Goal: Task Accomplishment & Management: Manage account settings

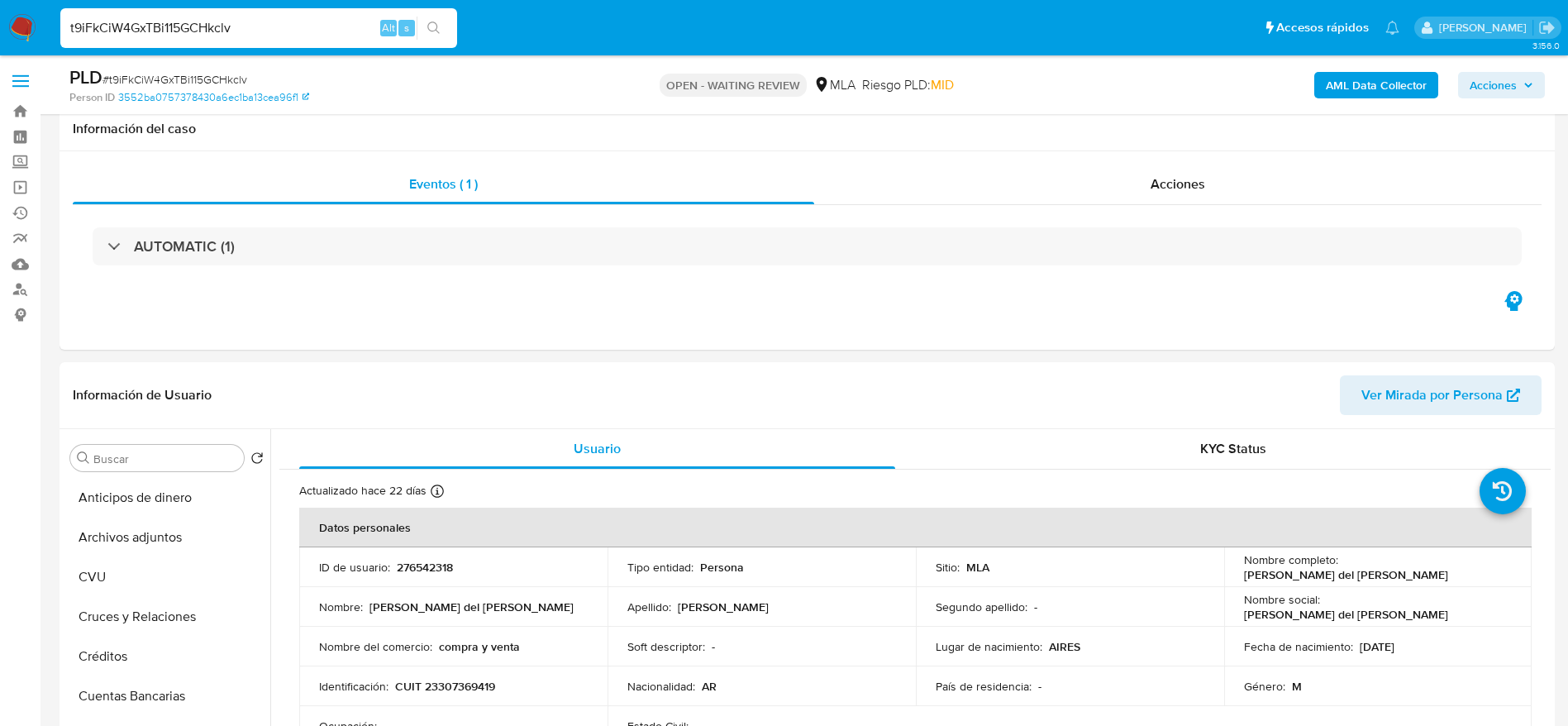
select select "10"
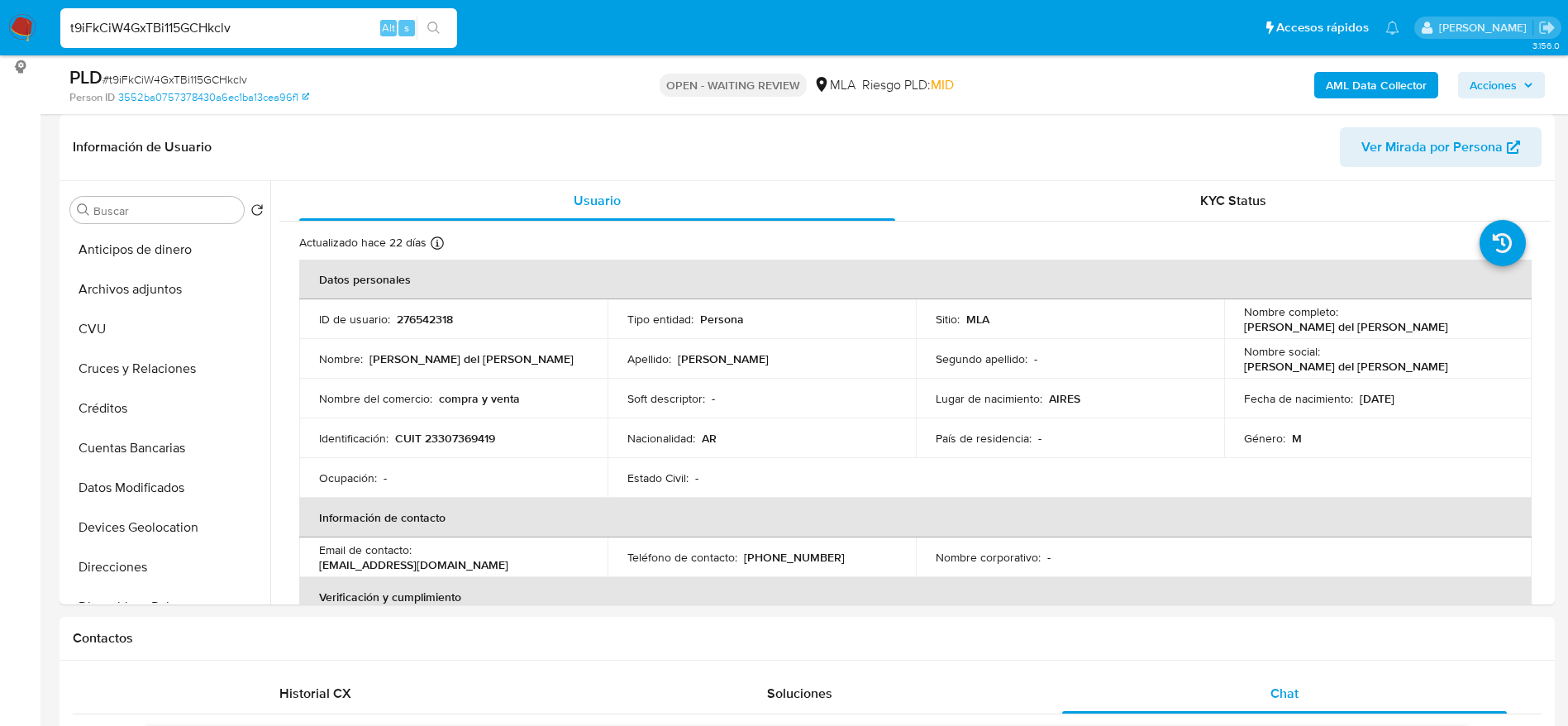
click at [258, 39] on div "t9iFkCiW4GxTBi115GCHkclv Alt s" at bounding box center [259, 28] width 397 height 39
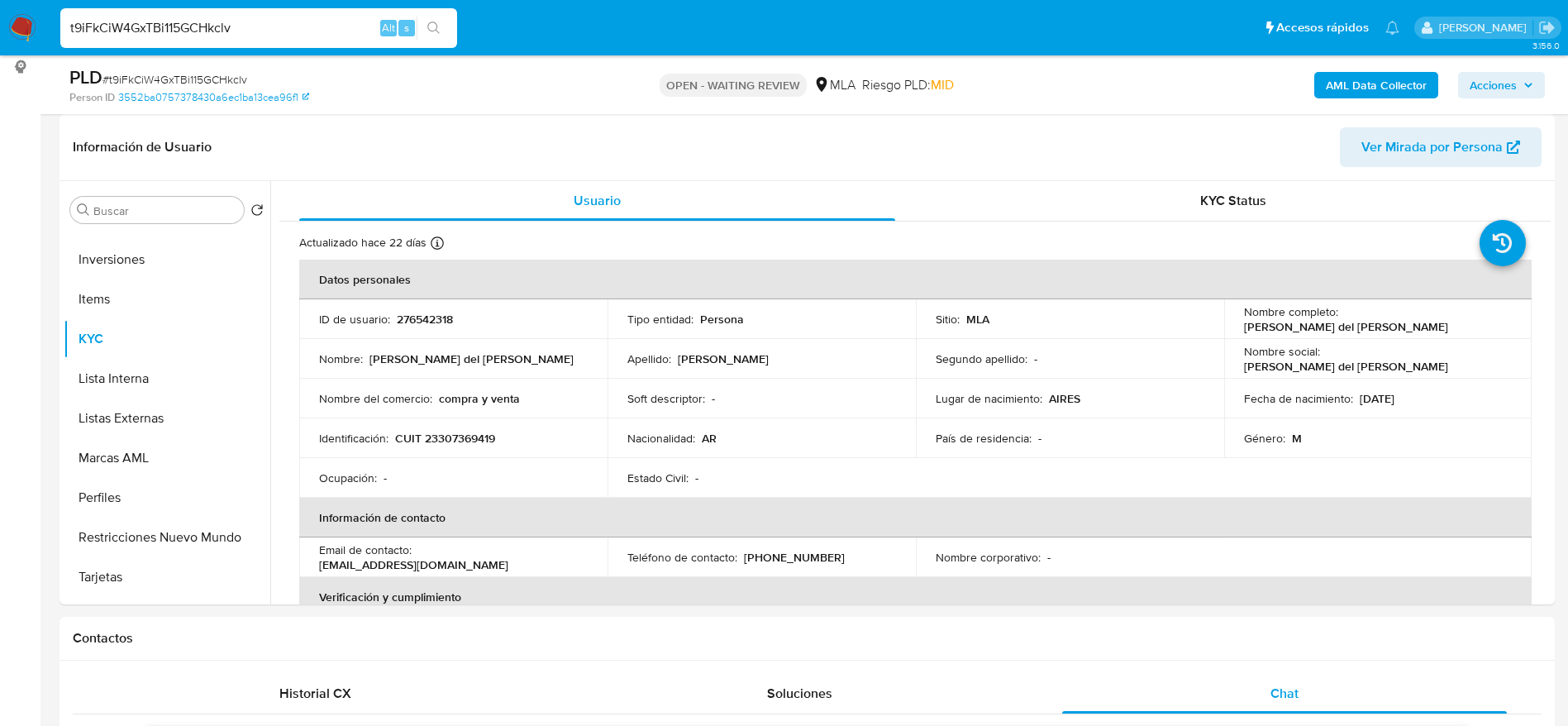
click at [258, 39] on div "t9iFkCiW4GxTBi115GCHkclv Alt s" at bounding box center [259, 28] width 397 height 39
click at [255, 16] on div "t9iFkCiW4GxTBi115GCHkclv Alt s" at bounding box center [259, 28] width 397 height 39
click at [262, 20] on input "t9iFkCiW4GxTBi115GCHkclv" at bounding box center [259, 28] width 397 height 22
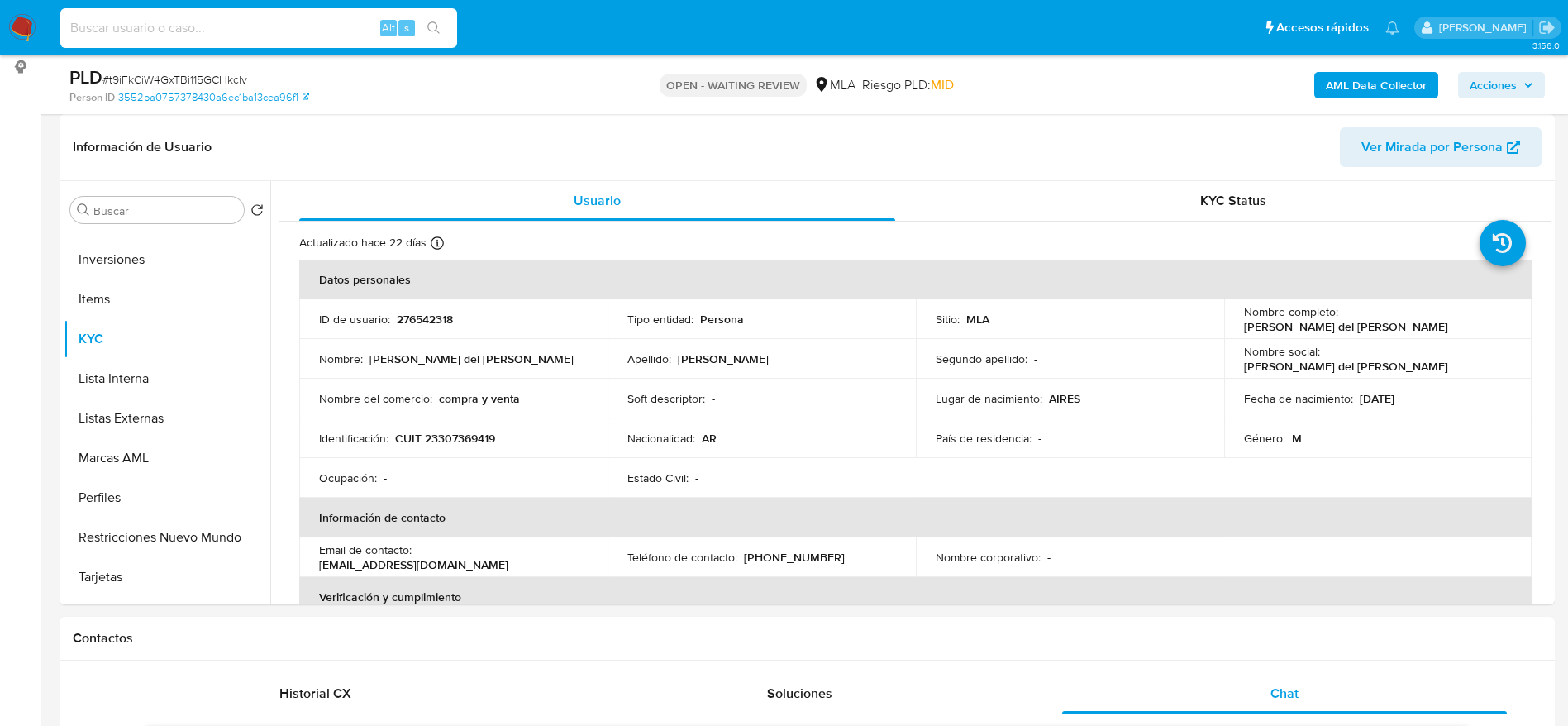
paste input "lt4y9tfZVmoH4PNxomLXN2hj"
click at [262, 20] on input "lt4y9tfZVmoH4PNxomLXN2hj" at bounding box center [259, 28] width 397 height 22
type input "lt4y9tfZVmoH4PNxomLXN2hj"
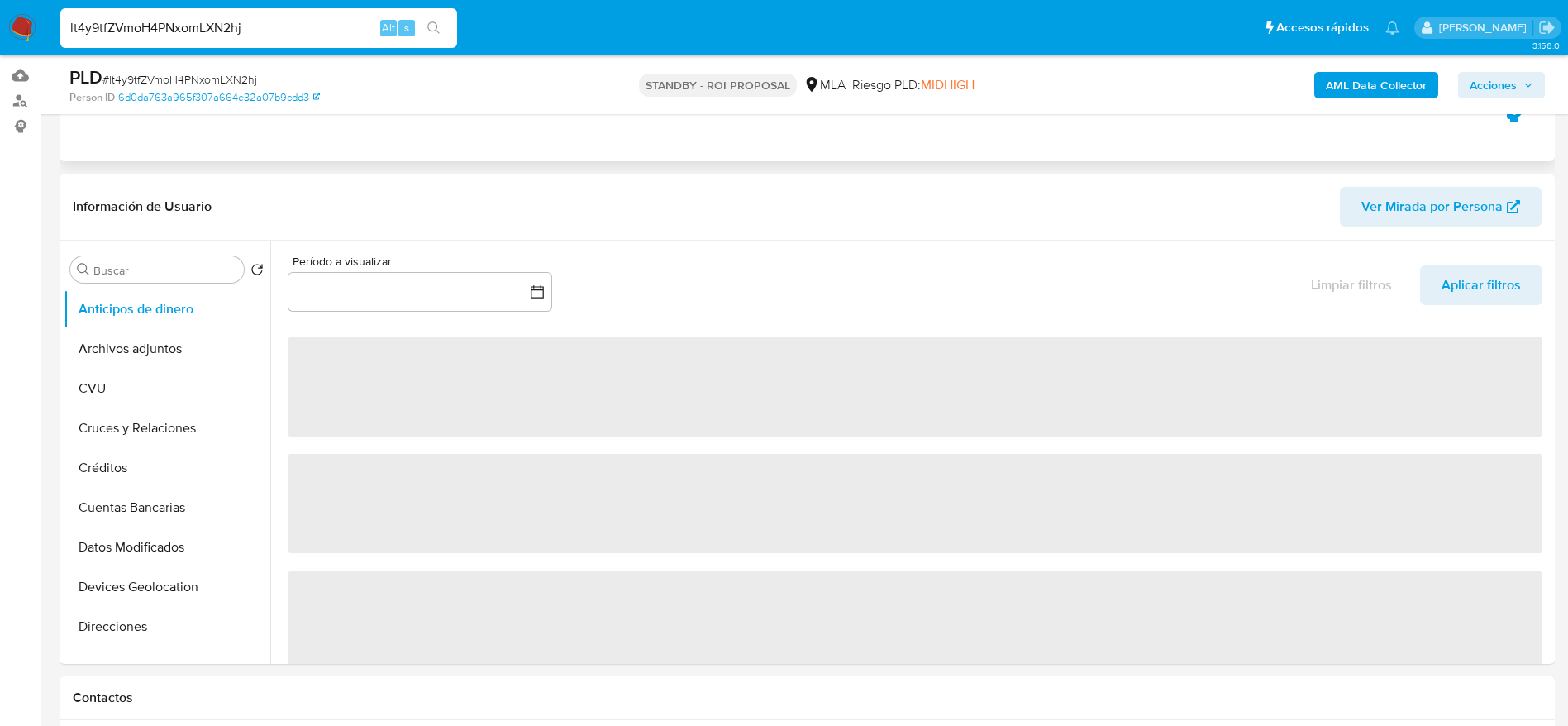
scroll to position [190, 0]
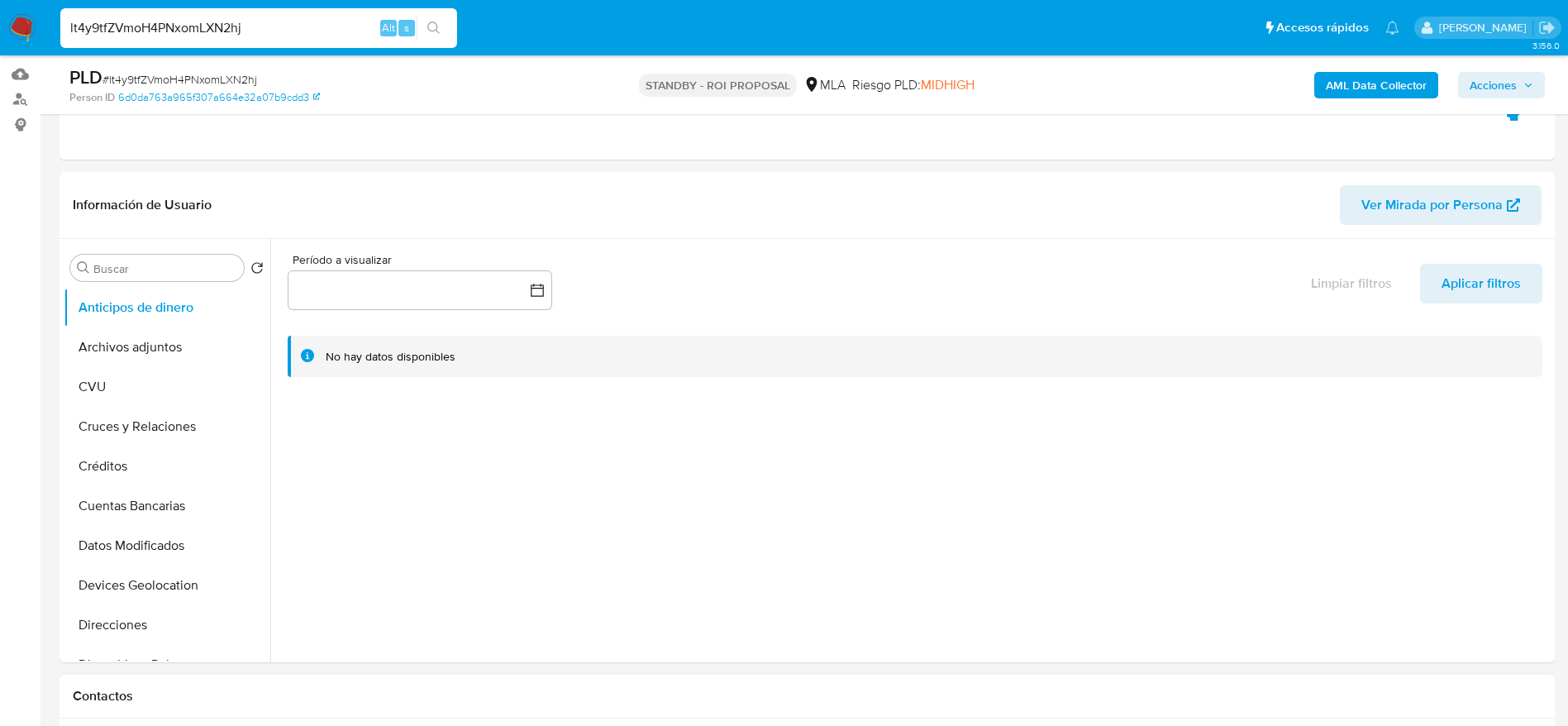
select select "10"
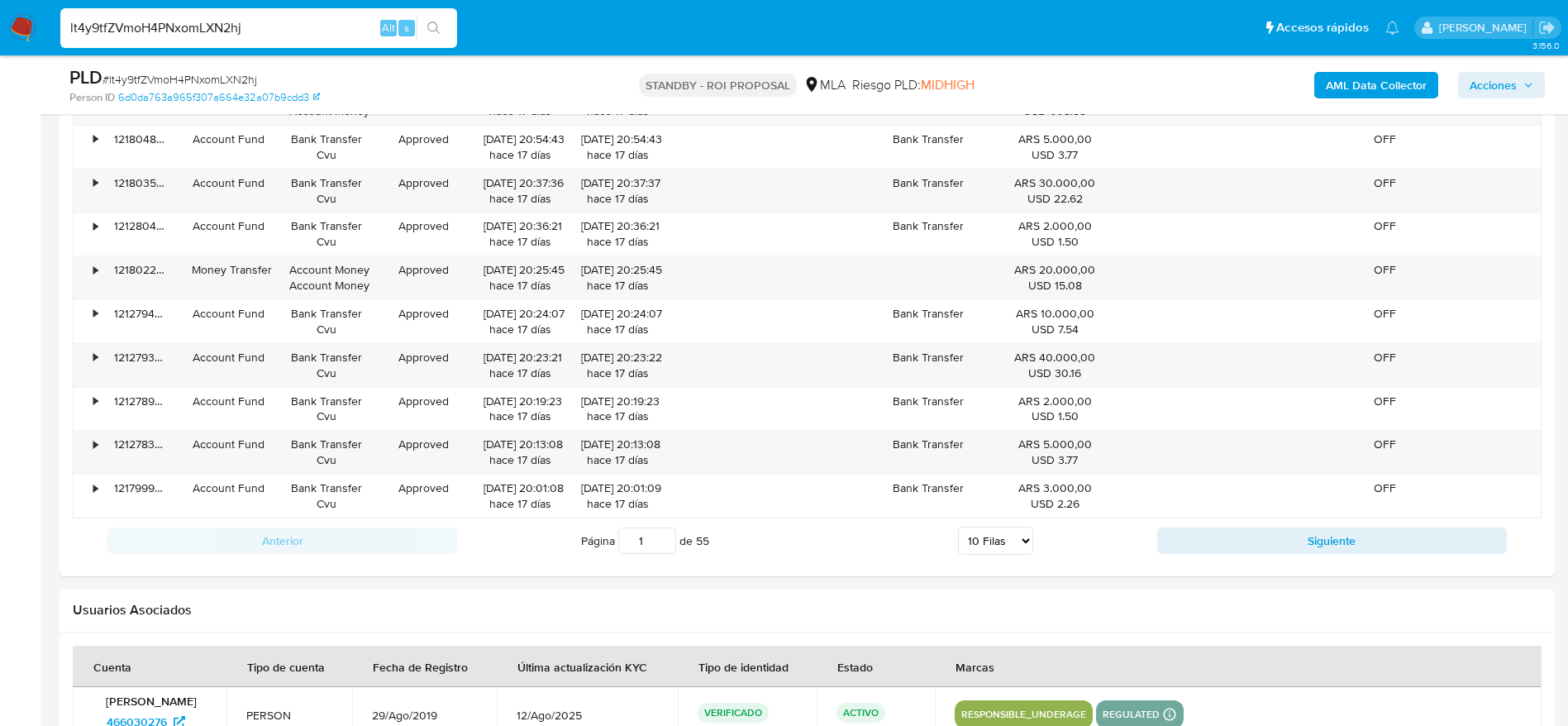
scroll to position [2150, 0]
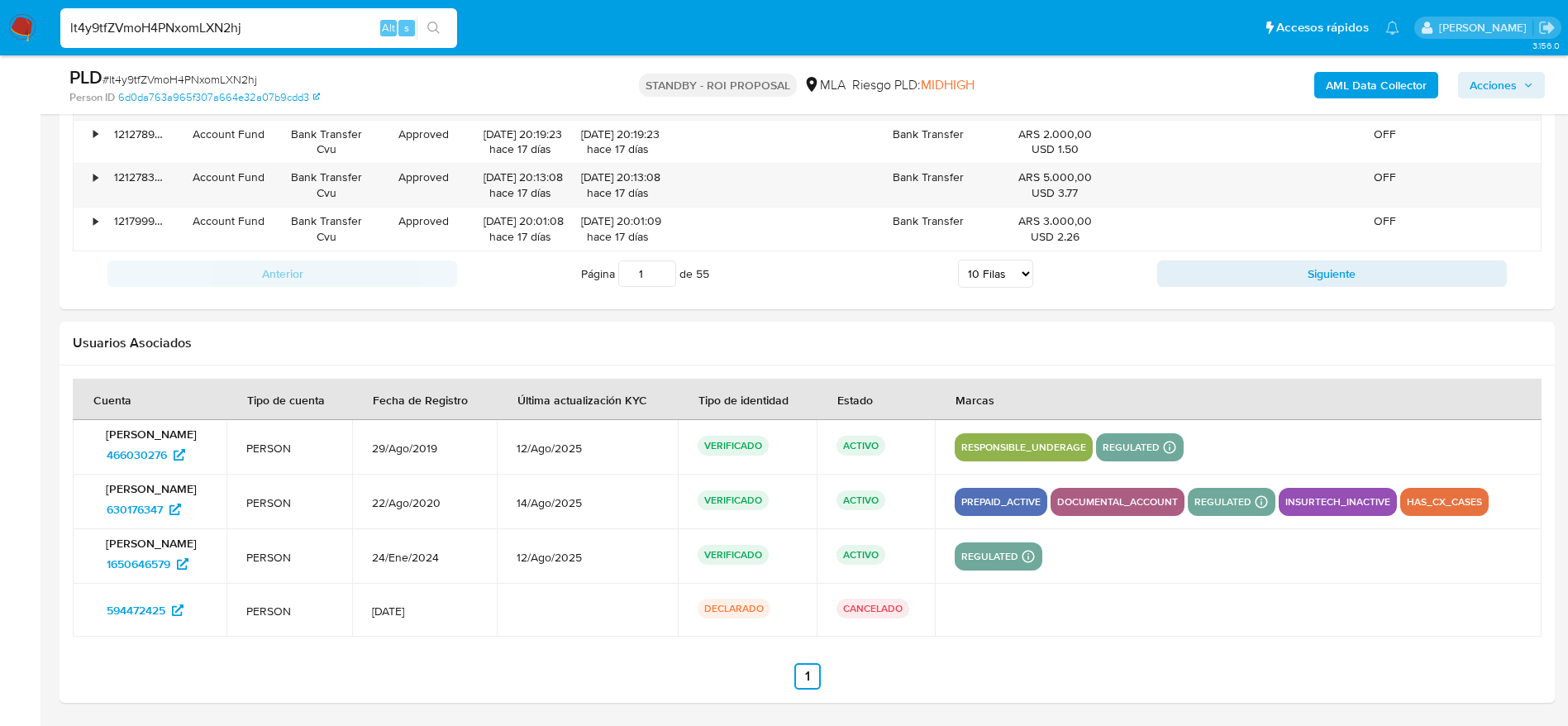
click at [337, 30] on input "lt4y9tfZVmoH4PNxomLXN2hj" at bounding box center [259, 28] width 397 height 22
paste input "tIUp2rsKvZIvfNadOJ7NiGlR"
type input "tIUp2rsKvZIvfNadOJ7NiGlR"
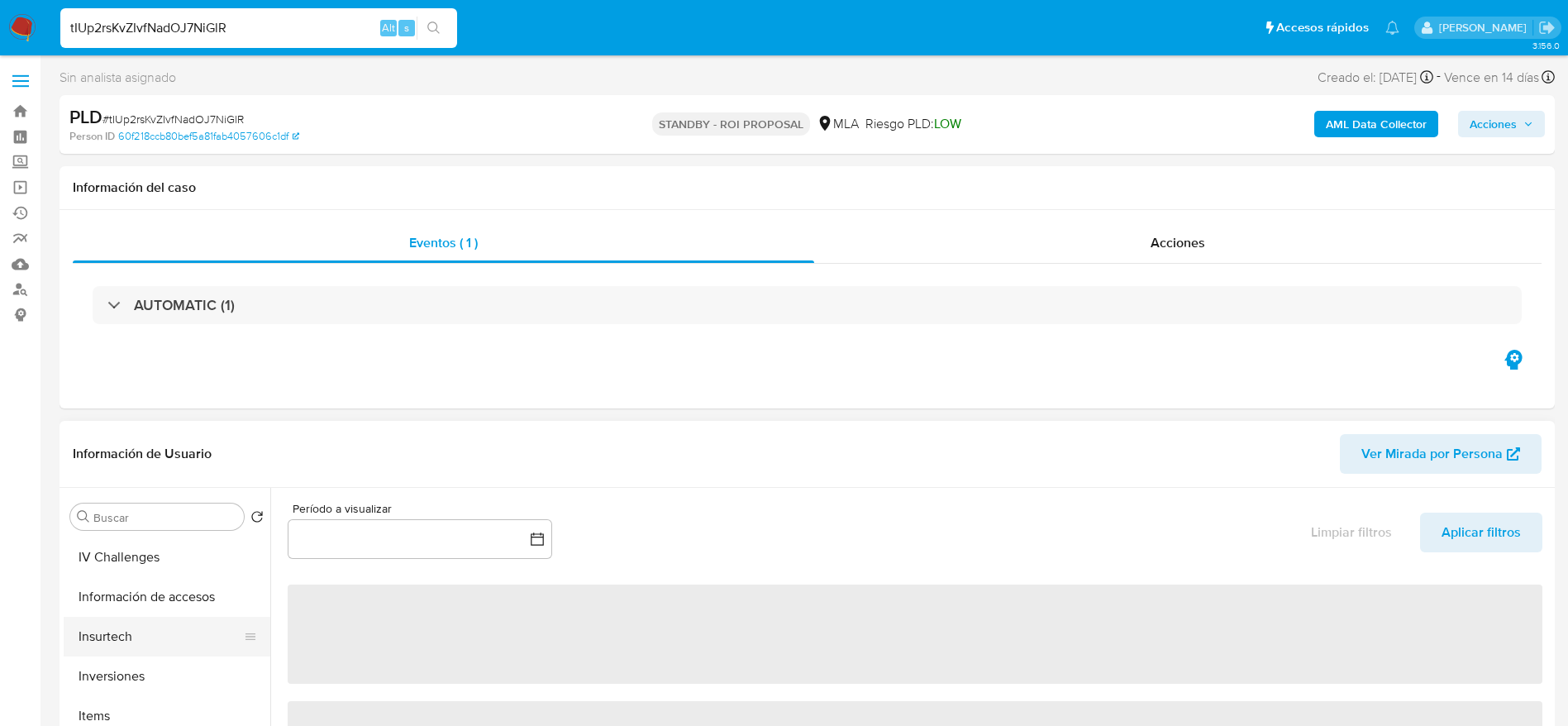
select select "10"
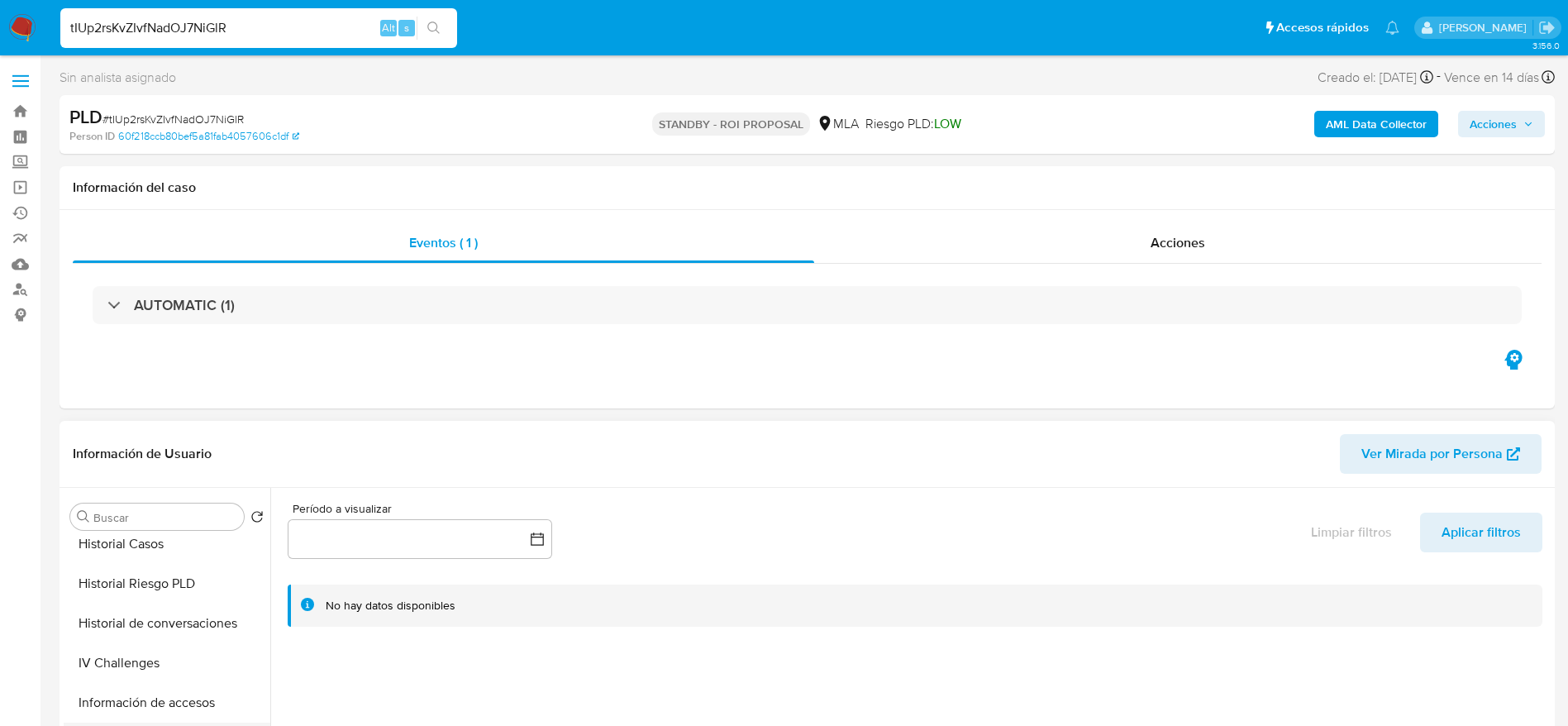
scroll to position [528, 0]
click at [132, 564] on button "Historial Riesgo PLD" at bounding box center [160, 584] width 193 height 39
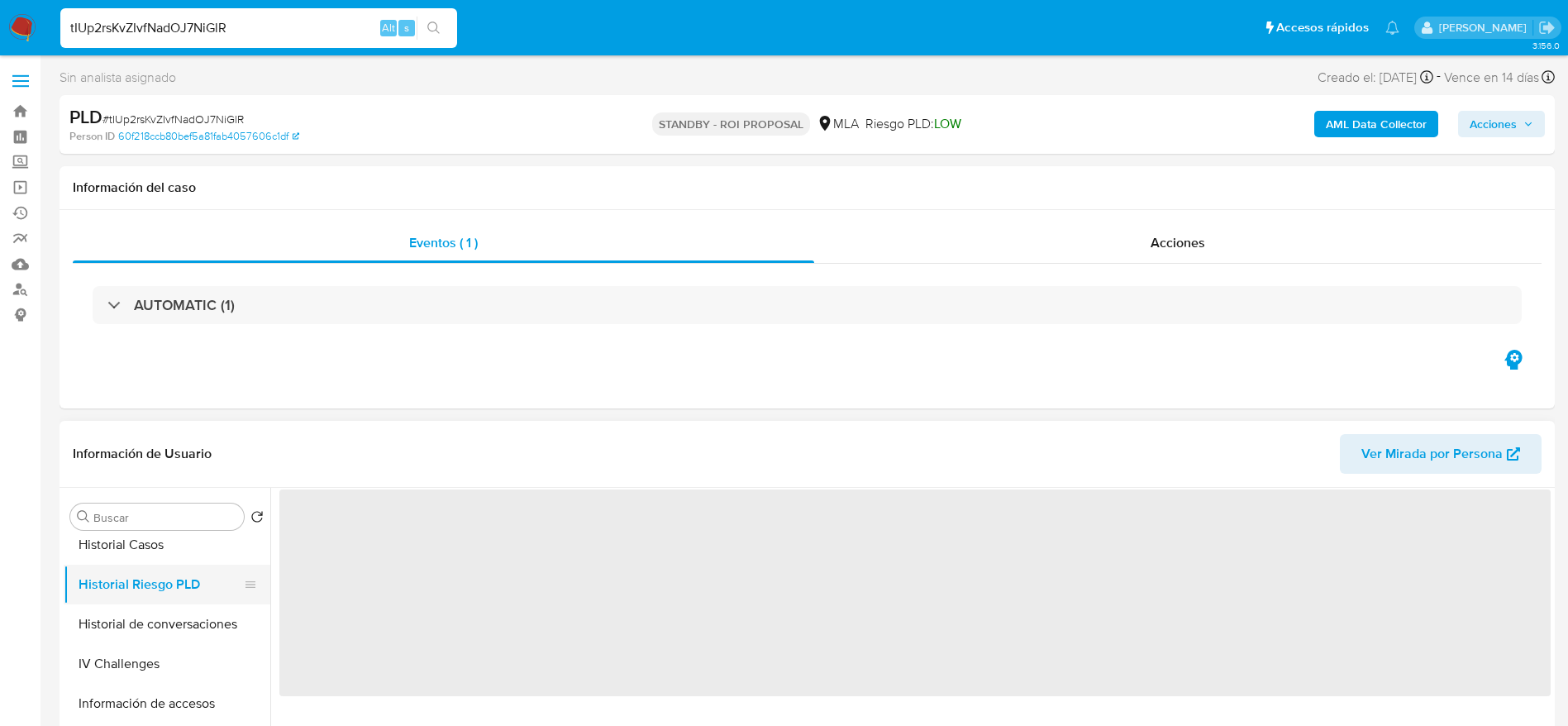
click at [132, 564] on button "Historial Riesgo PLD" at bounding box center [160, 584] width 193 height 39
click at [134, 539] on button "Historial Casos" at bounding box center [160, 544] width 193 height 39
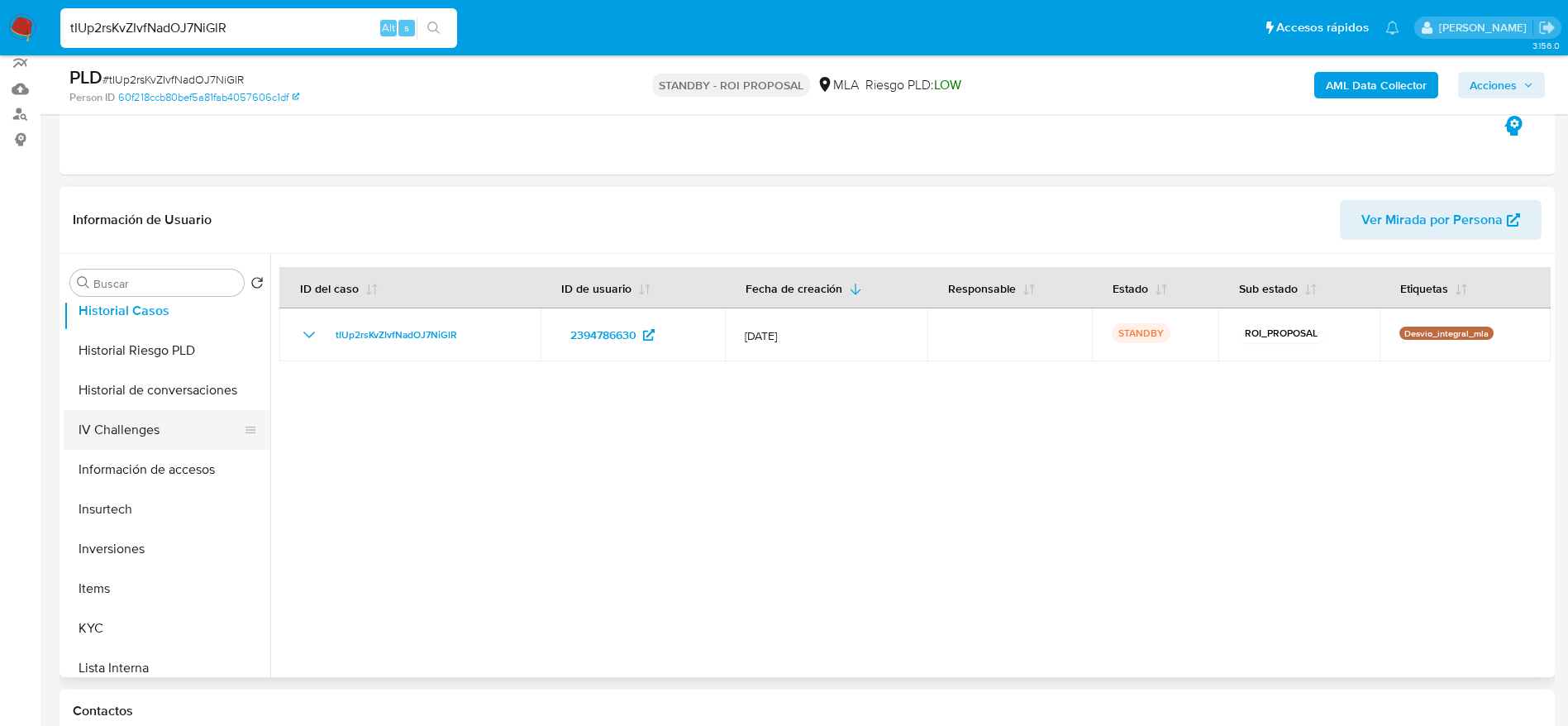
scroll to position [563, 0]
click at [246, 25] on input "tIUp2rsKvZIvfNadOJ7NiGlR" at bounding box center [259, 28] width 397 height 22
paste input "lt4y9tfZVmoH4PNxomLXN2hj"
type input "lt4y9tfZVmoH4PNxomLXN2hj"
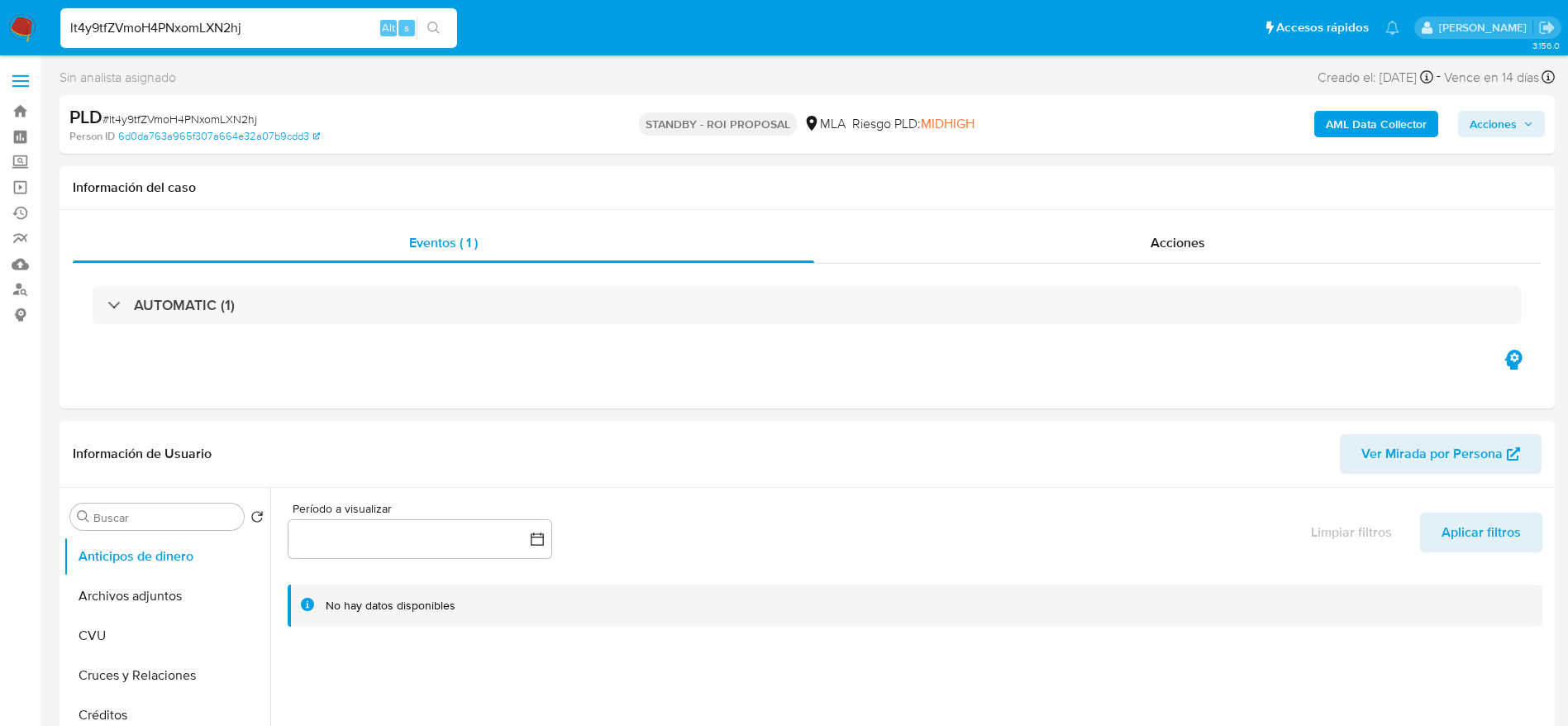
select select "10"
click at [267, 34] on input "lt4y9tfZVmoH4PNxomLXN2hj" at bounding box center [259, 28] width 397 height 22
paste input "uANDfisxoZddSc9OpydlpZhF"
type input "uANDfisxoZddSc9OpydlpZhF"
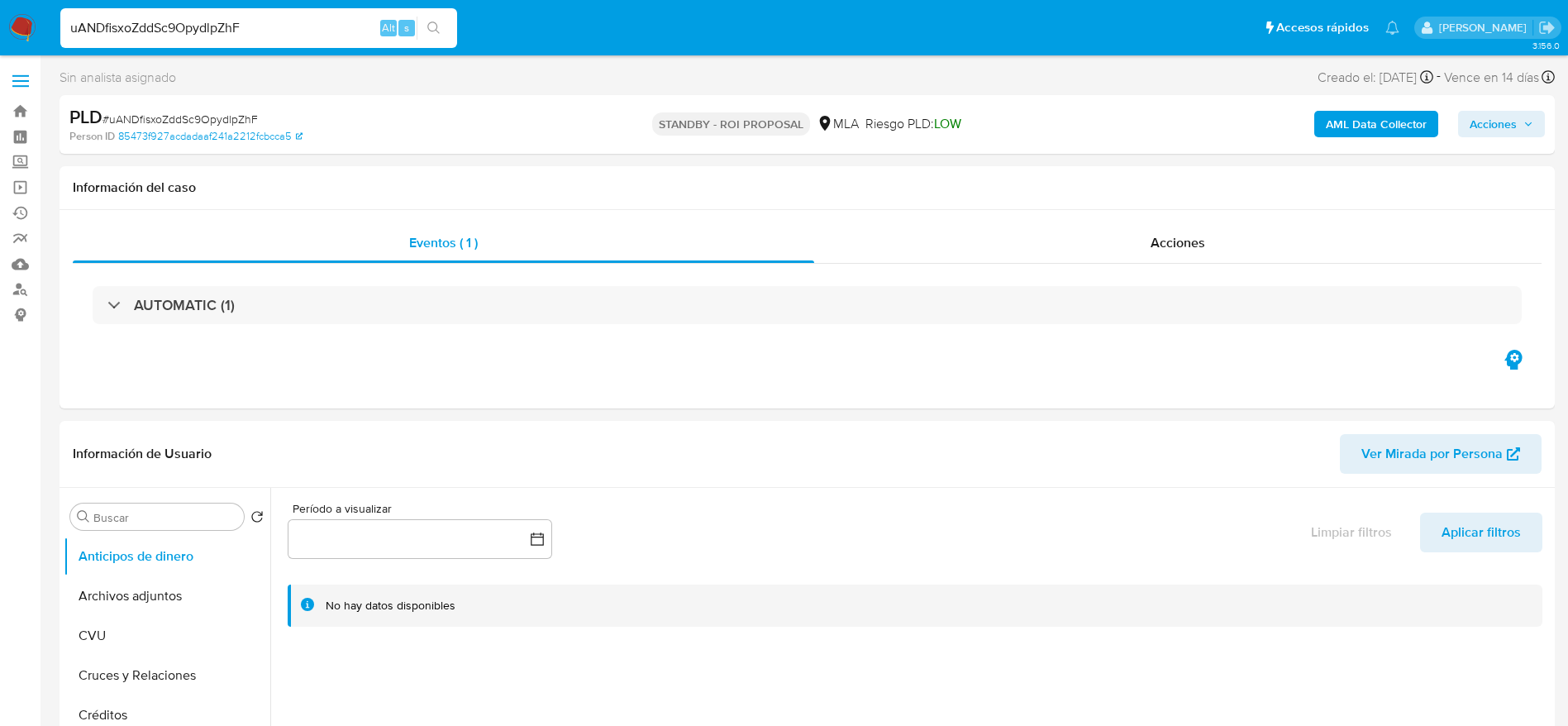
select select "10"
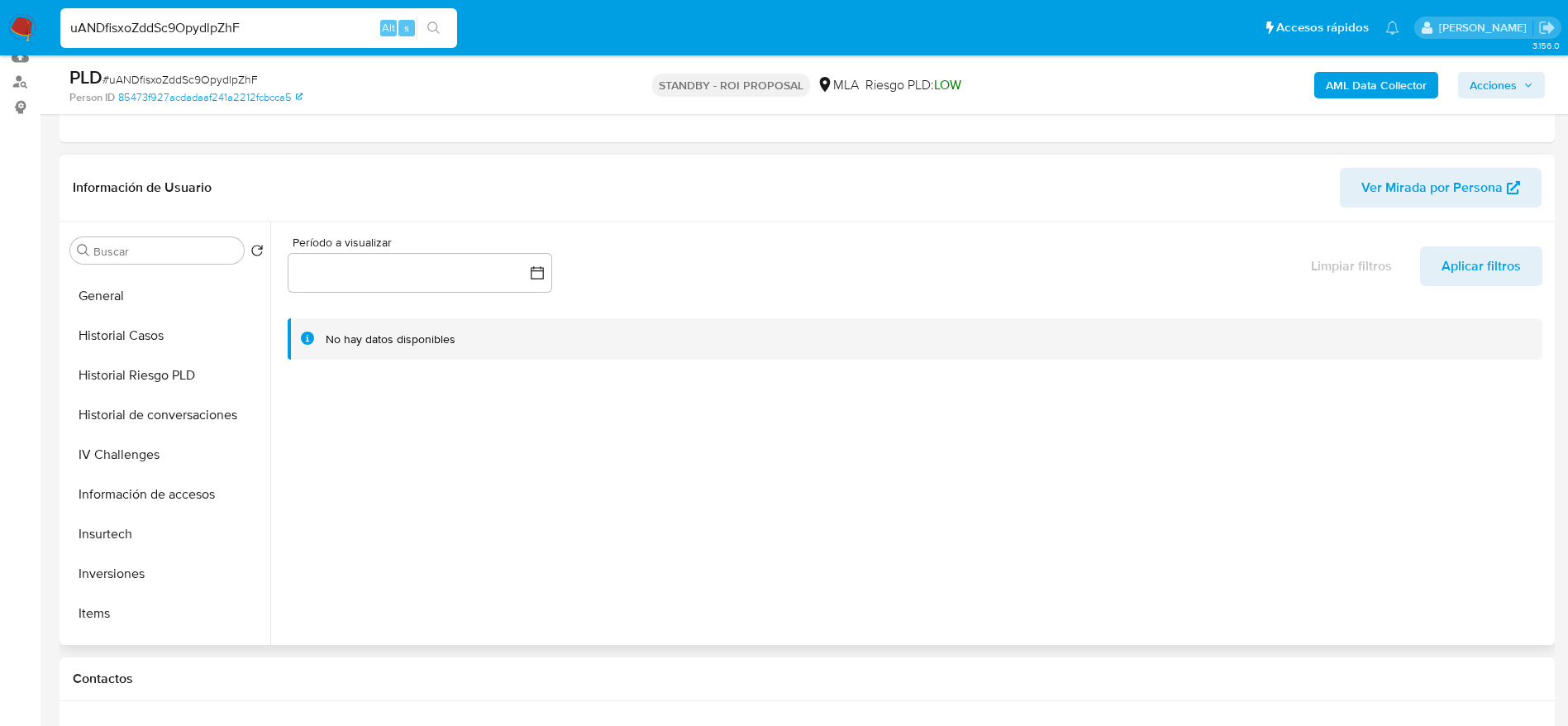
scroll to position [587, 0]
click at [121, 523] on button "KYC" at bounding box center [160, 536] width 193 height 39
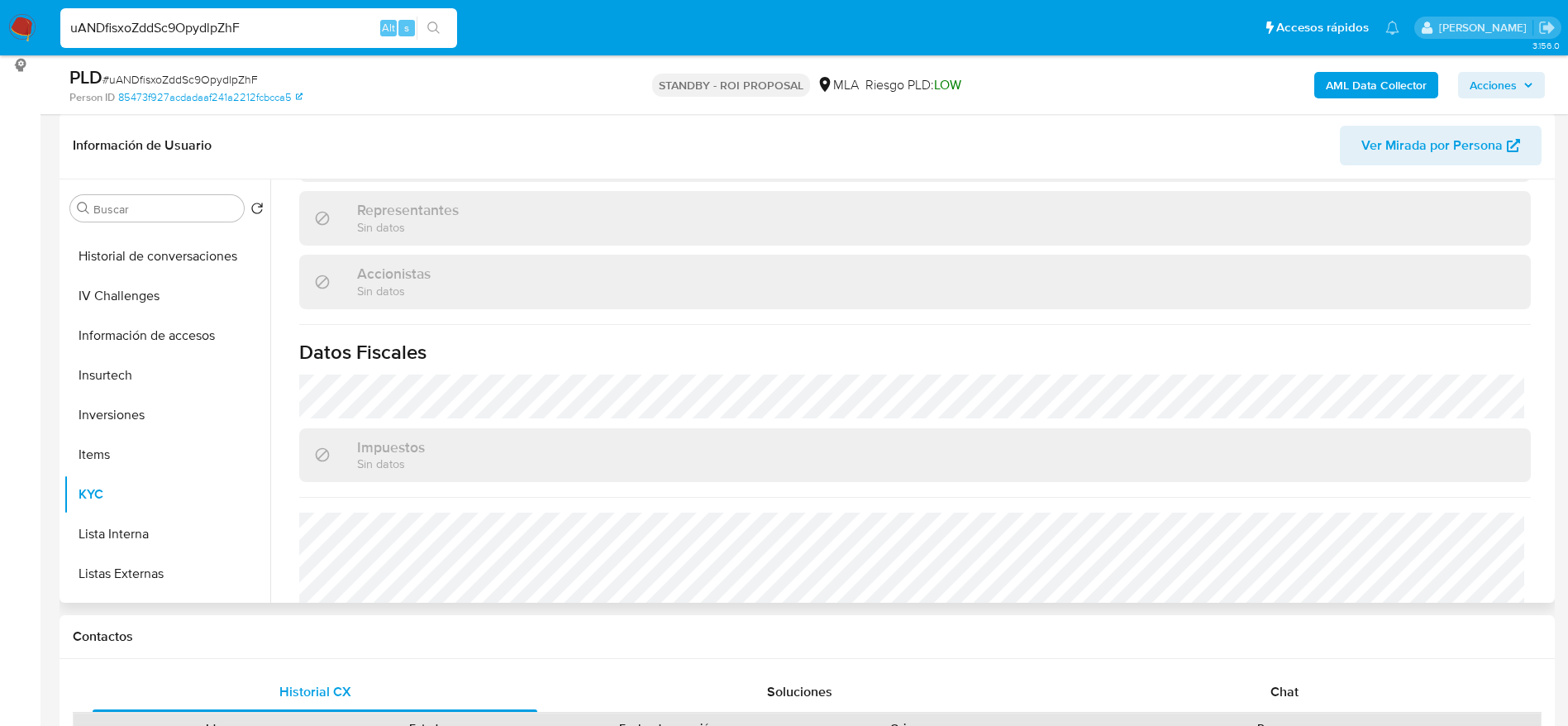
scroll to position [250, 0]
click at [197, 265] on button "Historial de conversaciones" at bounding box center [160, 255] width 193 height 39
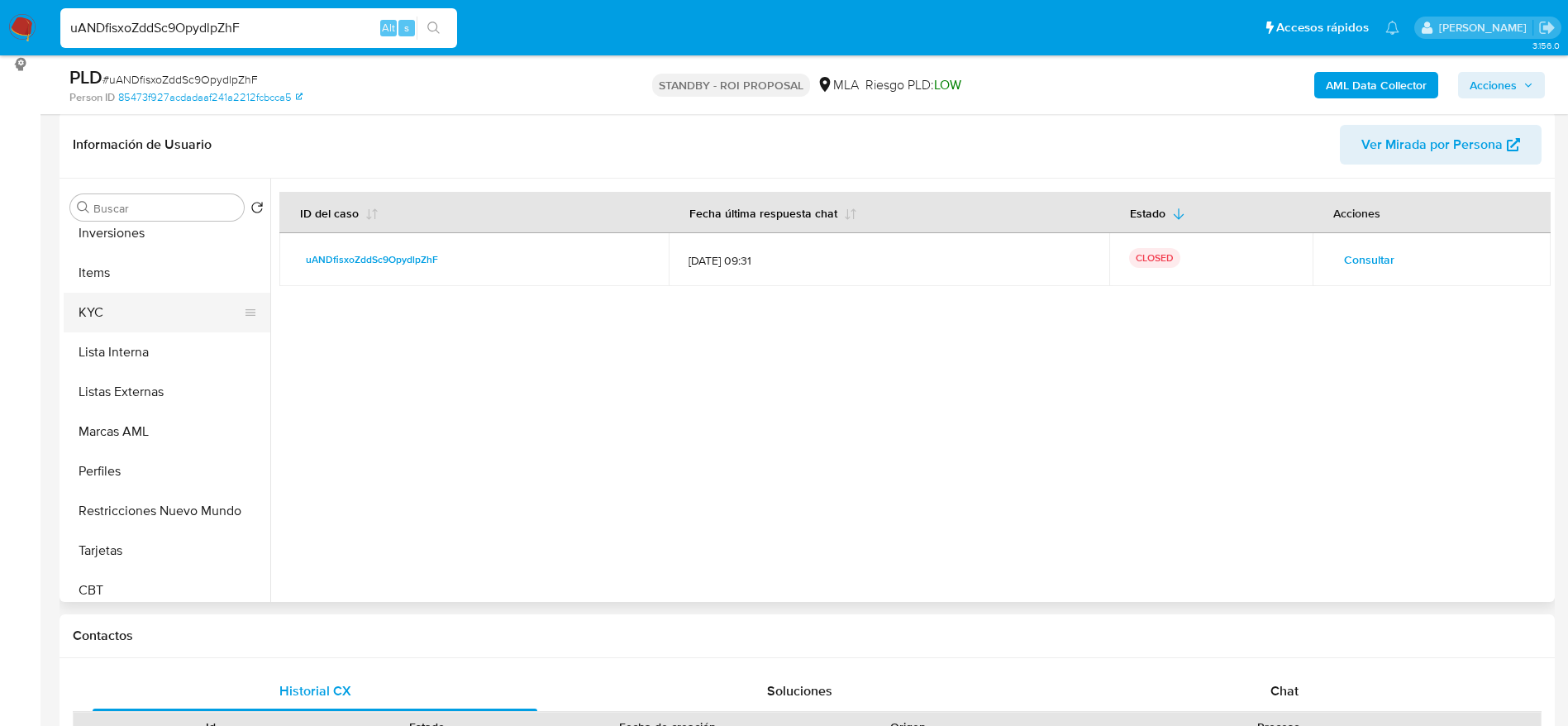
scroll to position [778, 0]
click at [111, 498] on button "Restricciones Nuevo Mundo" at bounding box center [167, 501] width 207 height 39
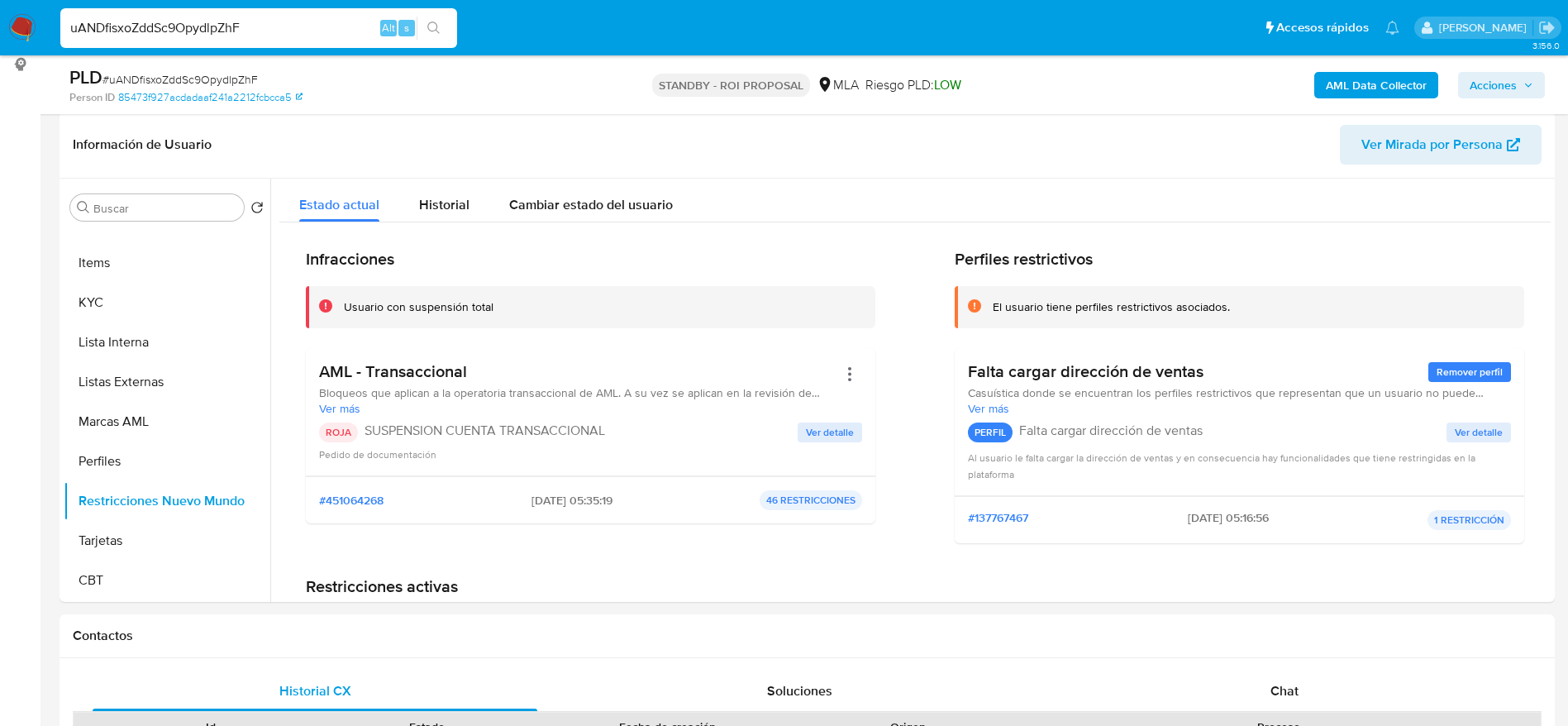
click at [231, 70] on div "PLD # uANDfisxoZddSc9OpydlpZhF" at bounding box center [312, 78] width 486 height 25
copy span "uANDfisxoZddSc9OpydlpZhF"
click at [39, 23] on nav "Pausado Ver notificaciones uANDfisxoZddSc9OpydlpZhF Alt s Accesos rápidos Presi…" at bounding box center [784, 28] width 1568 height 55
click at [26, 35] on img at bounding box center [23, 28] width 28 height 28
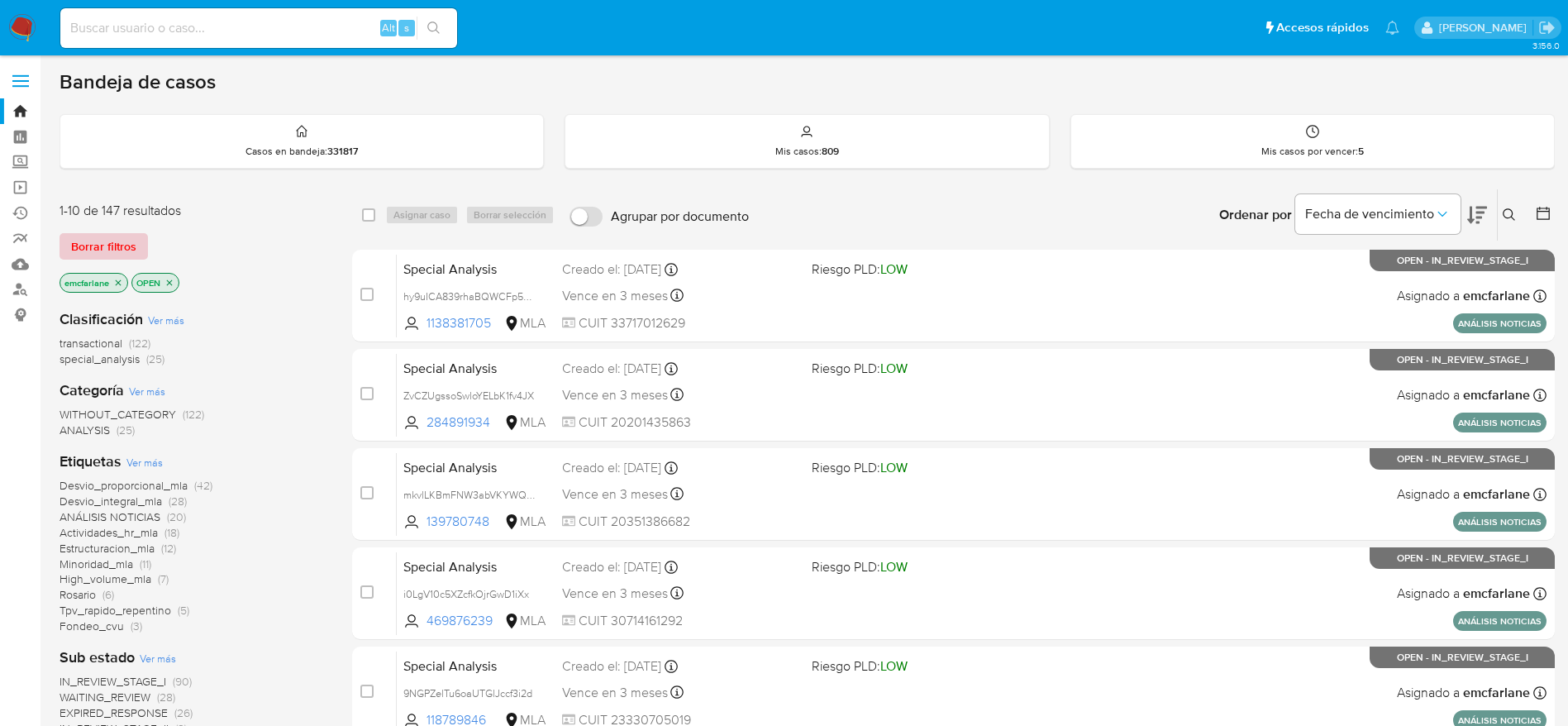
click at [110, 239] on span "Borrar filtros" at bounding box center [104, 246] width 65 height 23
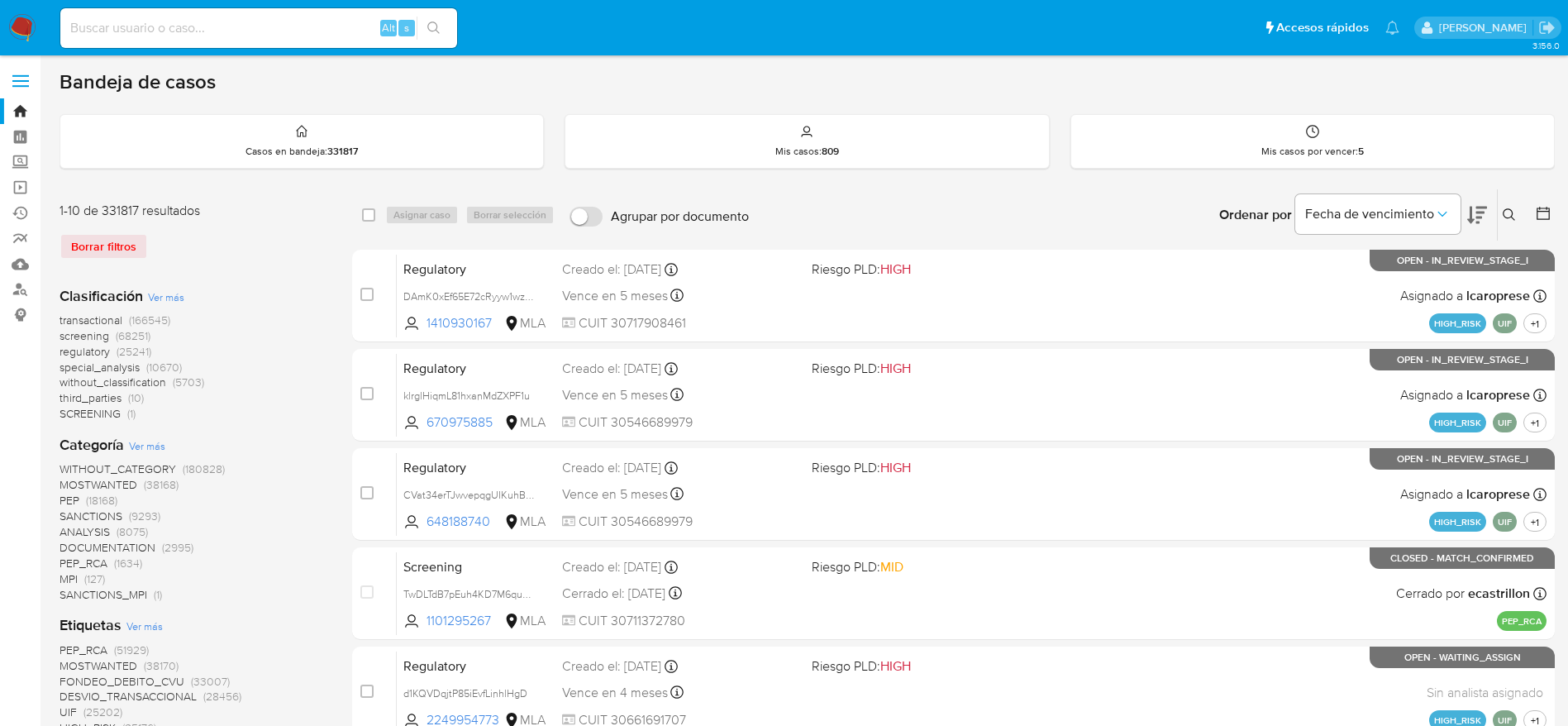
click at [1509, 219] on icon at bounding box center [1509, 215] width 13 height 13
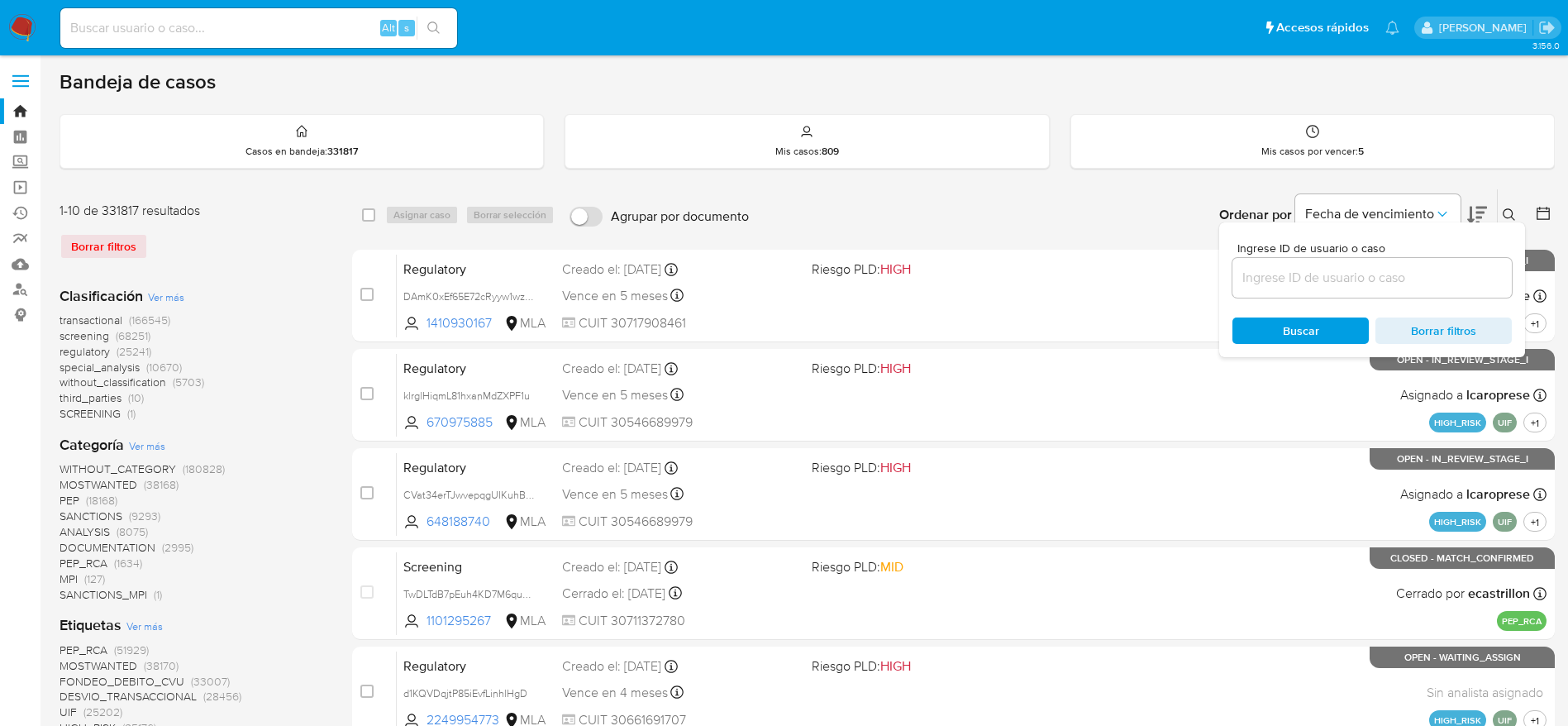
click at [1405, 284] on input at bounding box center [1372, 278] width 280 height 22
type input "lt4y9tfZVmoH4PNxomLXN2hj"
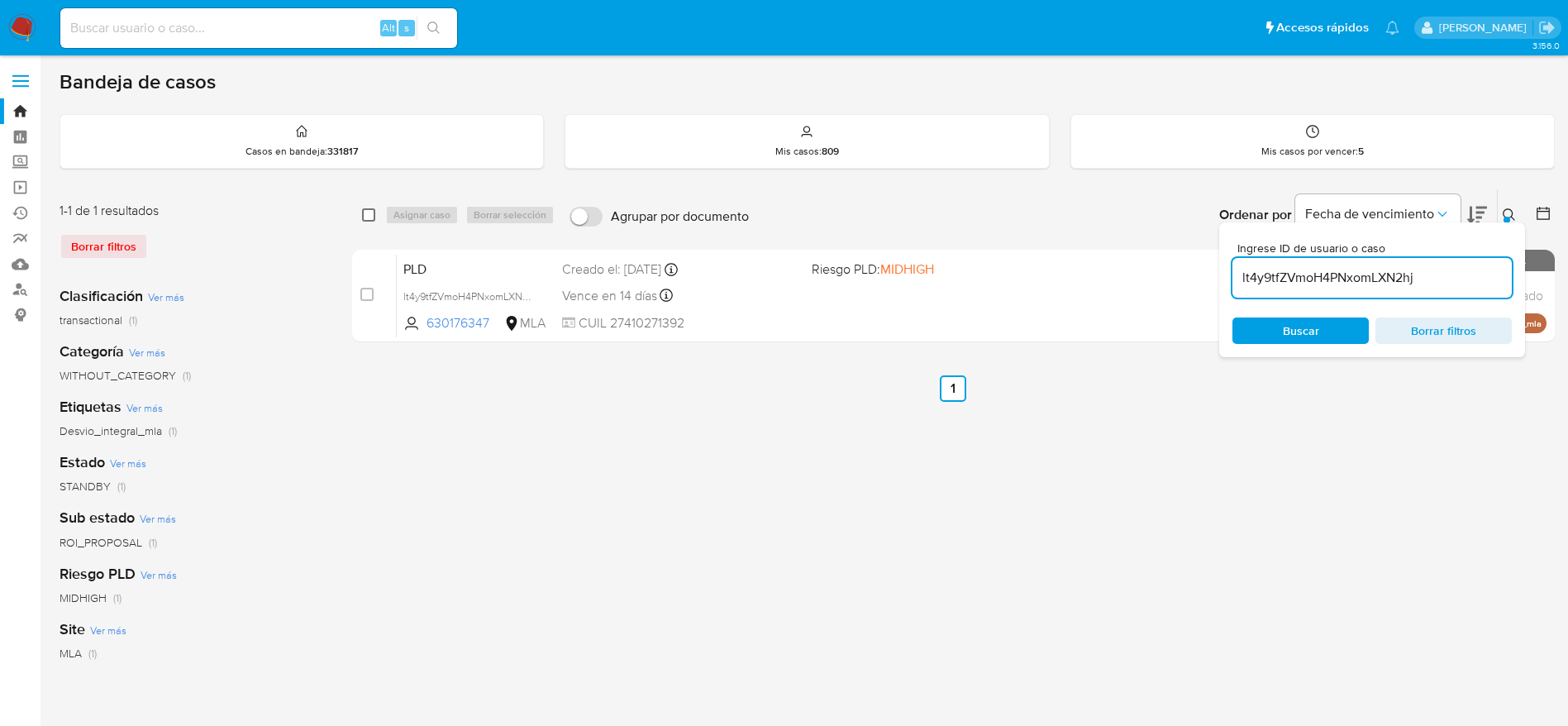
click at [369, 218] on input "checkbox" at bounding box center [369, 215] width 13 height 13
checkbox input "true"
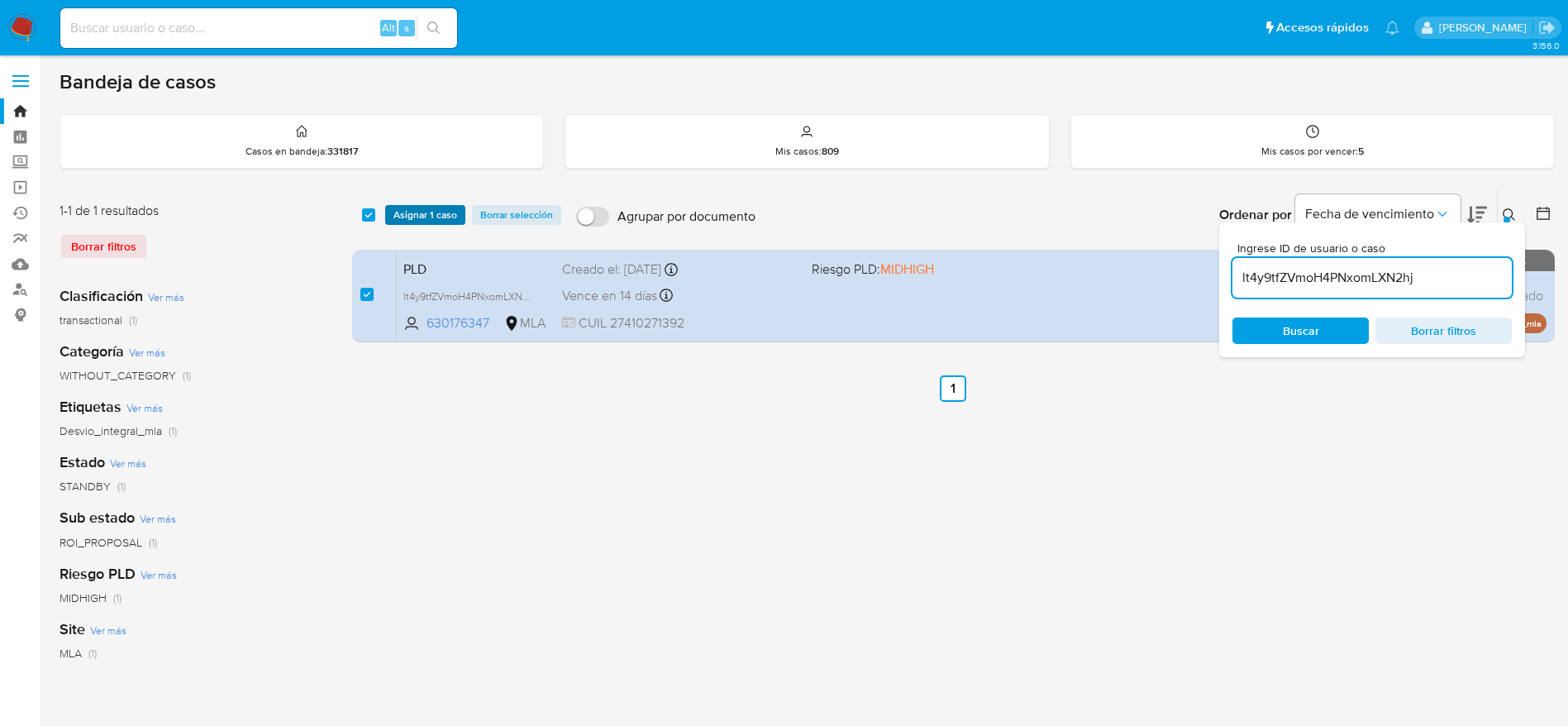
click at [414, 219] on span "Asignar 1 caso" at bounding box center [425, 215] width 64 height 17
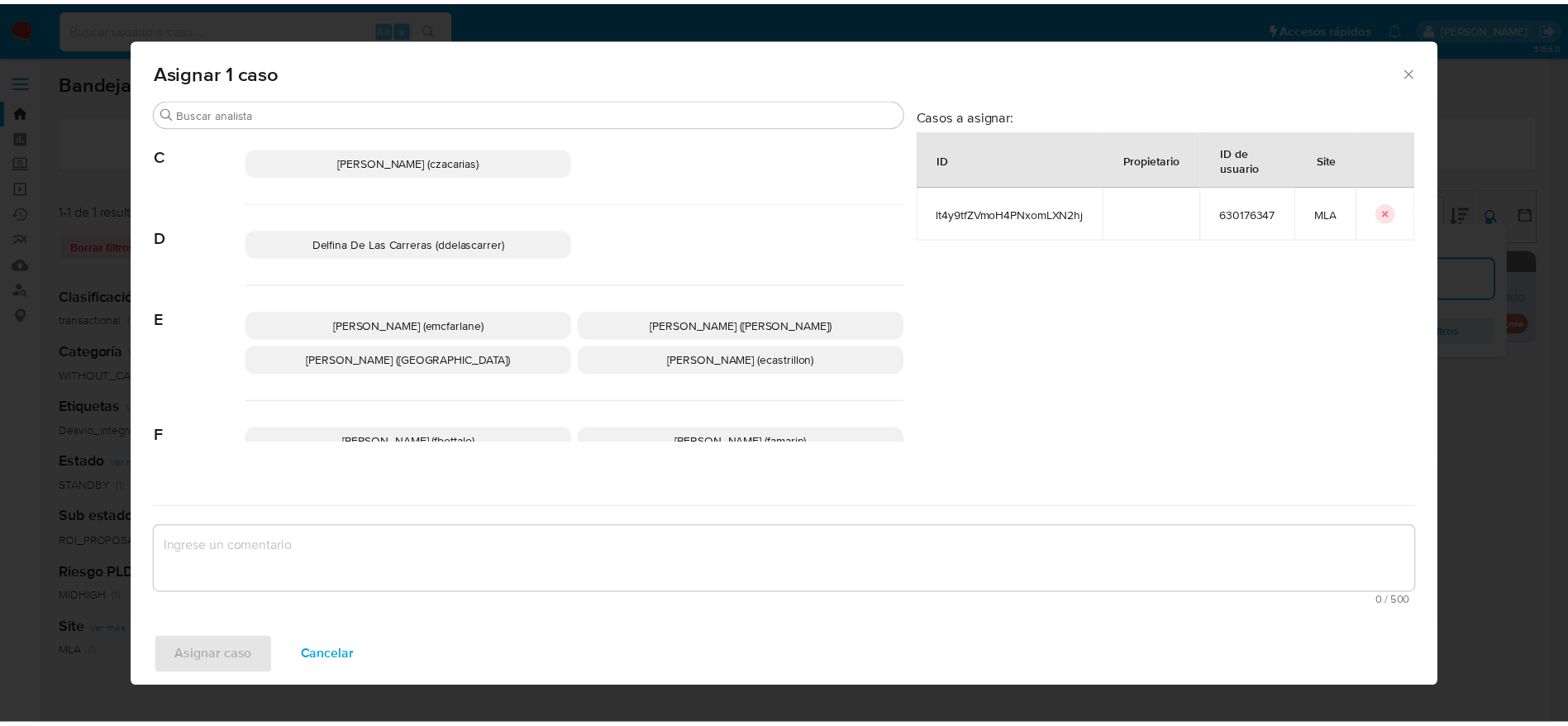
scroll to position [158, 0]
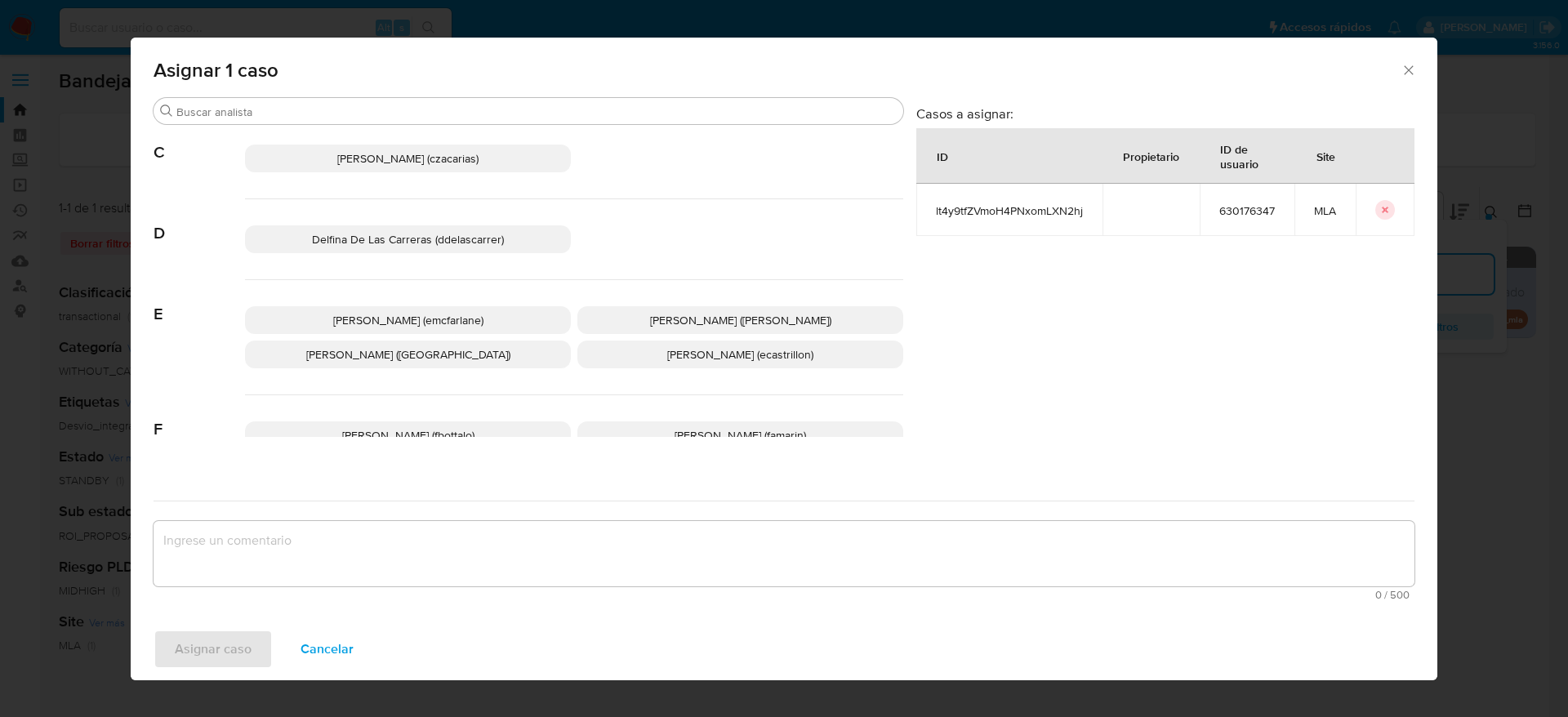
click at [485, 307] on p "Elaine Mc Farlane (emcfarlane)" at bounding box center [408, 320] width 326 height 28
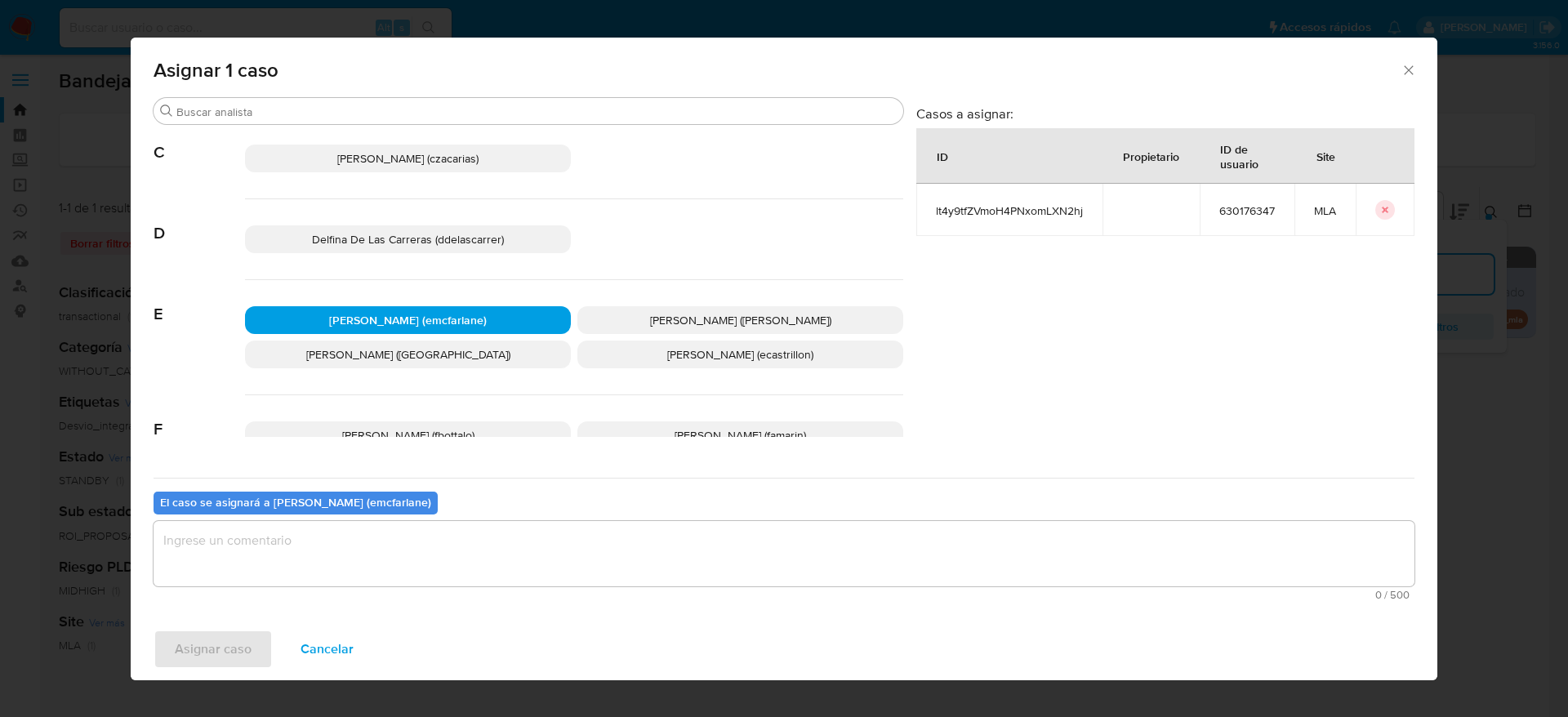
click at [485, 307] on p "Elaine Mc Farlane (emcfarlane)" at bounding box center [408, 320] width 326 height 28
click at [358, 544] on textarea "assign-modal" at bounding box center [784, 553] width 1261 height 65
click at [242, 638] on span "Asignar caso" at bounding box center [213, 648] width 77 height 36
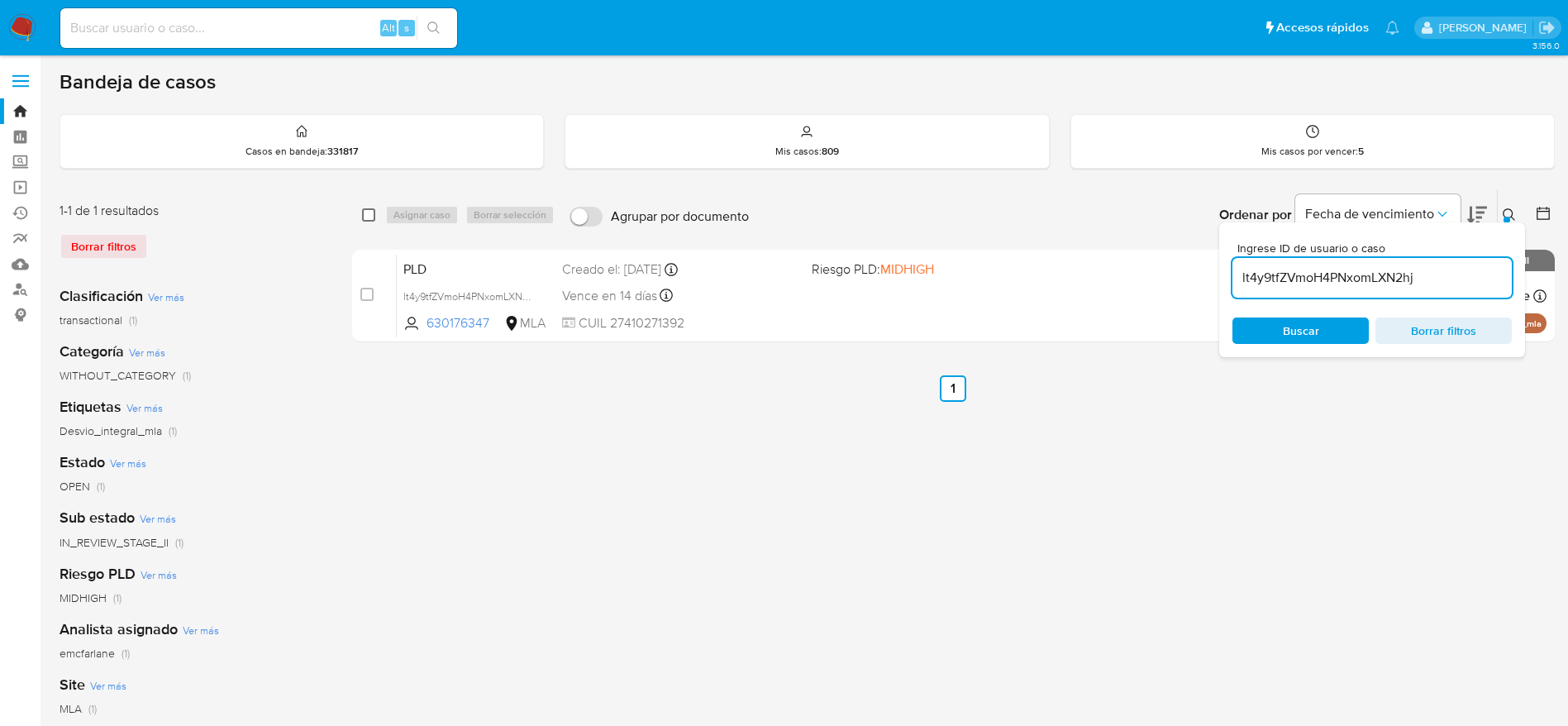
click at [372, 211] on input "checkbox" at bounding box center [369, 215] width 13 height 13
checkbox input "true"
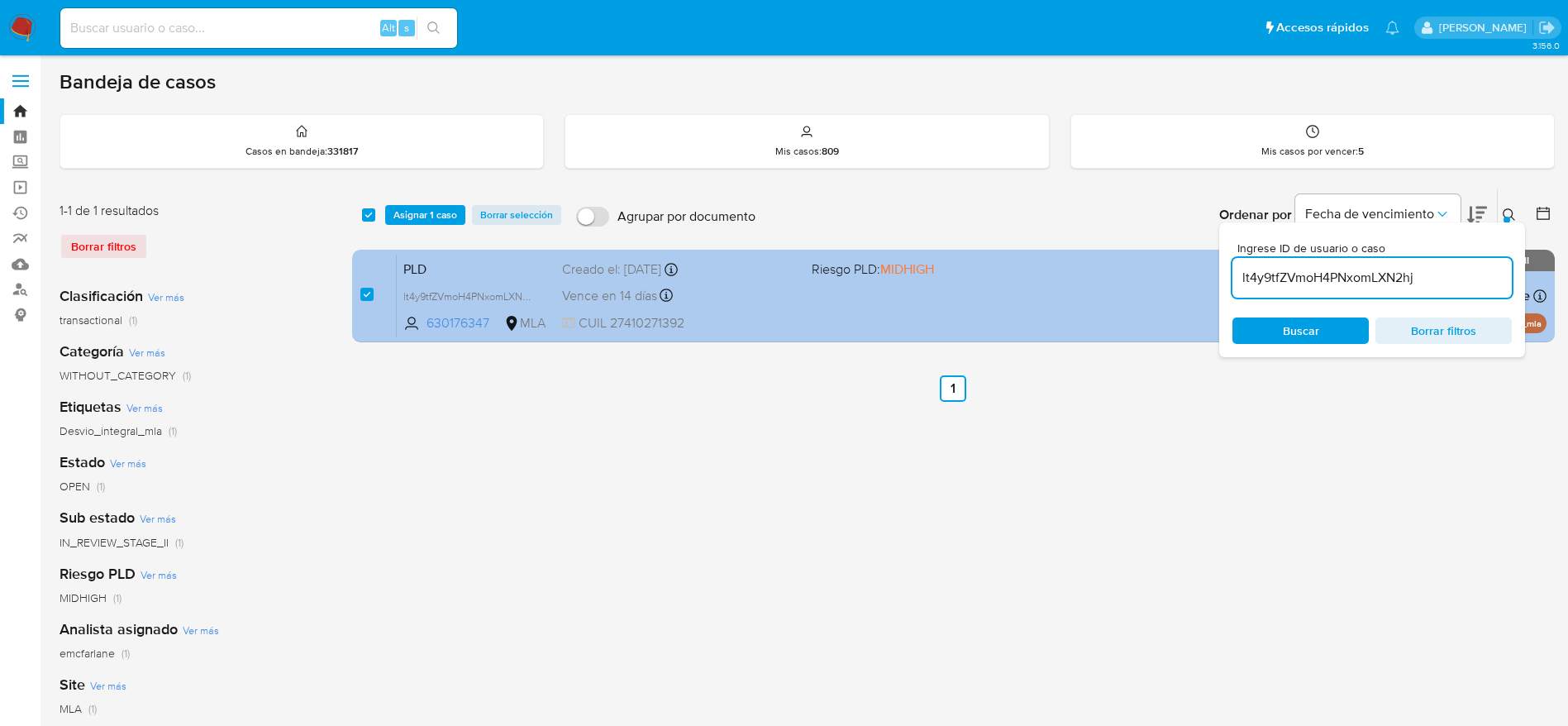
click at [970, 321] on div "PLD lt4y9tfZVmoH4PNxomLXN2hj 630176347 MLA Riesgo PLD: MIDHIGH Creado el: 12/06…" at bounding box center [972, 296] width 1150 height 84
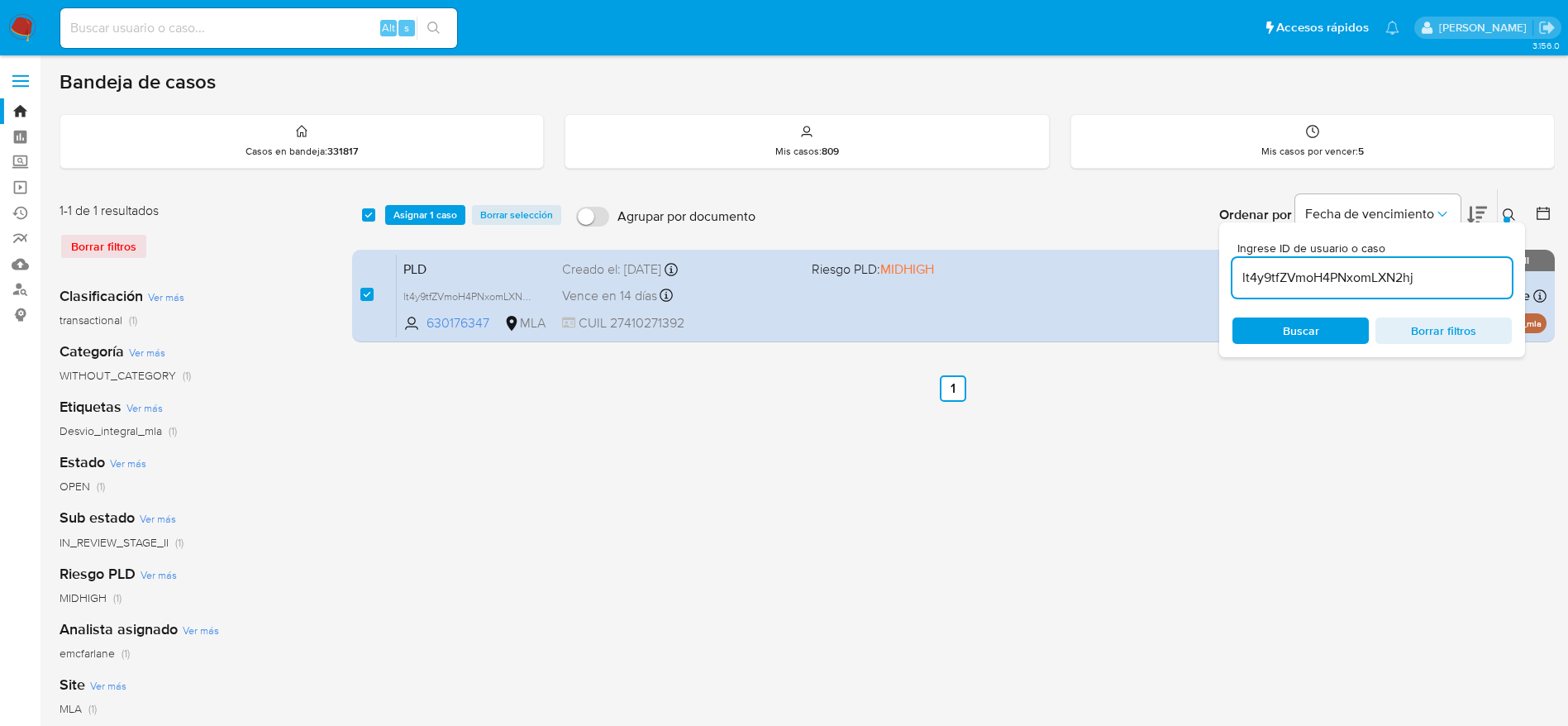
click at [1464, 283] on input "lt4y9tfZVmoH4PNxomLXN2hj" at bounding box center [1372, 278] width 280 height 22
paste input "tIUp2rsKvZIvfNadOJ7NiGlR"
type input "tIUp2rsKvZIvfNadOJ7NiGlR"
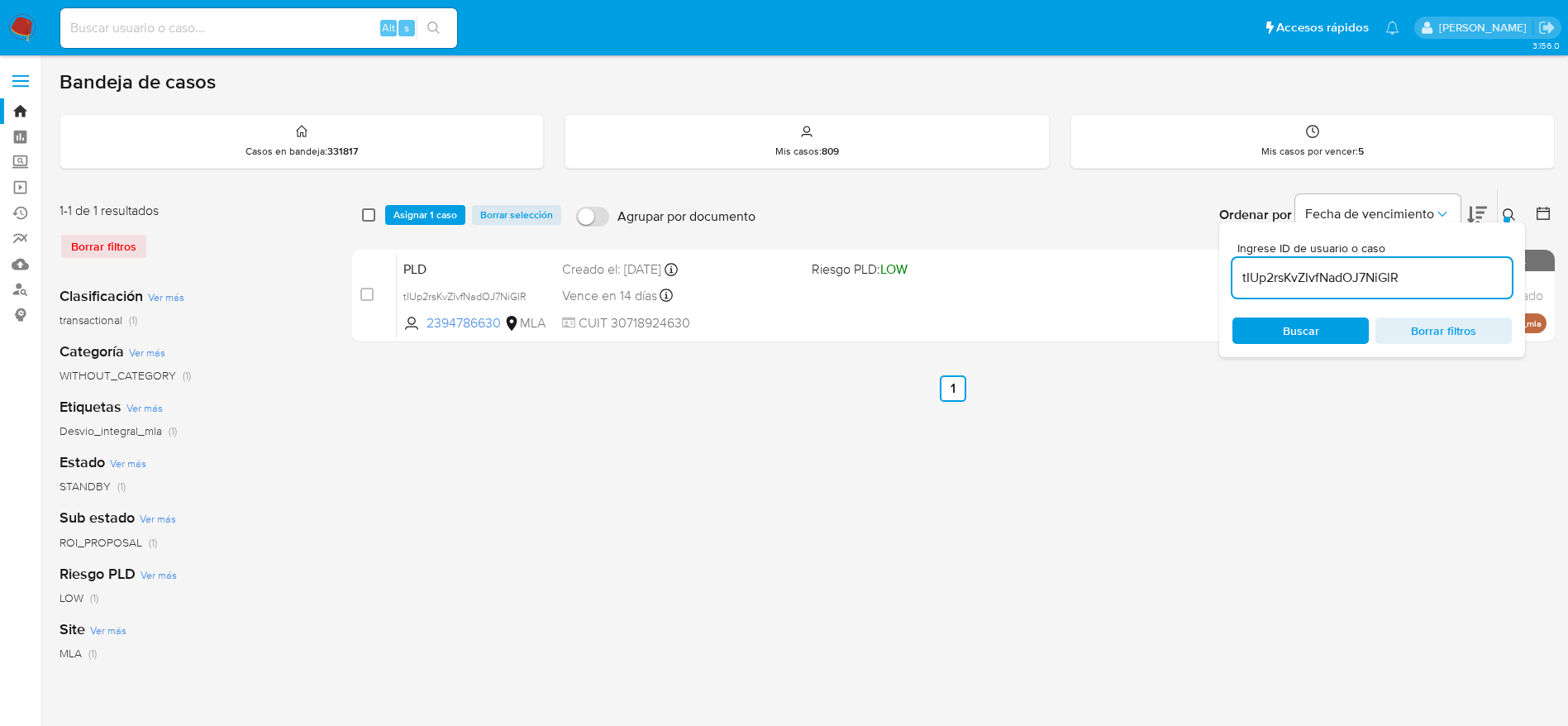
click at [374, 217] on input "checkbox" at bounding box center [369, 215] width 13 height 13
checkbox input "true"
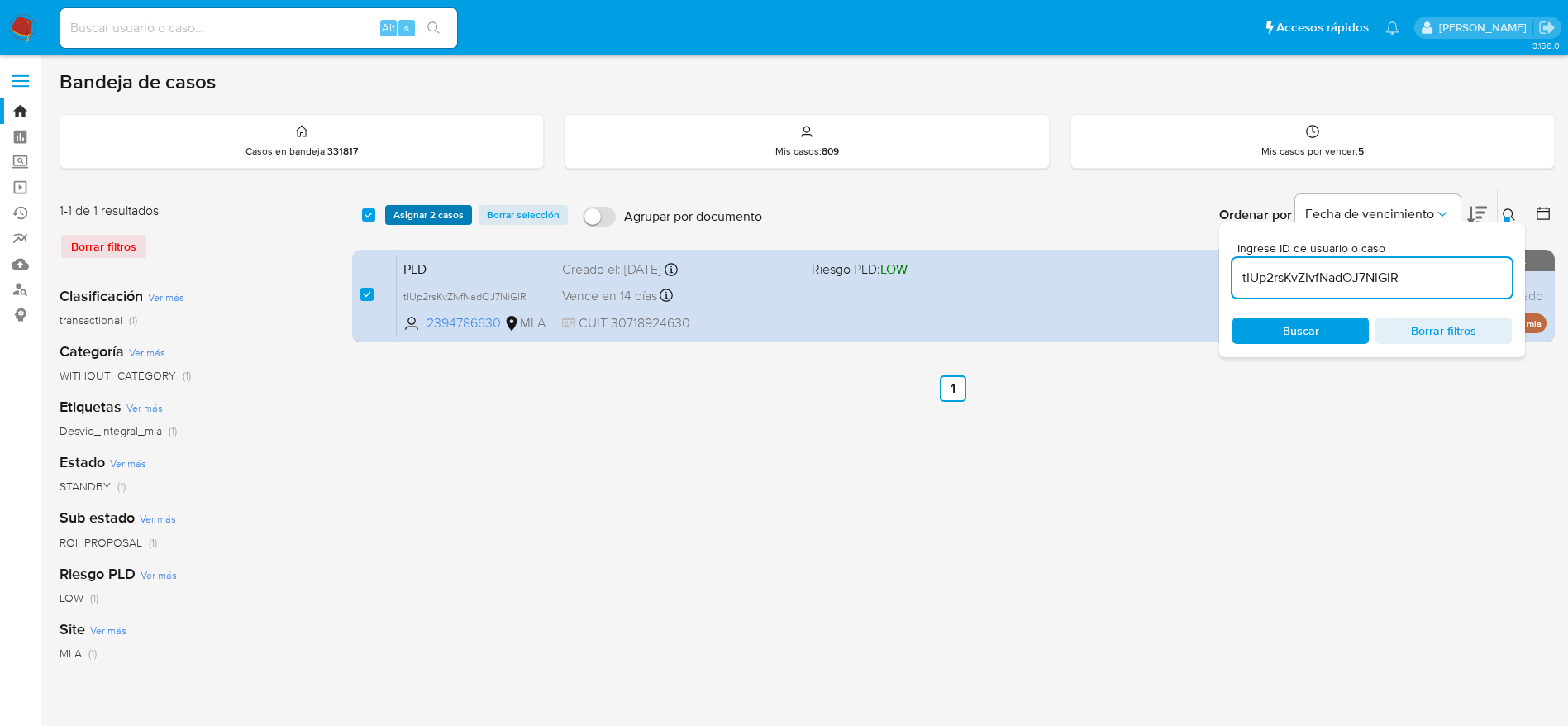
click at [426, 221] on span "Asignar 2 casos" at bounding box center [429, 215] width 70 height 17
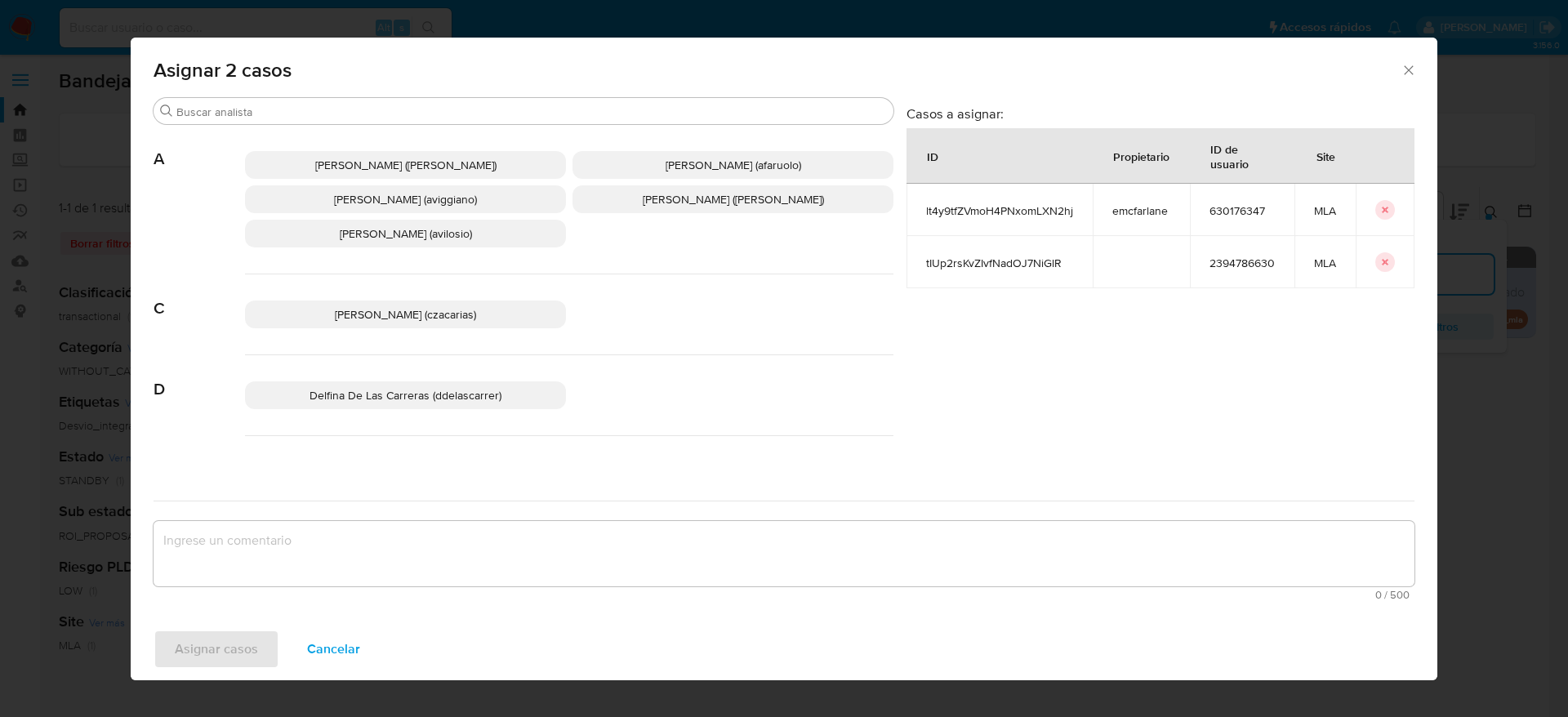
click at [1409, 82] on div "Asignar 2 casos" at bounding box center [784, 67] width 1307 height 60
click at [1410, 66] on icon "Cerrar ventana" at bounding box center [1409, 70] width 17 height 17
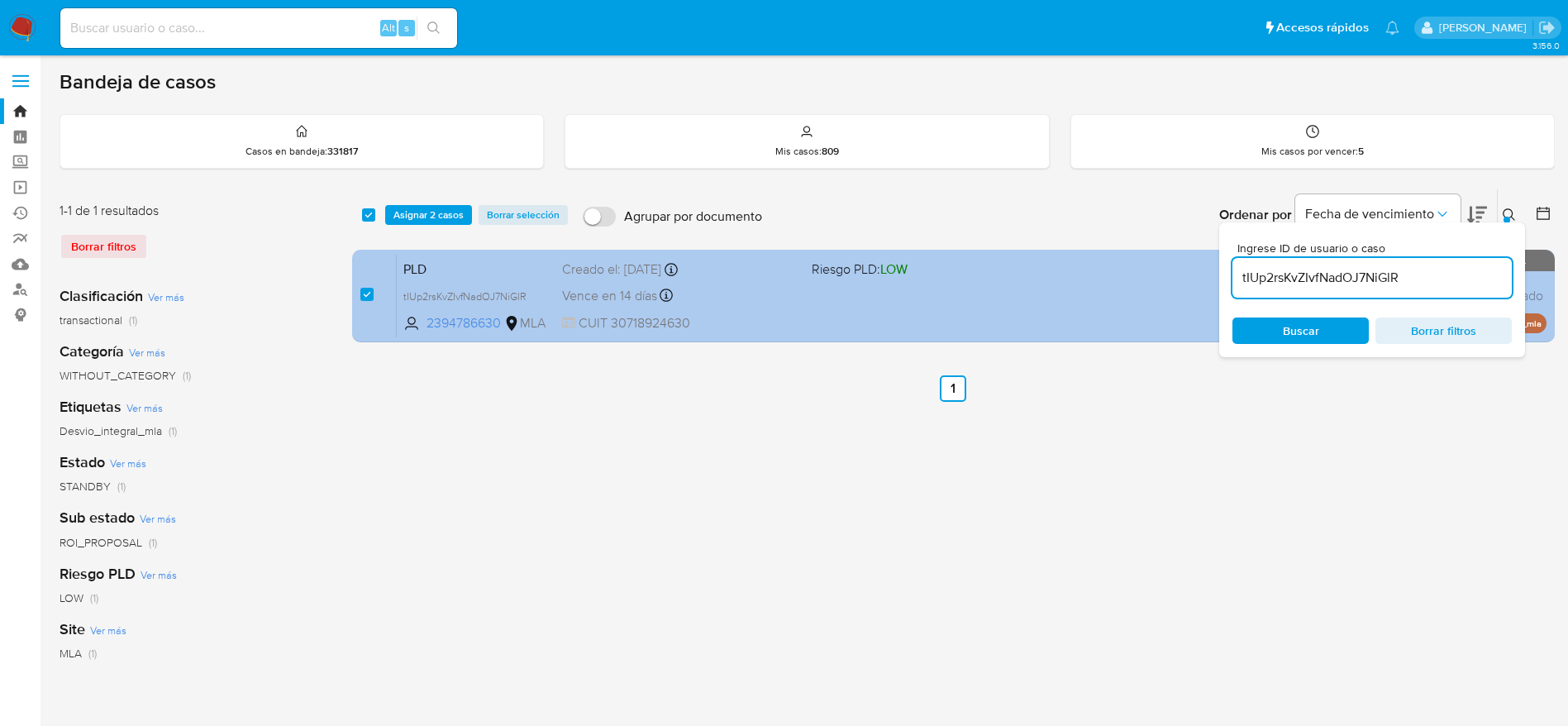
click at [789, 334] on div "PLD tIUp2rsKvZIvfNadOJ7NiGlR 2394786630 MLA Riesgo PLD: LOW Creado el: 12/06/20…" at bounding box center [972, 296] width 1150 height 84
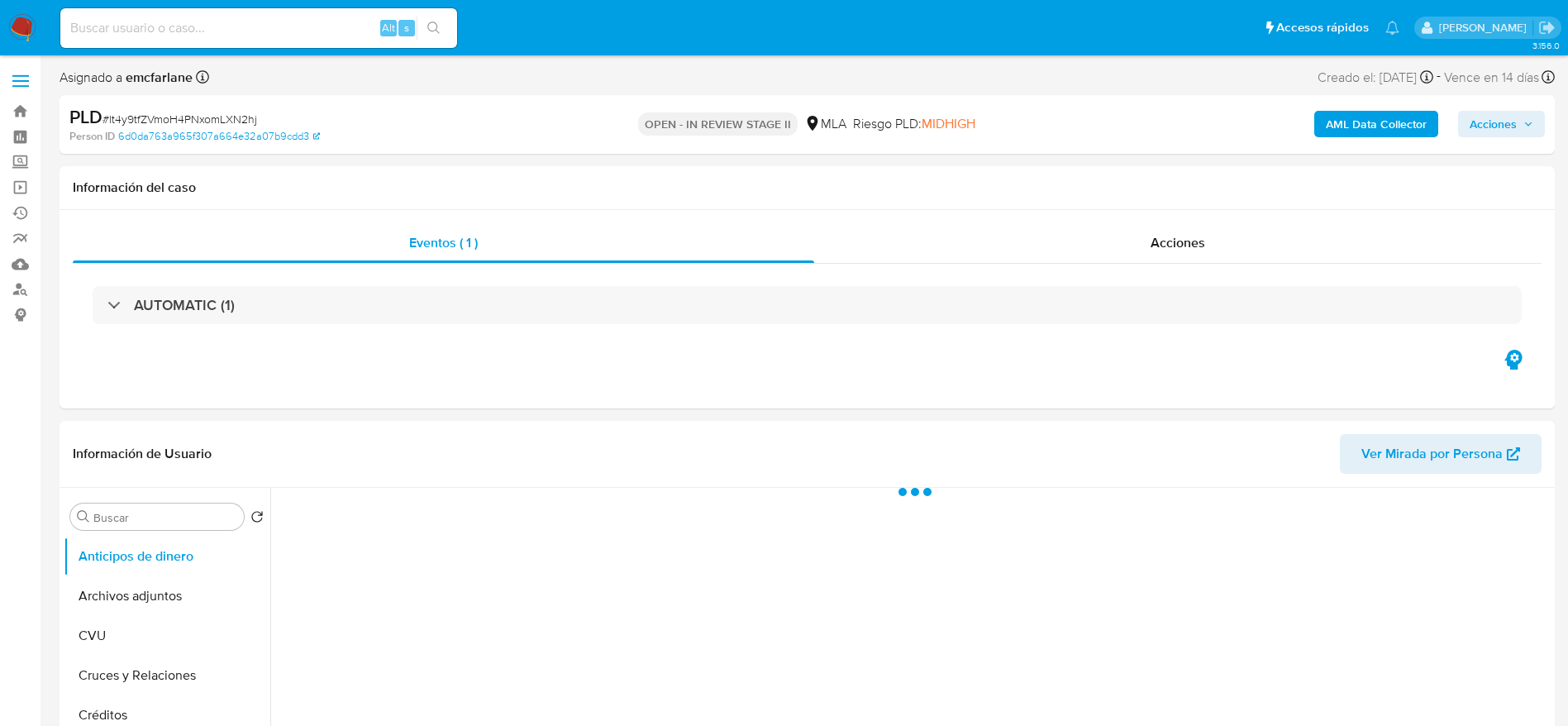
click at [1503, 112] on span "Acciones" at bounding box center [1493, 124] width 47 height 27
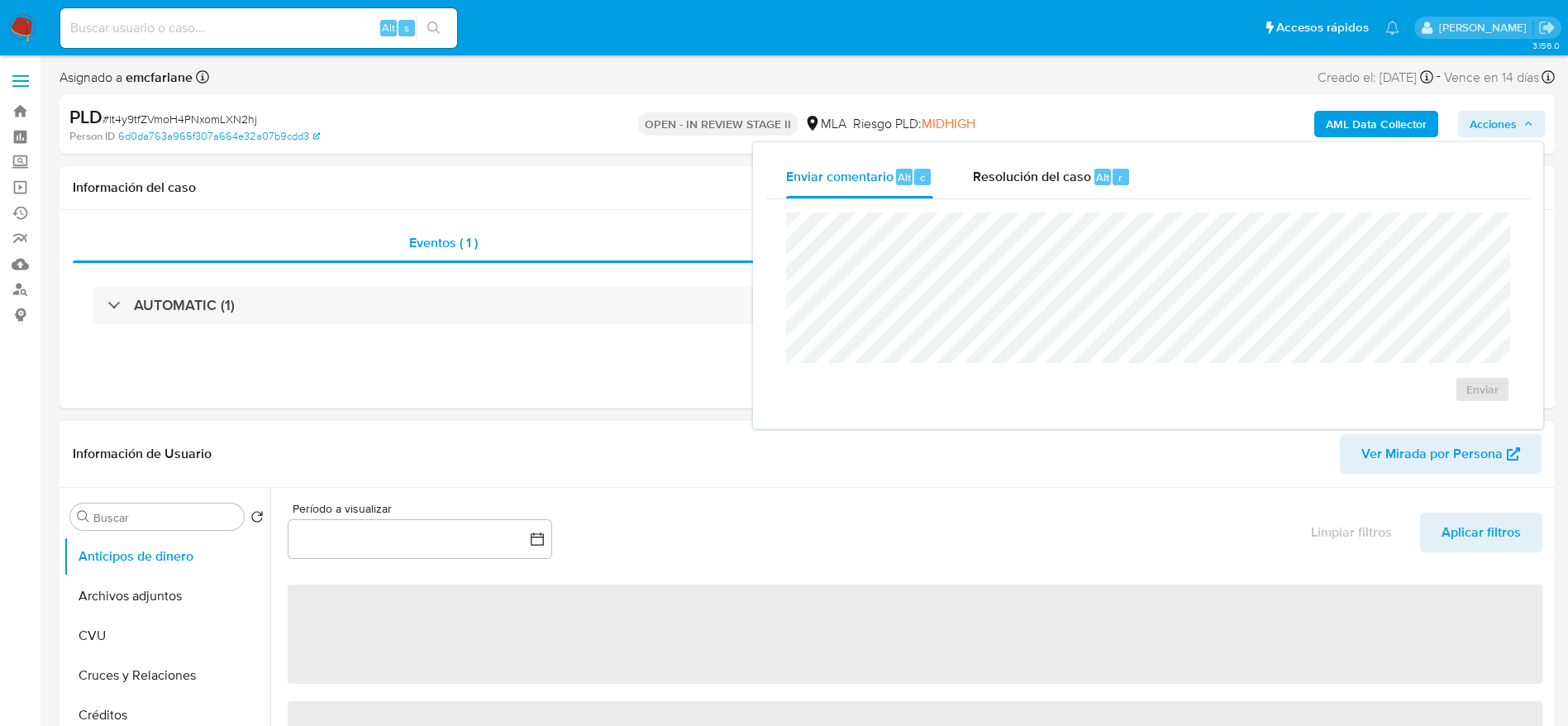
select select "10"
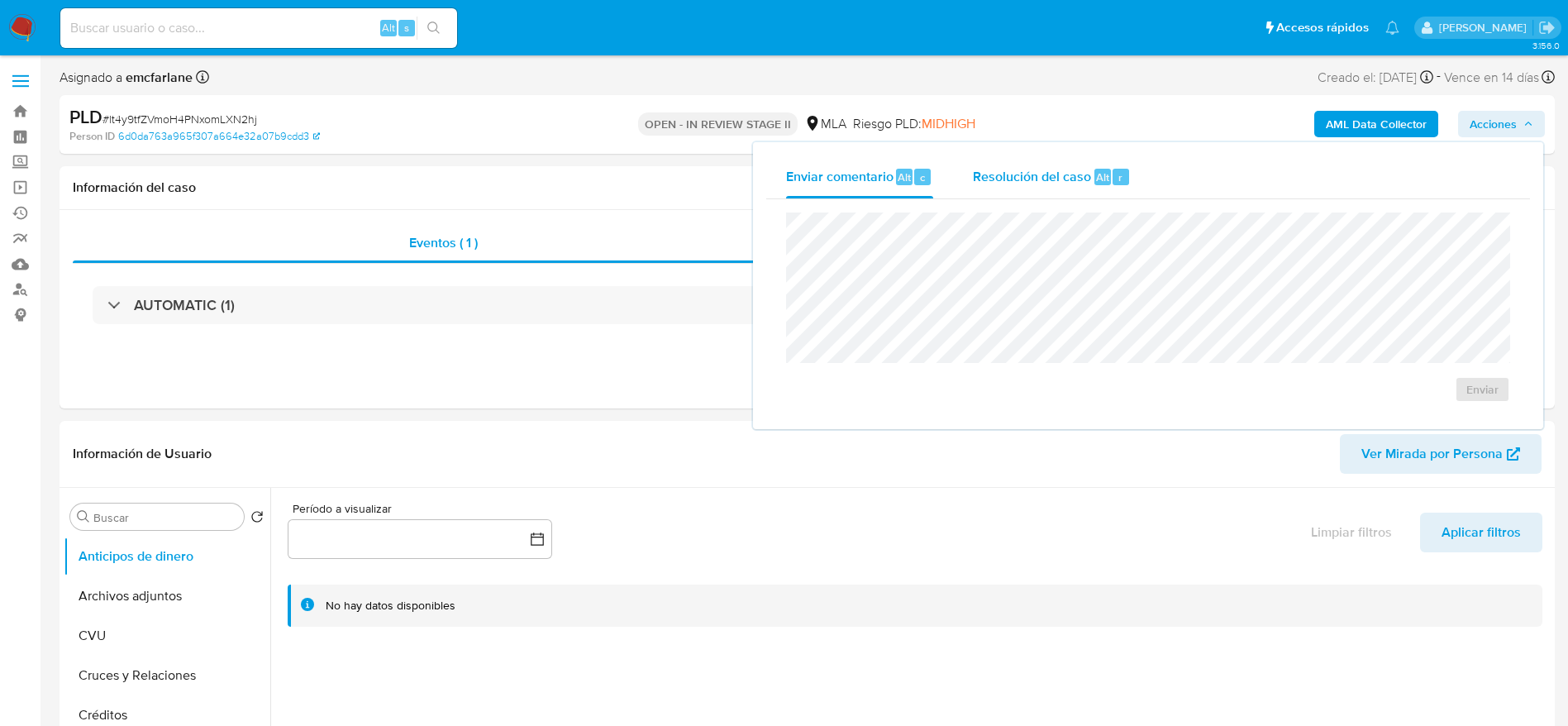
click at [1022, 172] on span "Resolución del caso" at bounding box center [1031, 176] width 118 height 19
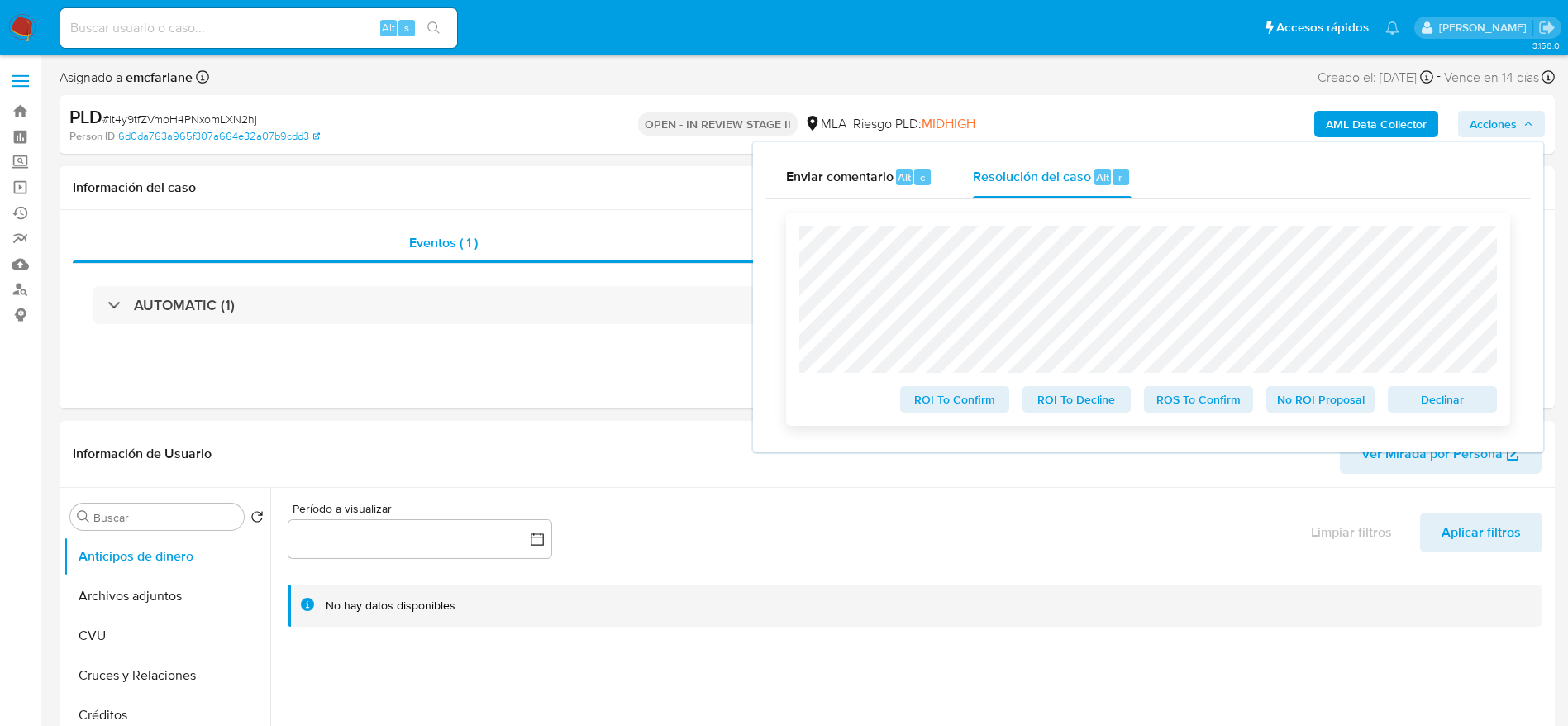
click at [1431, 409] on span "Declinar" at bounding box center [1442, 399] width 86 height 23
click at [1426, 389] on span "Declinar" at bounding box center [1442, 399] width 86 height 23
click at [1432, 404] on span "Declinar" at bounding box center [1442, 399] width 86 height 23
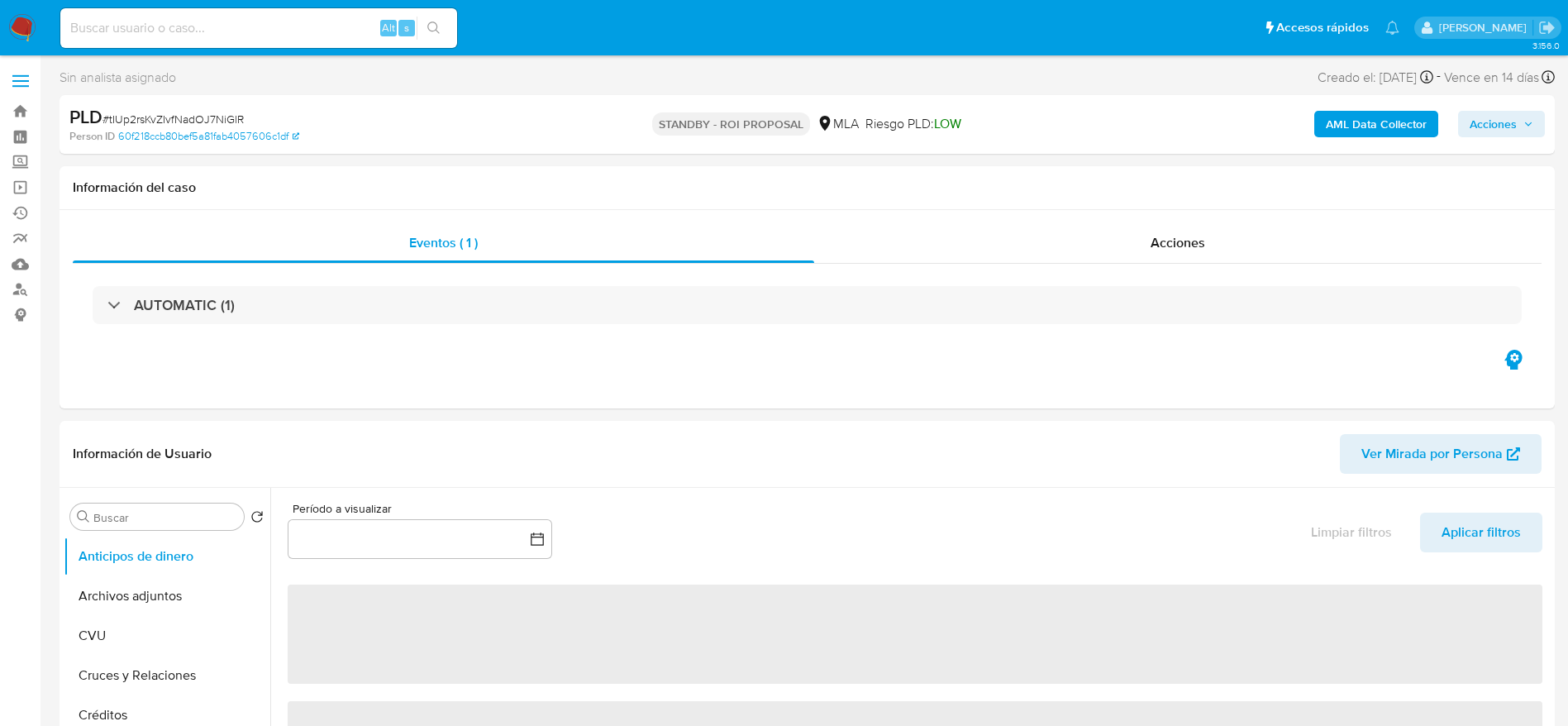
select select "10"
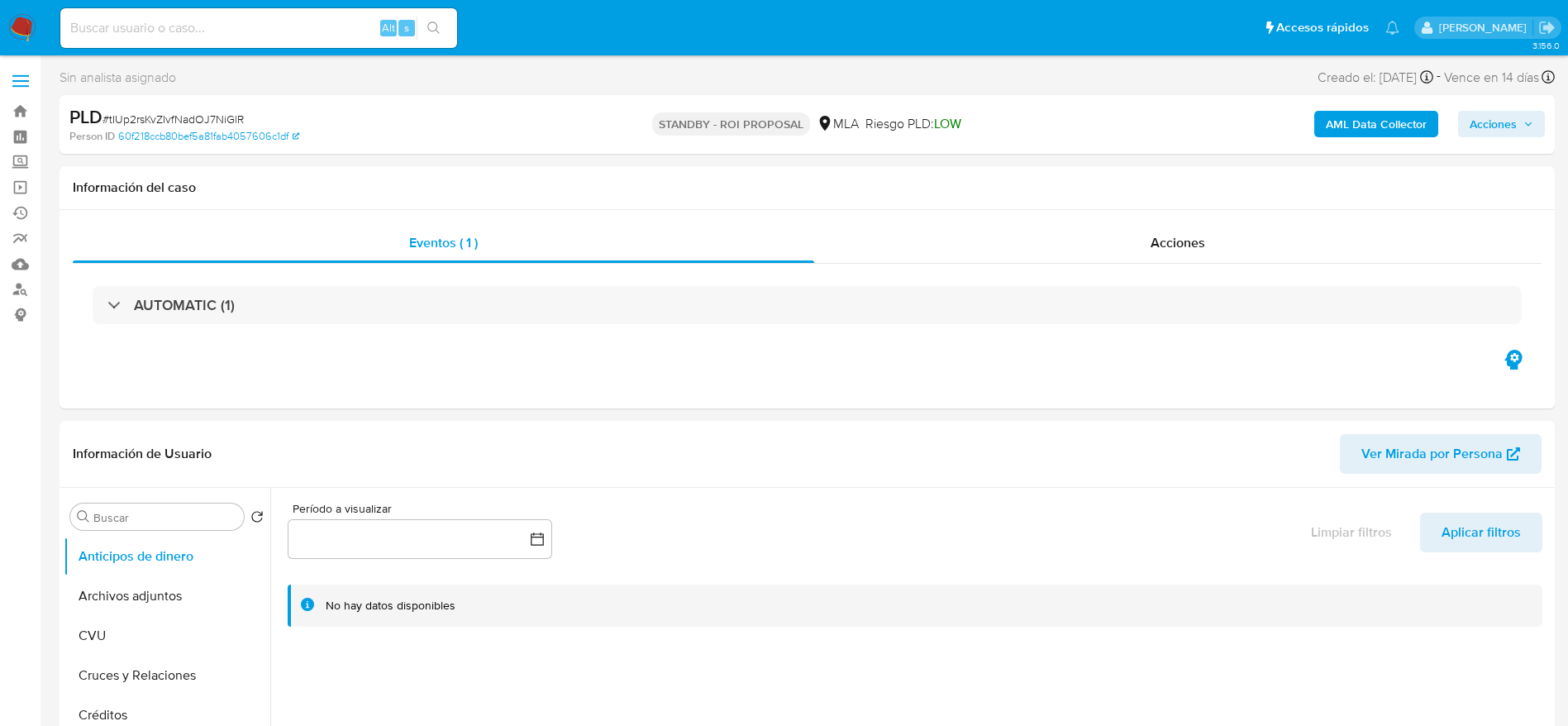
click at [199, 120] on span "# tIUp2rsKvZIvfNadOJ7NiGlR" at bounding box center [172, 119] width 141 height 17
copy span "tIUp2rsKvZIvfNadOJ7NiGlR"
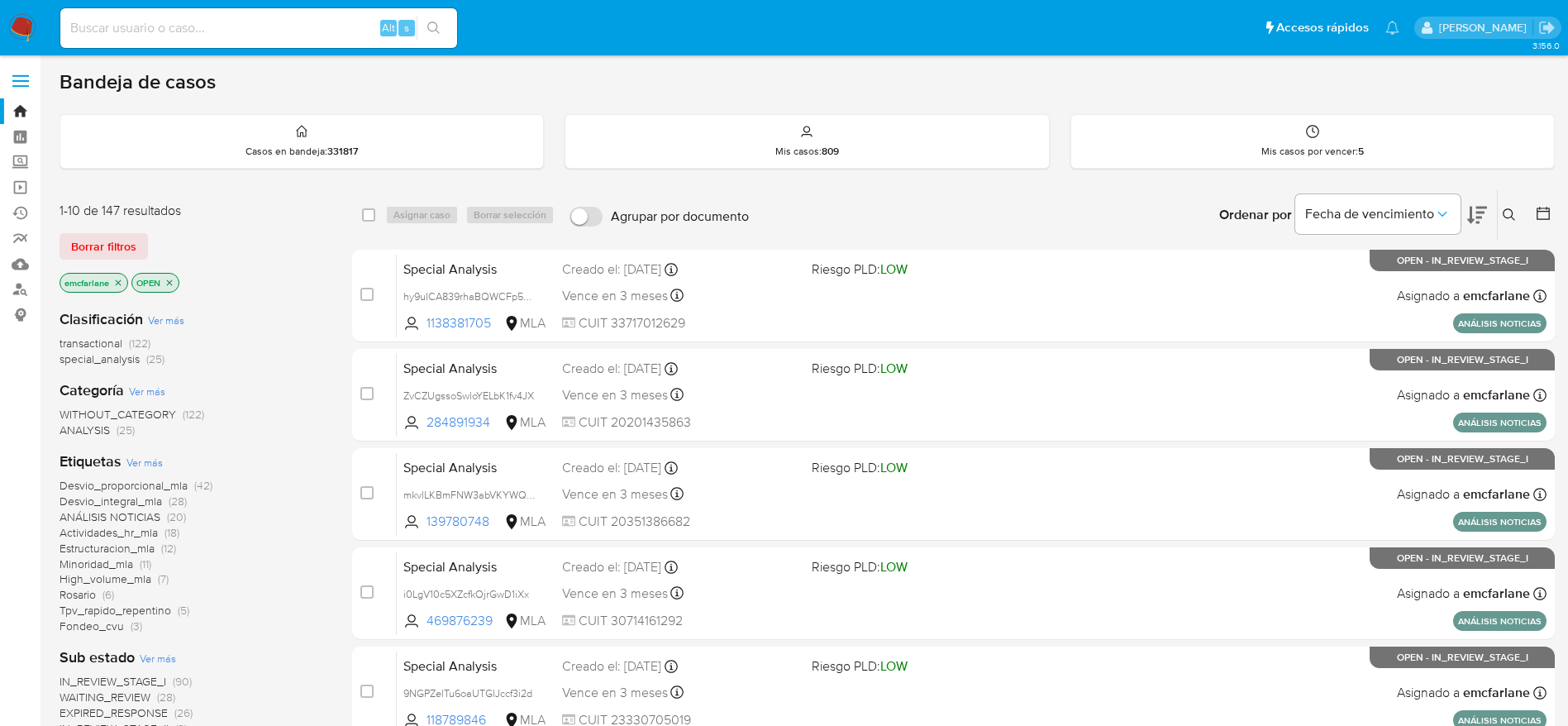
click at [106, 229] on div "1-10 de 147 resultados Borrar filtros emcfarlane OPEN" at bounding box center [192, 249] width 265 height 95
click at [106, 239] on span "Borrar filtros" at bounding box center [104, 246] width 65 height 23
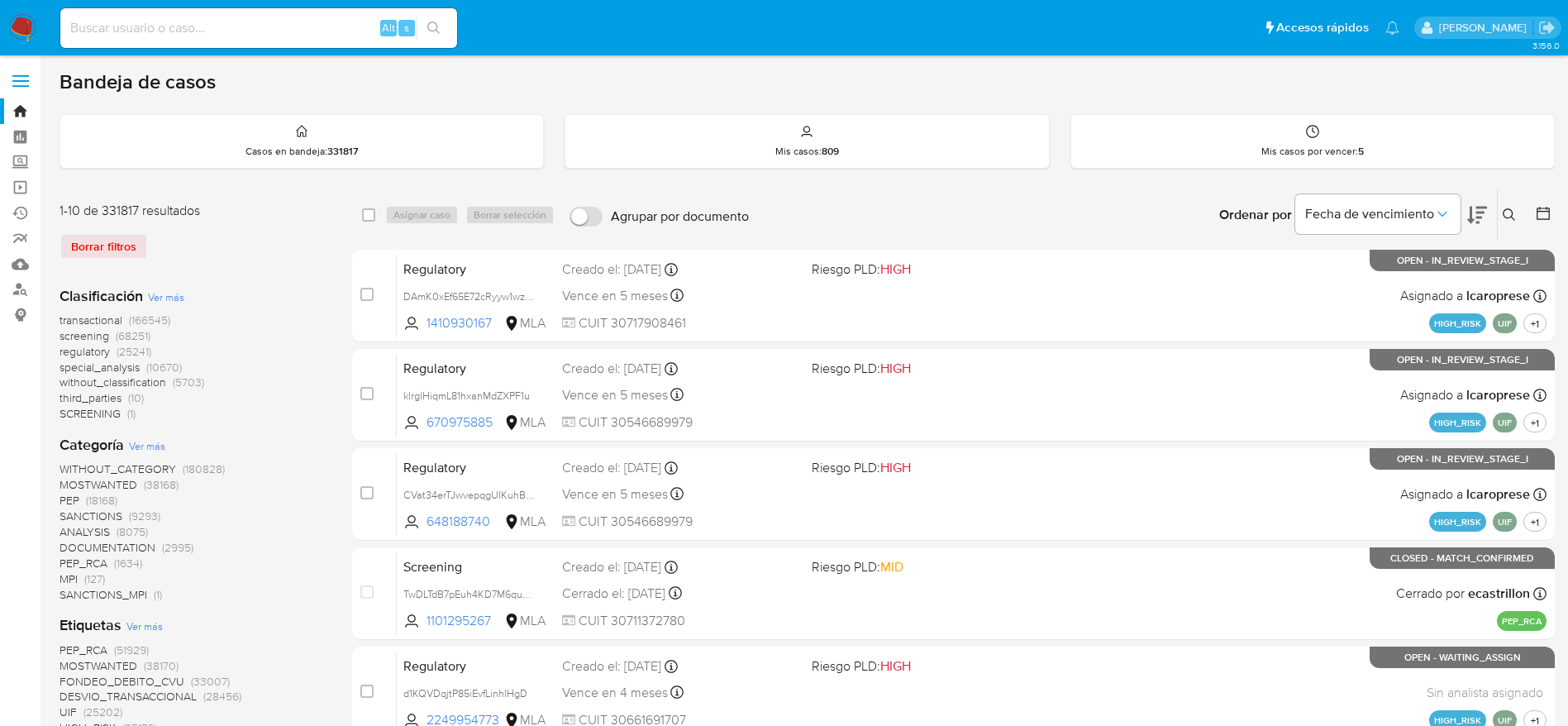
click at [1508, 209] on icon at bounding box center [1509, 214] width 13 height 13
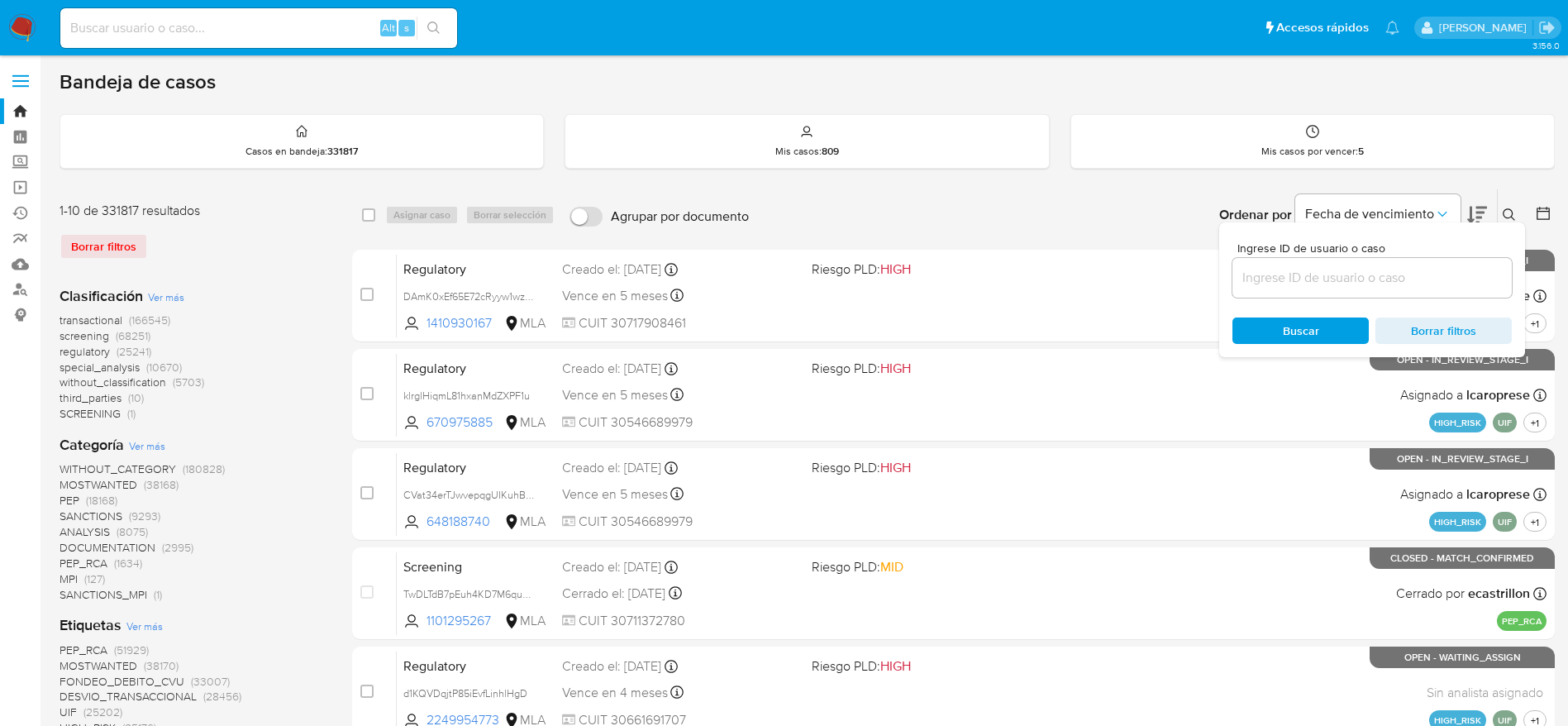
click at [1413, 268] on input at bounding box center [1372, 278] width 280 height 22
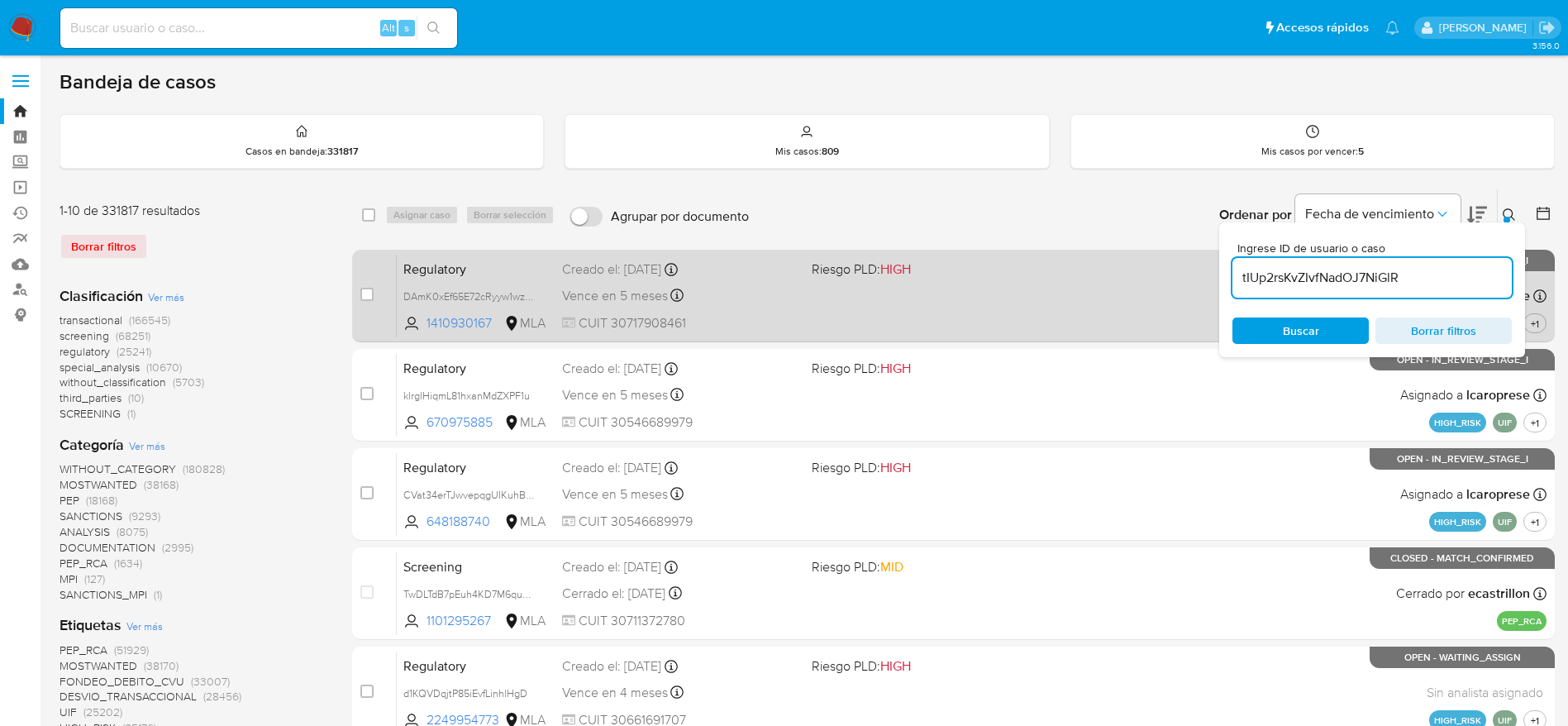
type input "tIUp2rsKvZIvfNadOJ7NiGlR"
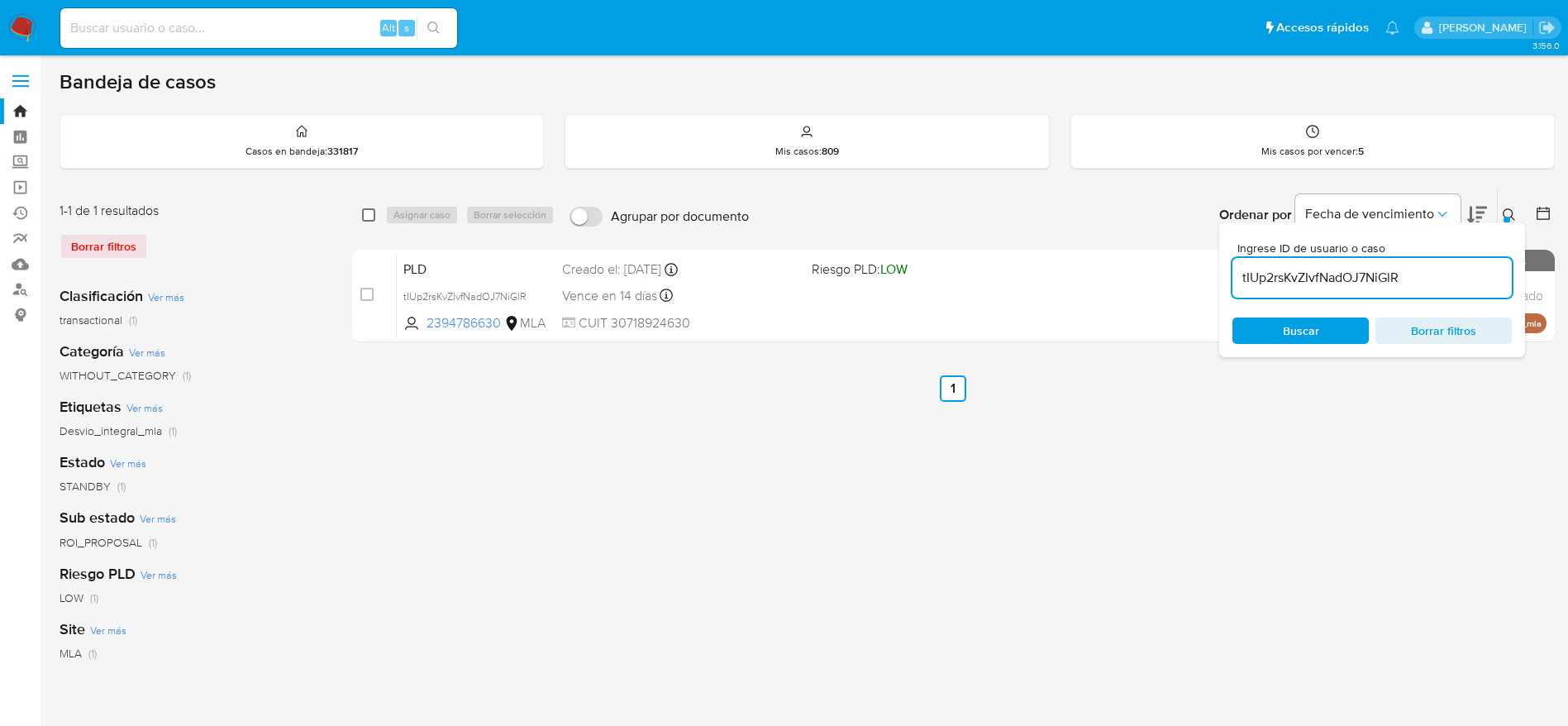
click at [369, 209] on input "checkbox" at bounding box center [369, 215] width 13 height 13
checkbox input "true"
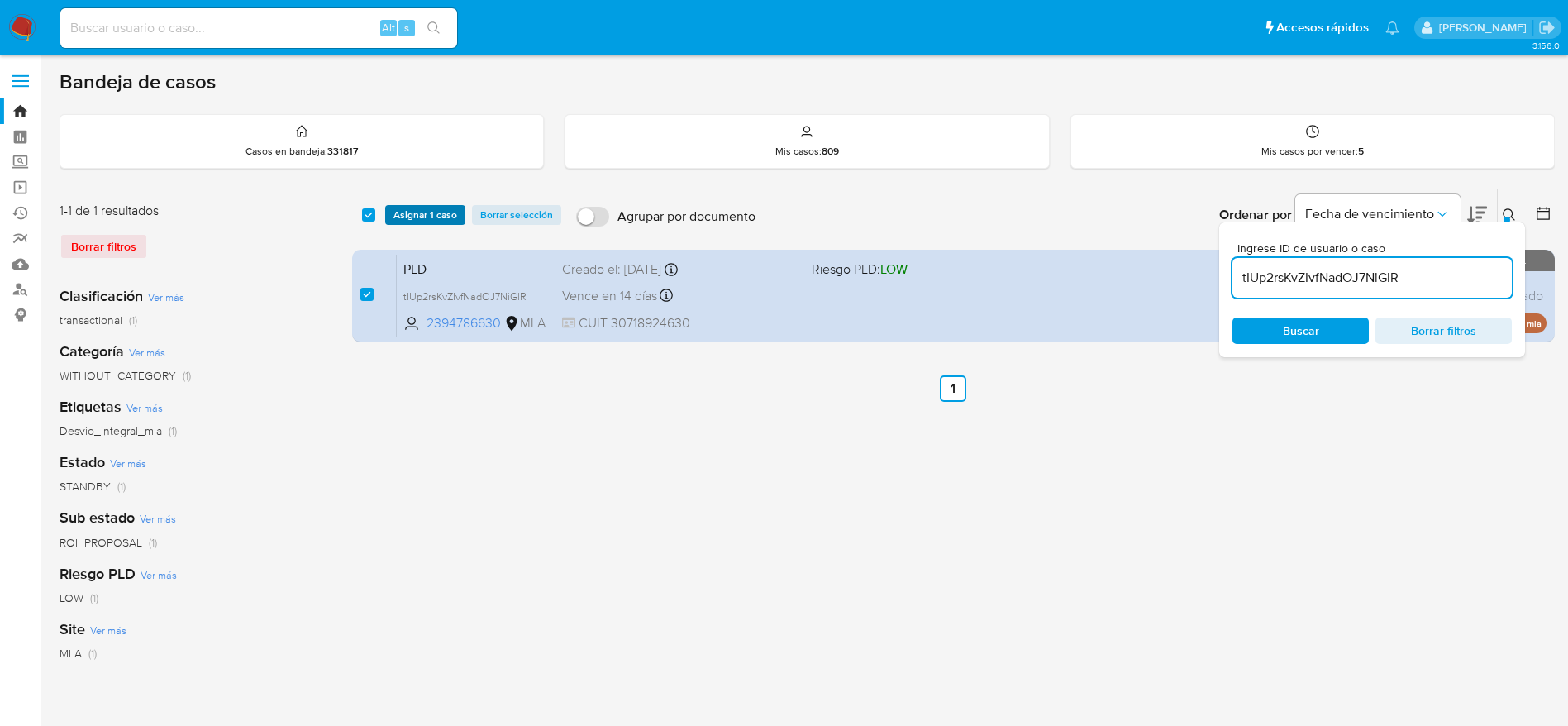
click at [408, 213] on span "Asignar 1 caso" at bounding box center [425, 215] width 64 height 17
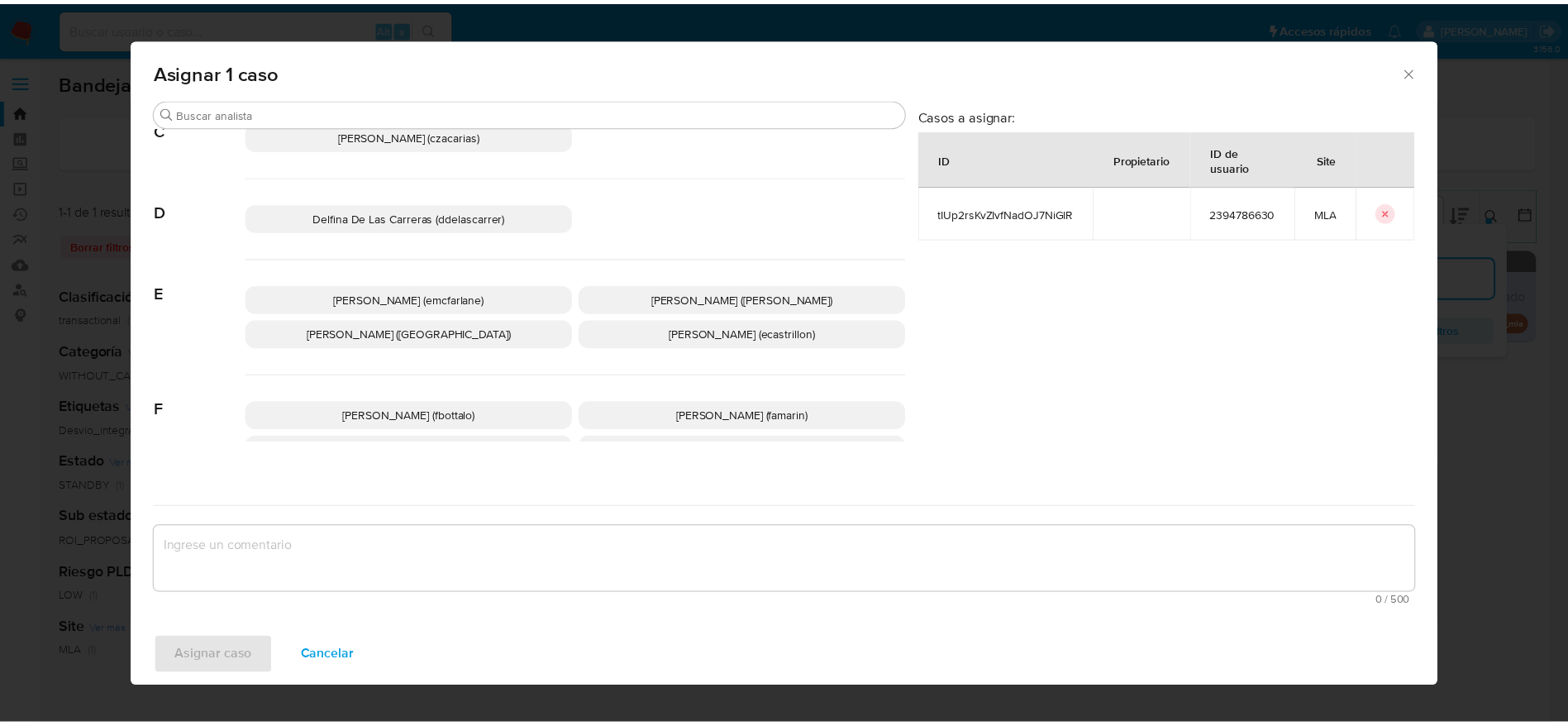
scroll to position [186, 0]
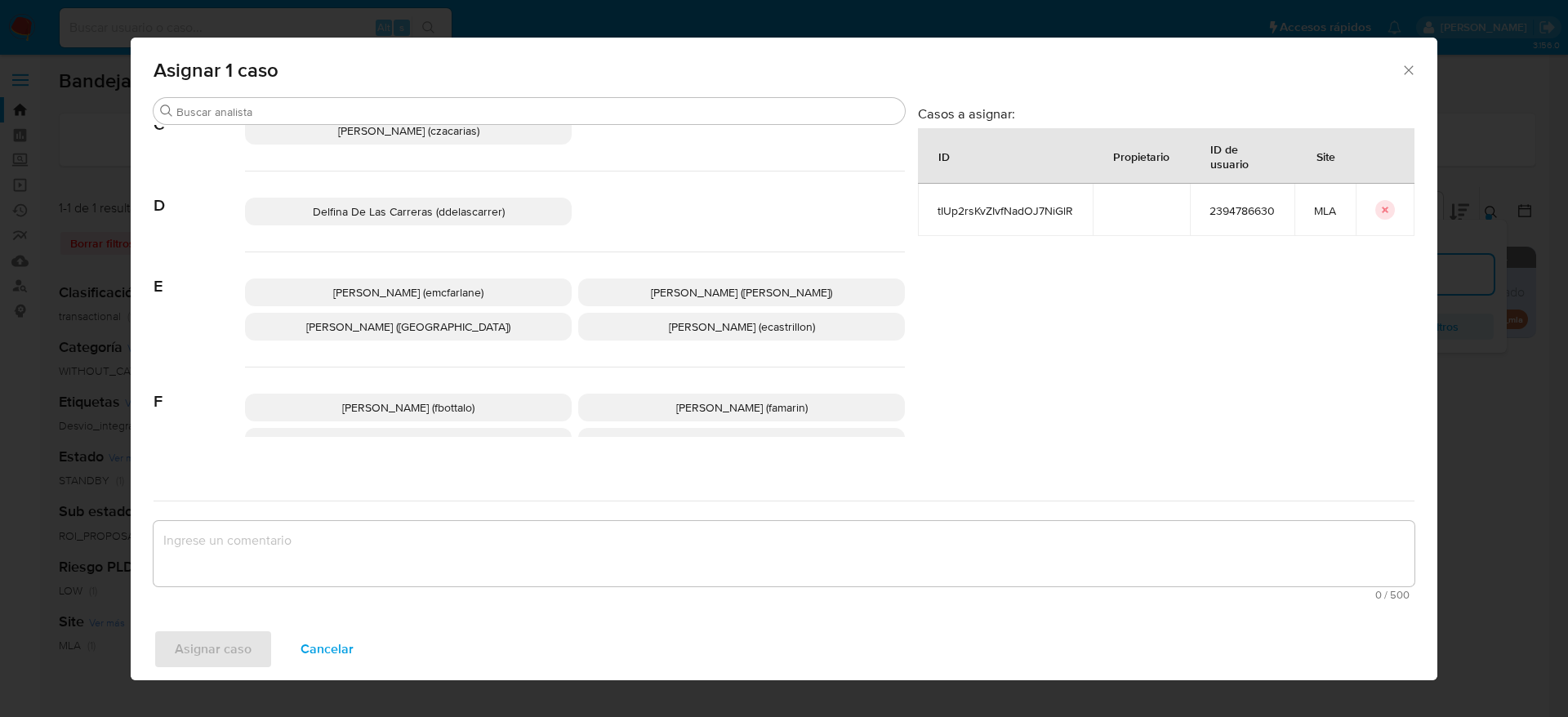
click at [457, 294] on span "Elaine Mc Farlane (emcfarlane)" at bounding box center [409, 293] width 151 height 17
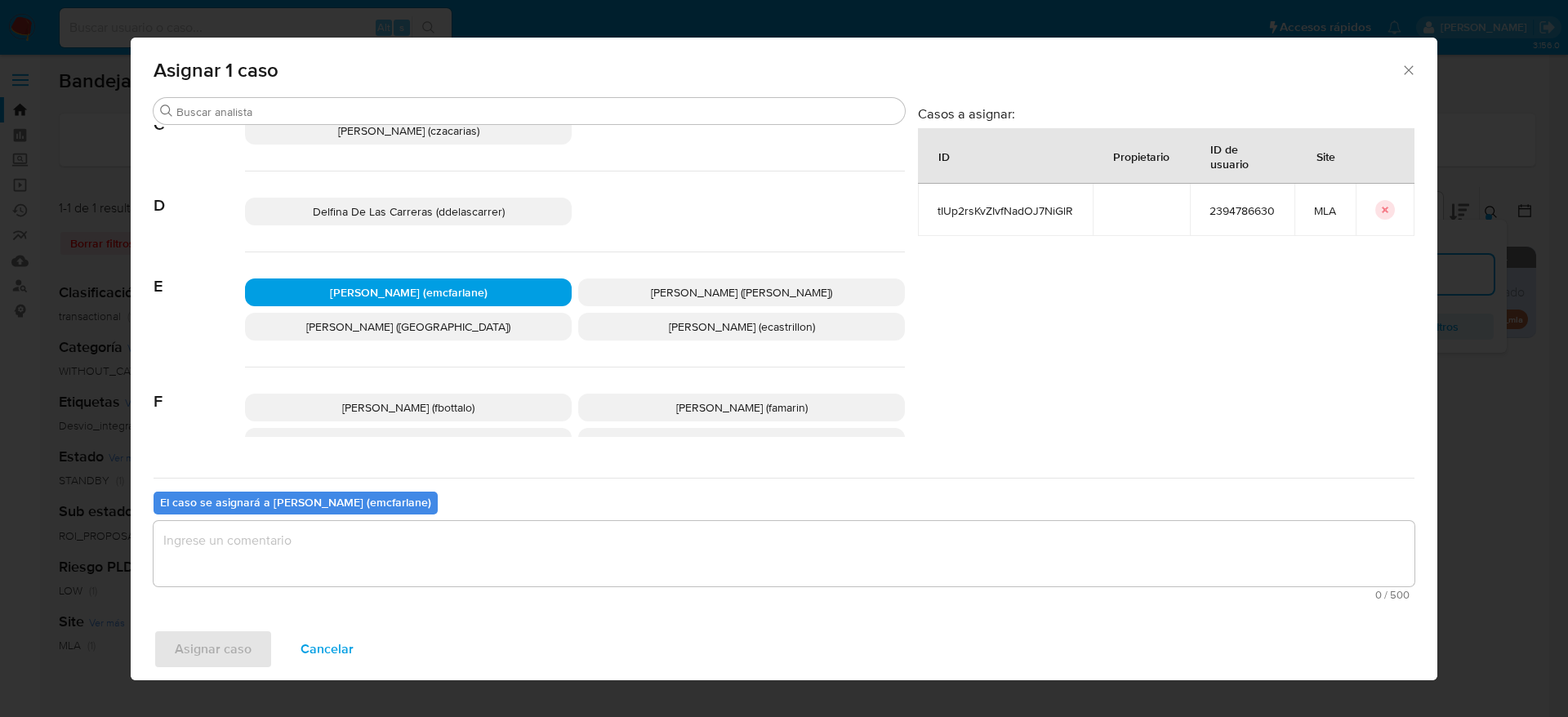
click at [342, 575] on textarea "assign-modal" at bounding box center [784, 553] width 1261 height 65
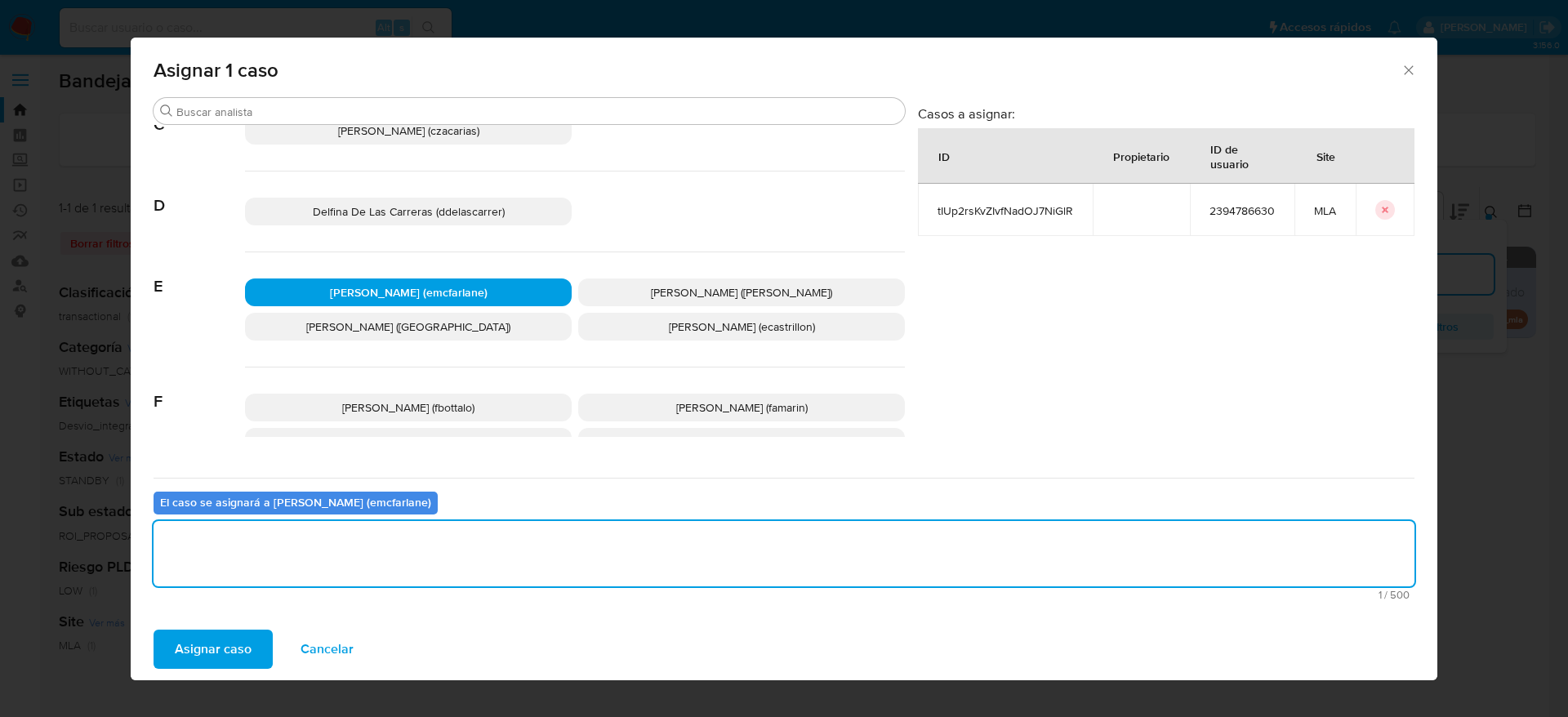
click at [241, 639] on span "Asignar caso" at bounding box center [213, 648] width 77 height 36
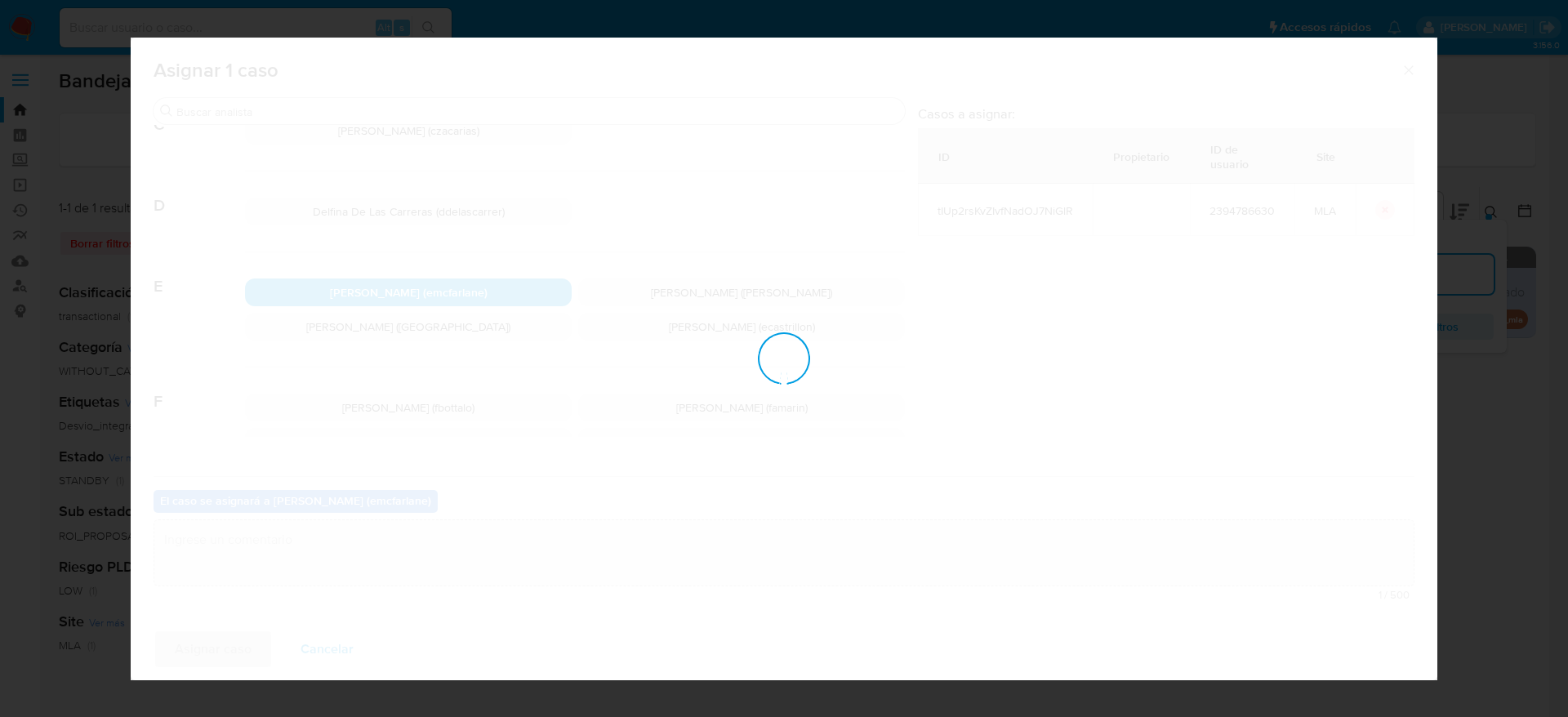
checkbox input "false"
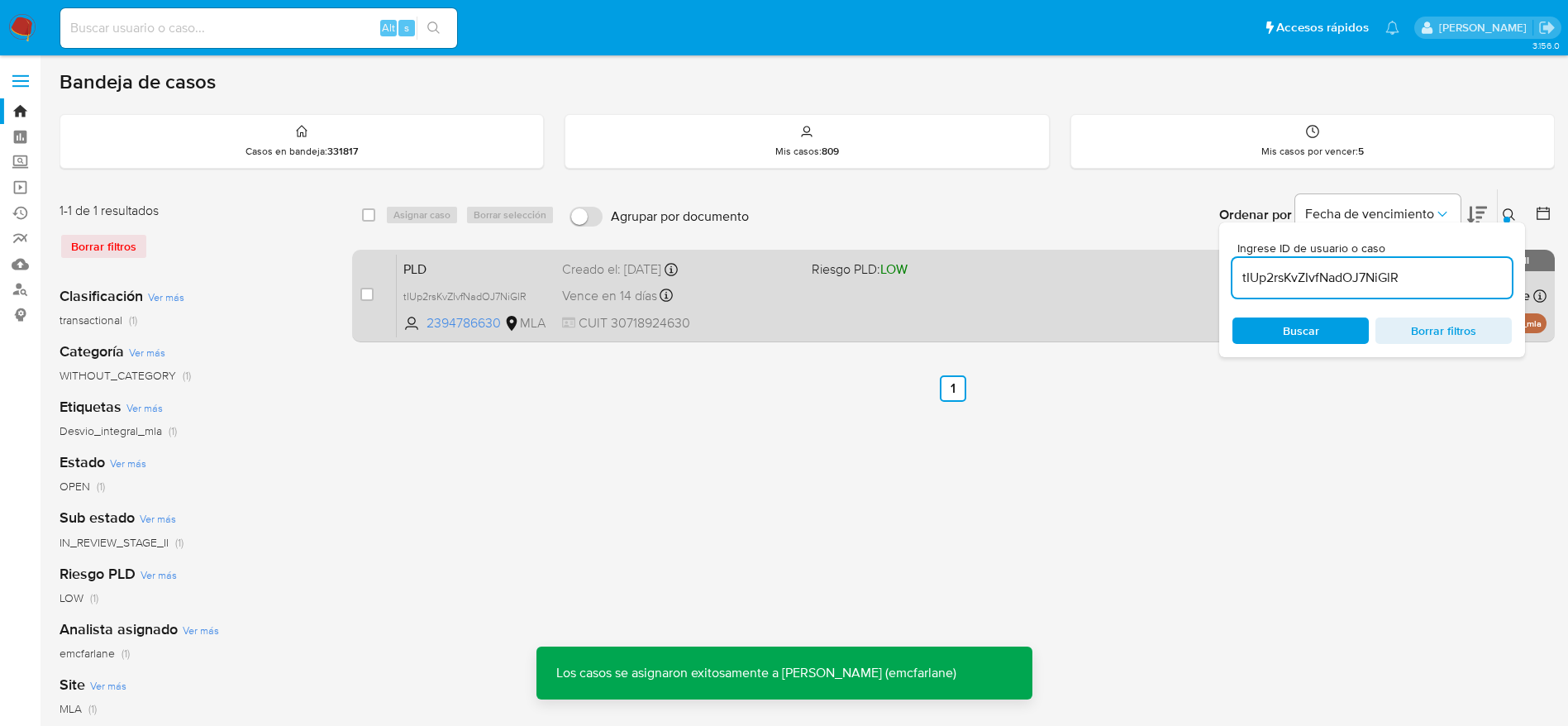
click at [856, 307] on div "PLD tIUp2rsKvZIvfNadOJ7NiGlR 2394786630 MLA Riesgo PLD: LOW Creado el: 12/06/20…" at bounding box center [972, 296] width 1150 height 84
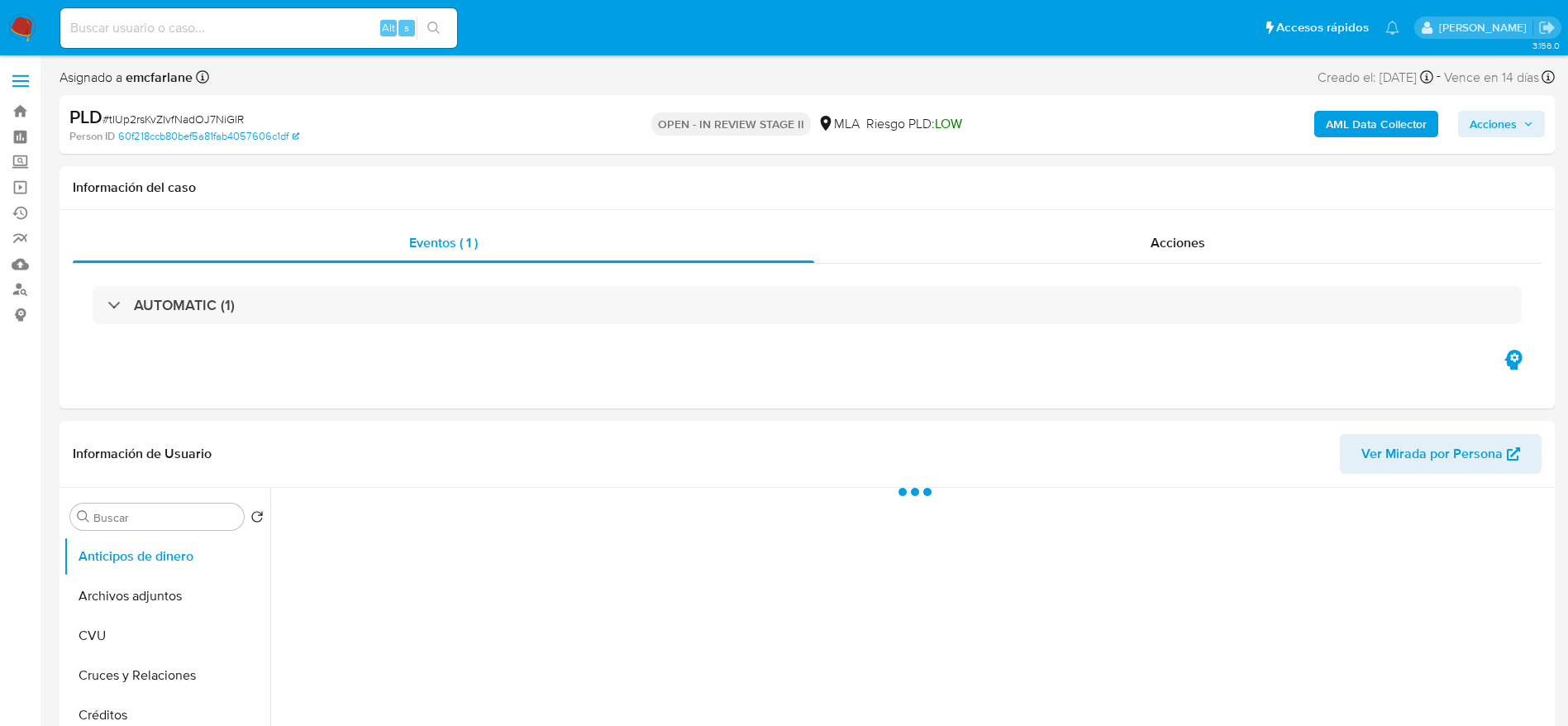
select select "10"
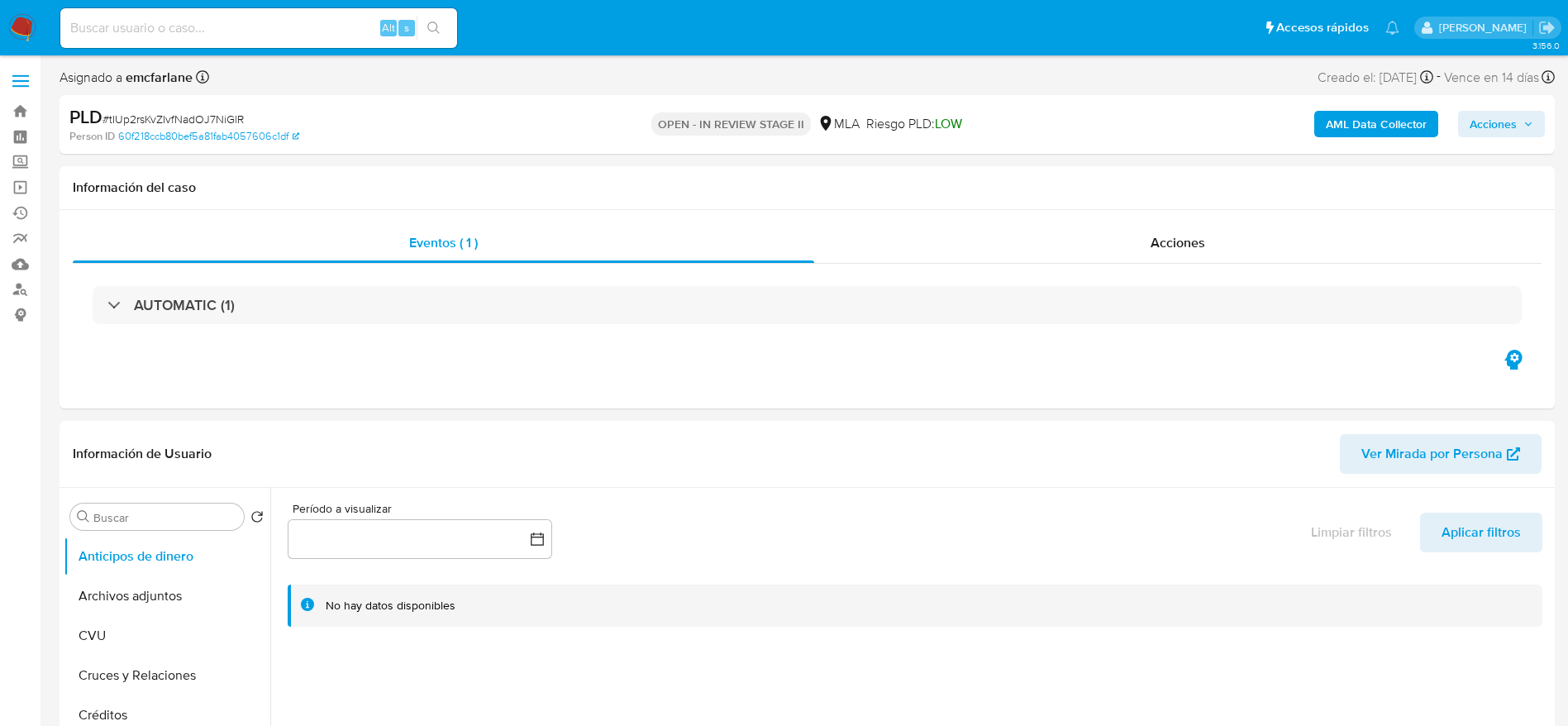
click at [1509, 138] on div "AML Data Collector Acciones" at bounding box center [1301, 124] width 488 height 39
click at [1509, 136] on span "Acciones" at bounding box center [1493, 124] width 47 height 27
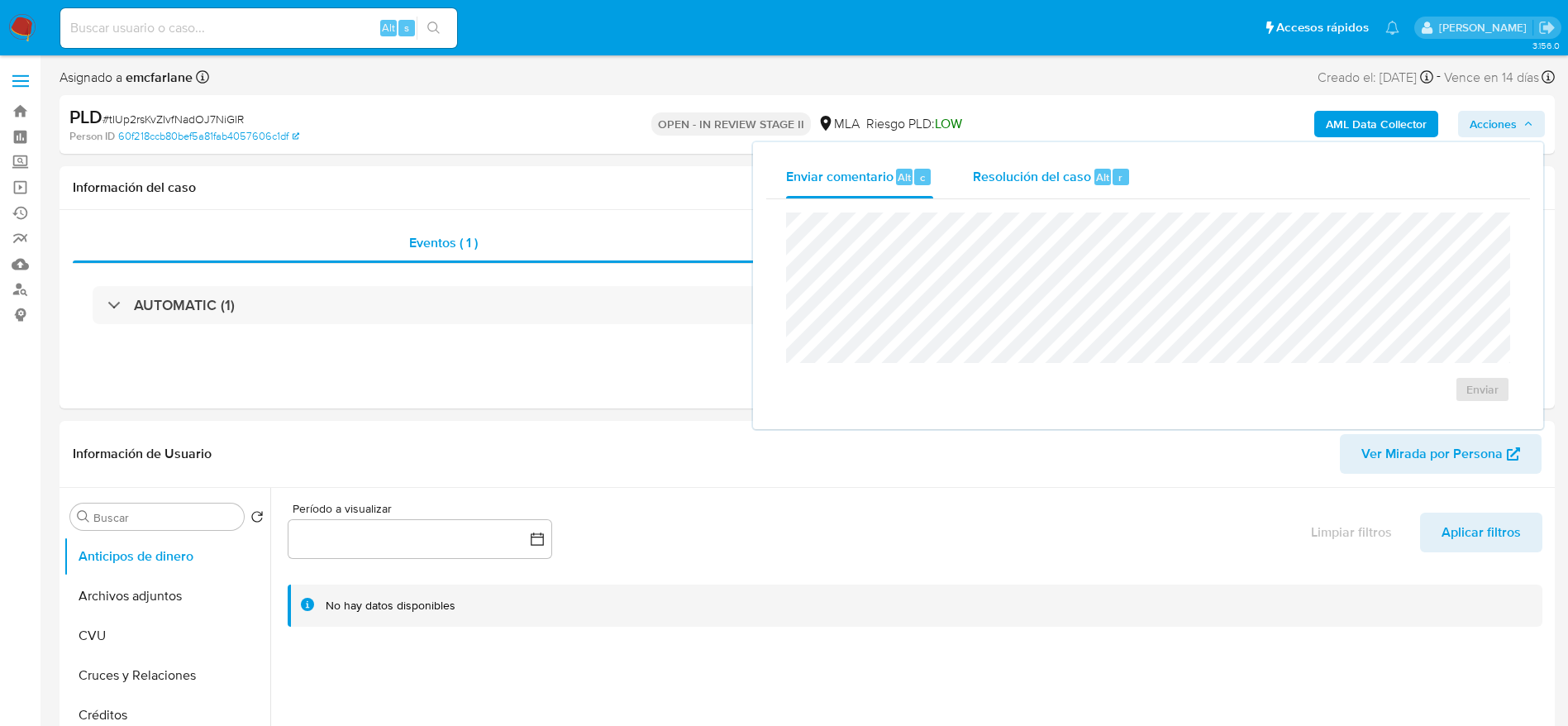
click at [1089, 156] on div "Resolución del caso Alt r" at bounding box center [1051, 177] width 158 height 43
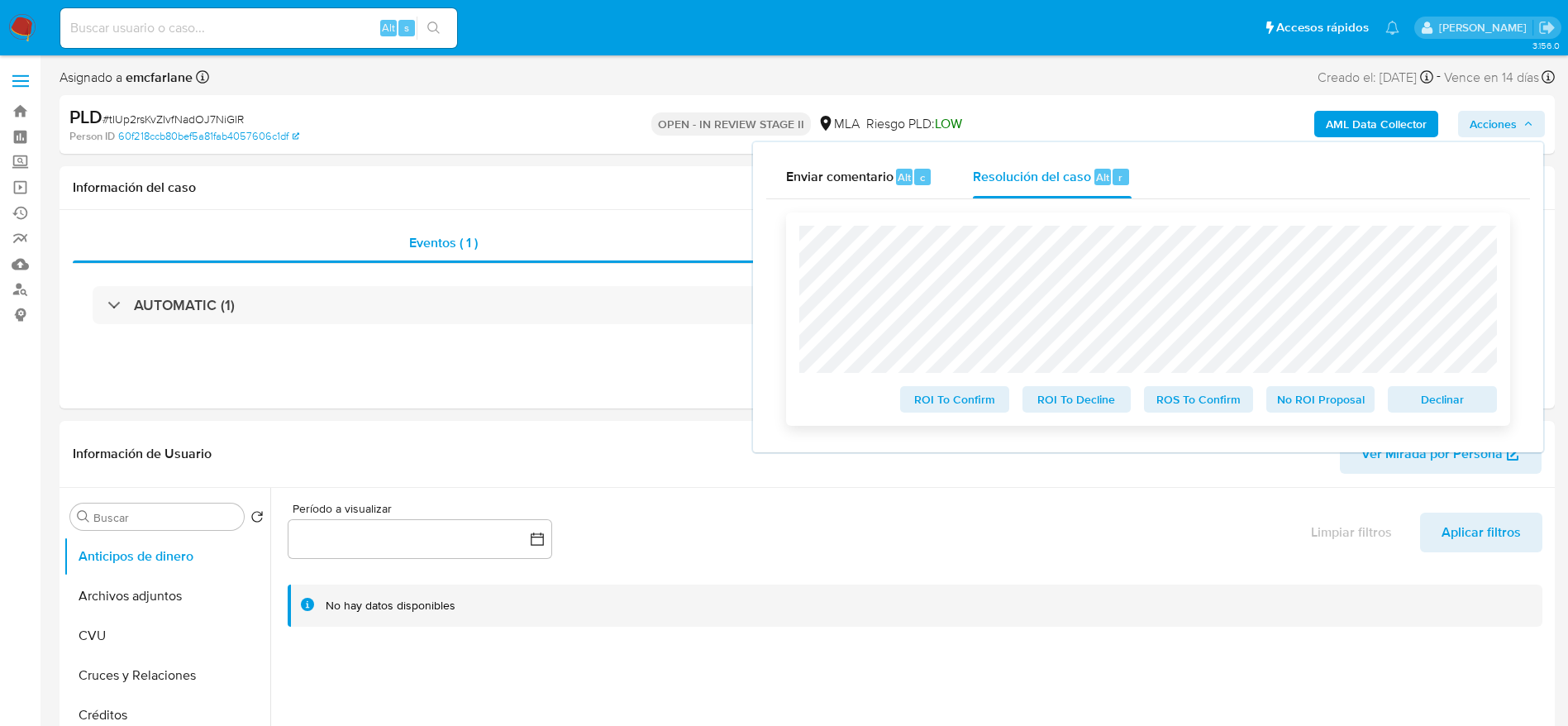
click at [1462, 396] on span "Declinar" at bounding box center [1442, 399] width 86 height 23
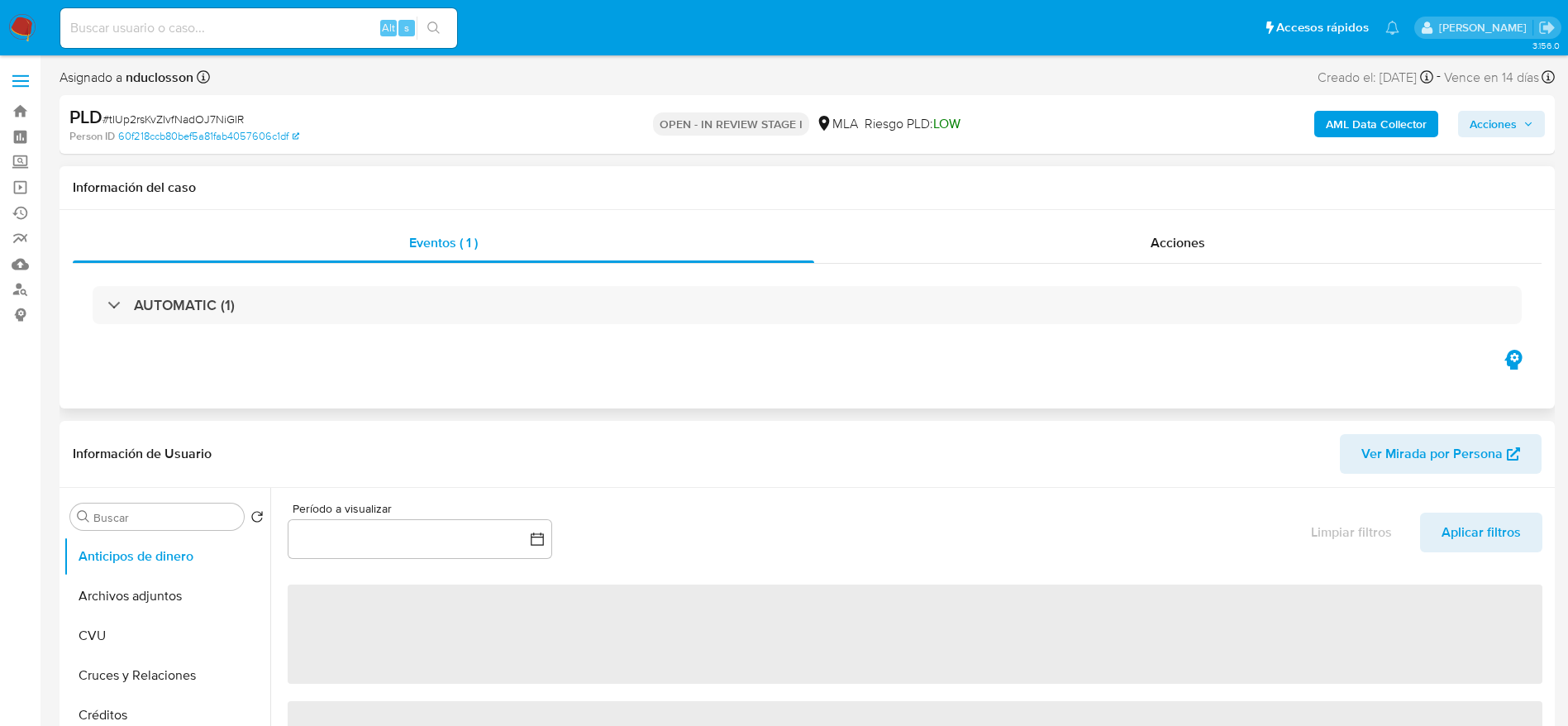
select select "10"
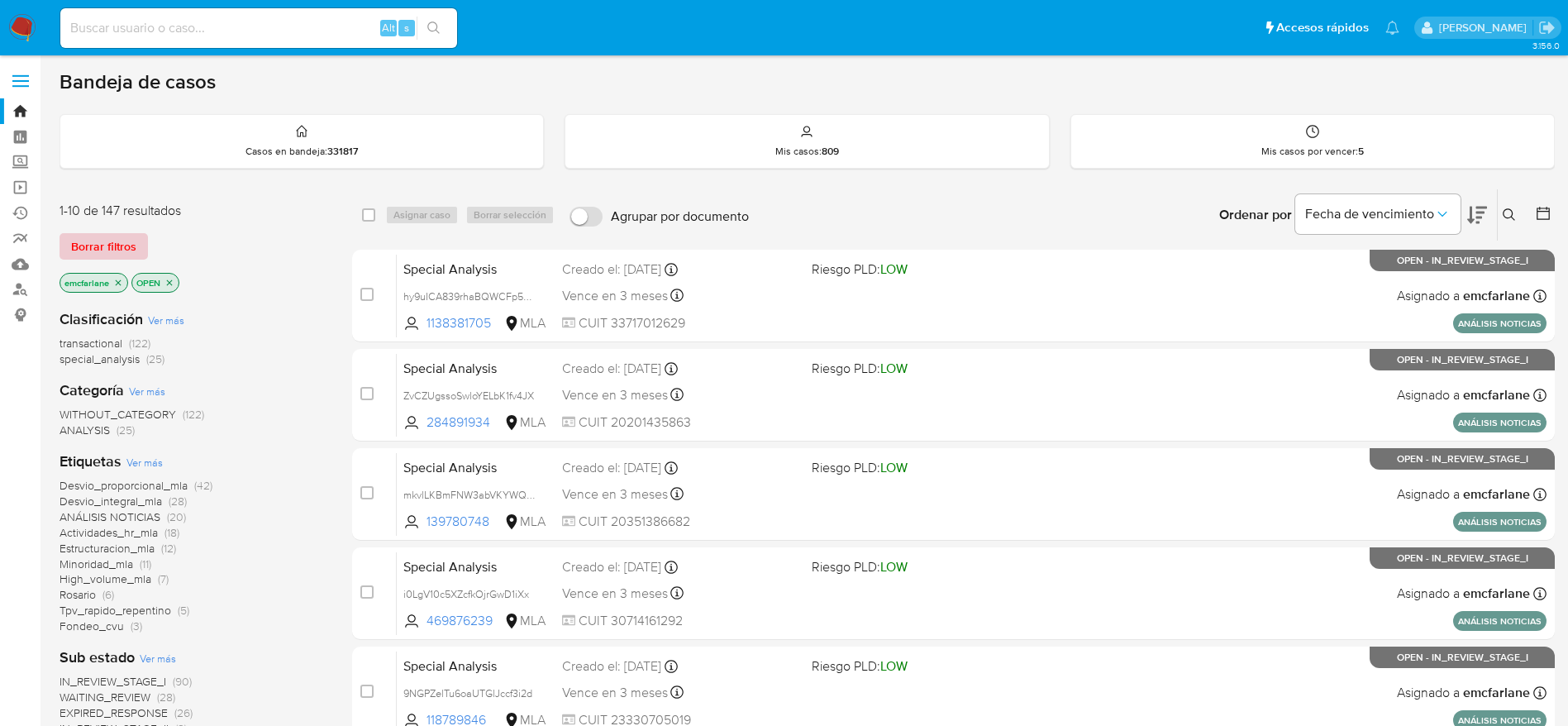
click at [123, 236] on span "Borrar filtros" at bounding box center [104, 246] width 65 height 23
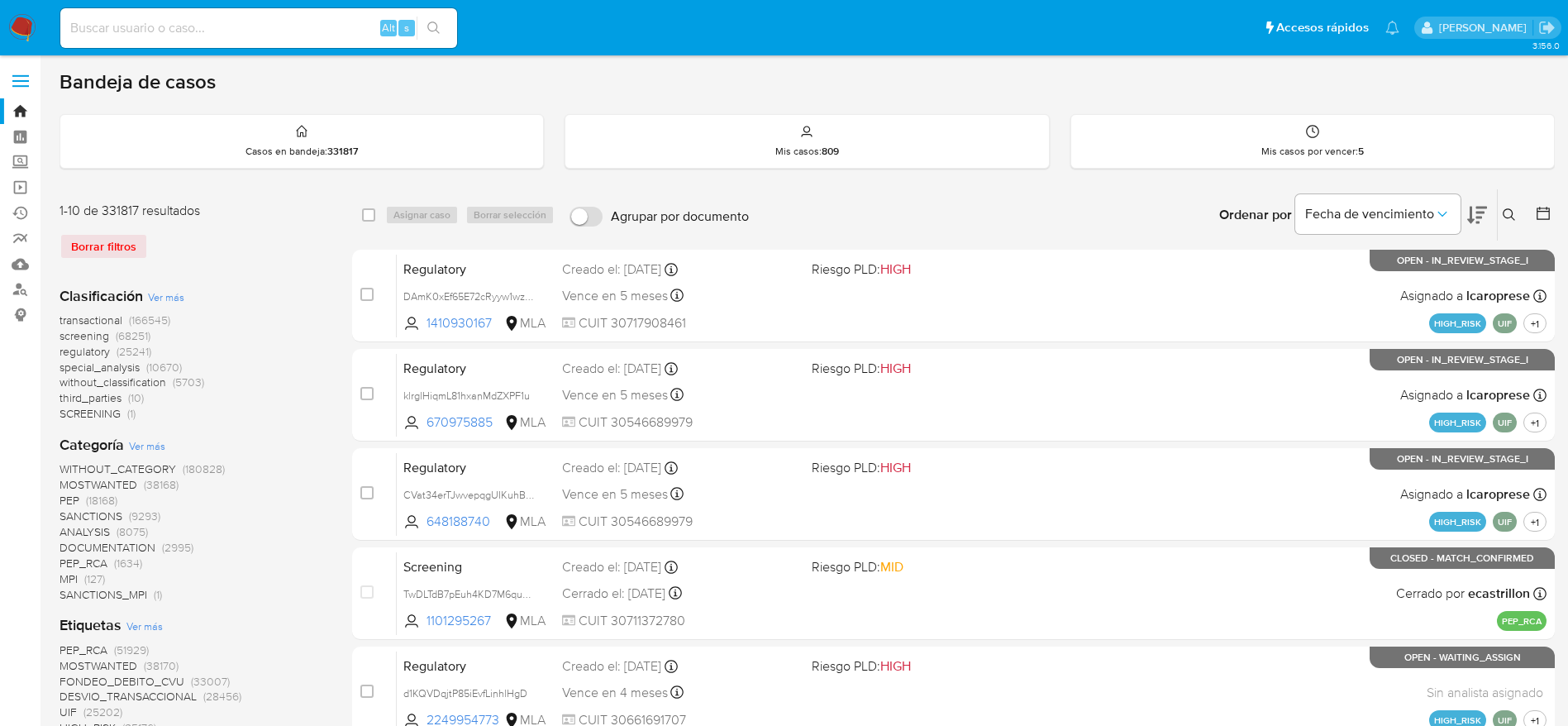
click at [1513, 214] on icon at bounding box center [1509, 214] width 13 height 13
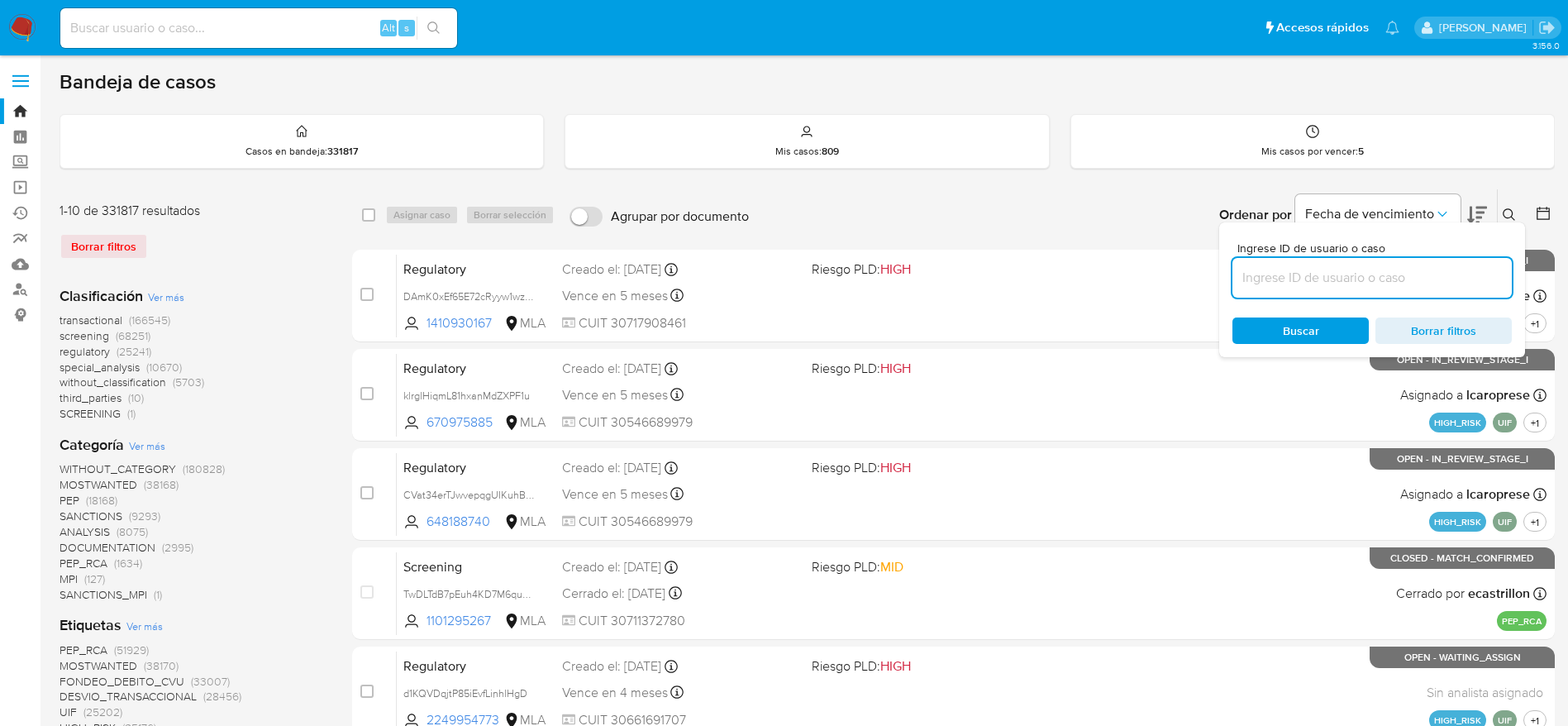
click at [1325, 279] on input at bounding box center [1372, 278] width 280 height 22
type input "uANDfisxoZddSc9OpydlpZhF"
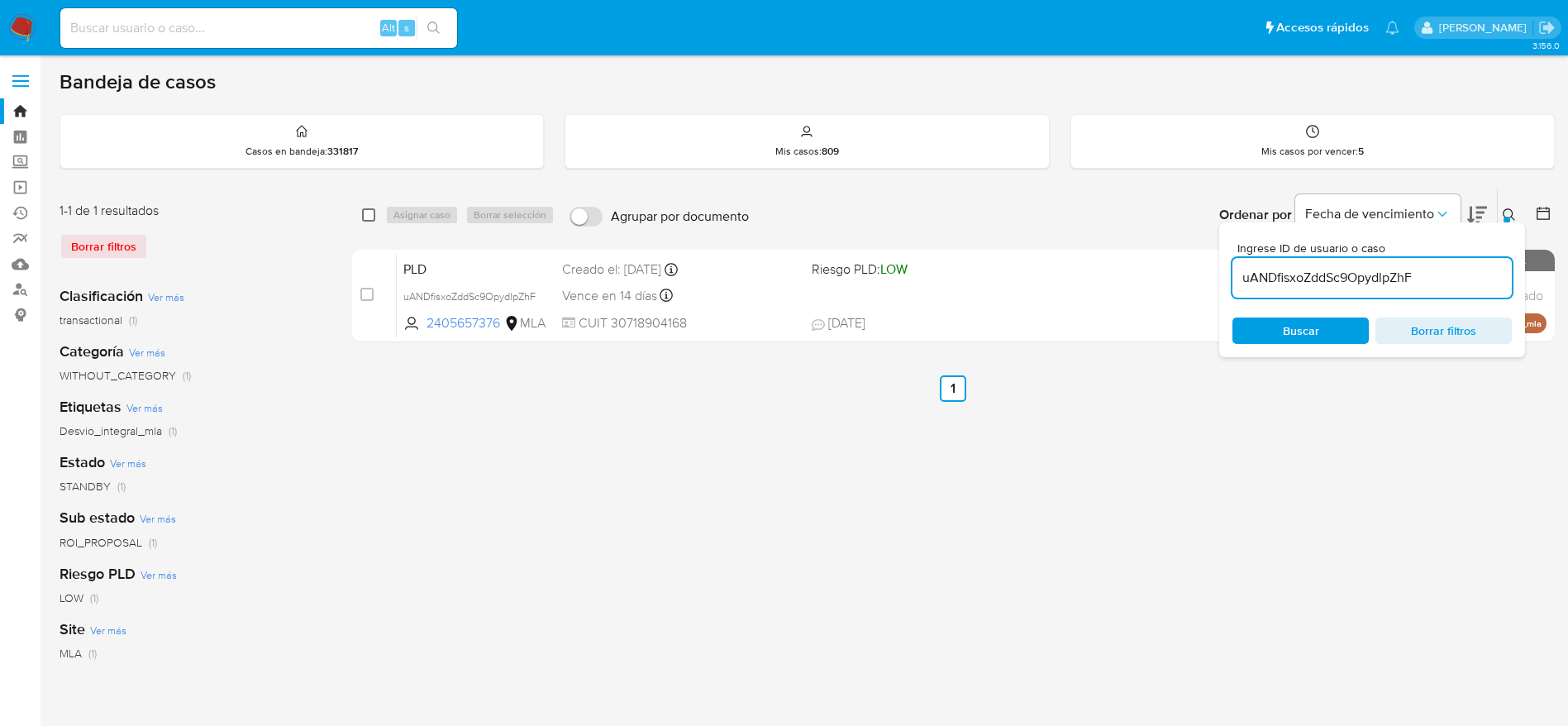
click at [371, 216] on input "checkbox" at bounding box center [369, 215] width 13 height 13
checkbox input "true"
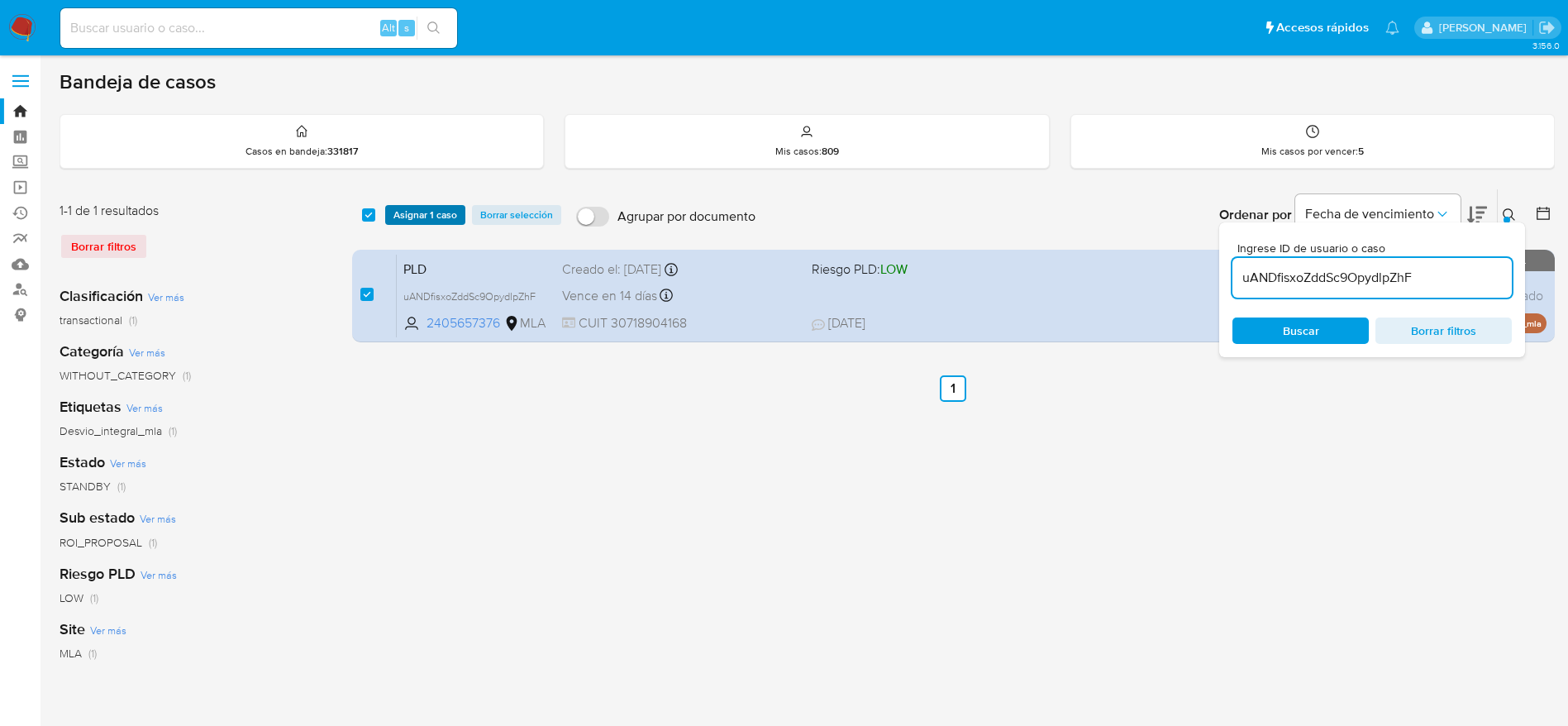
click at [390, 217] on button "Asignar 1 caso" at bounding box center [425, 215] width 80 height 20
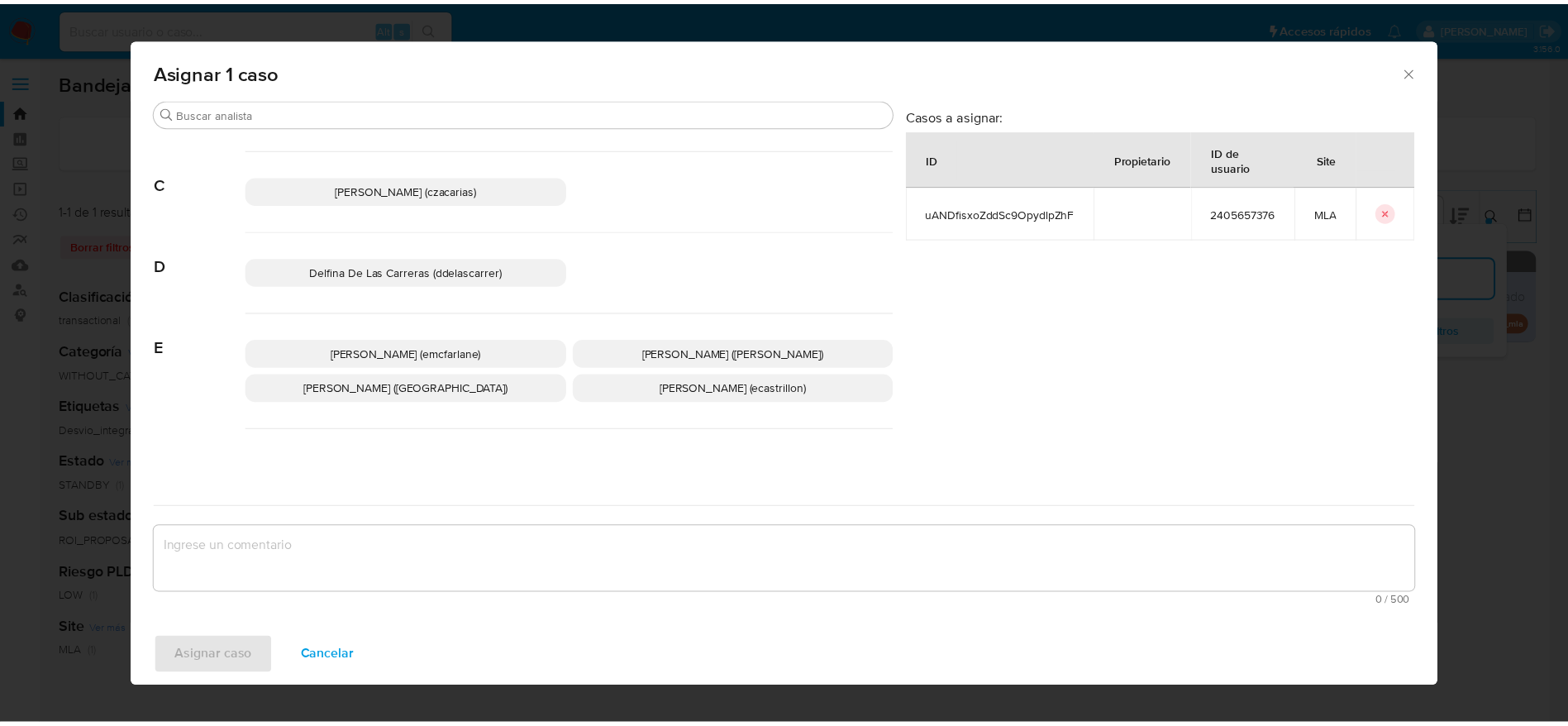
scroll to position [129, 0]
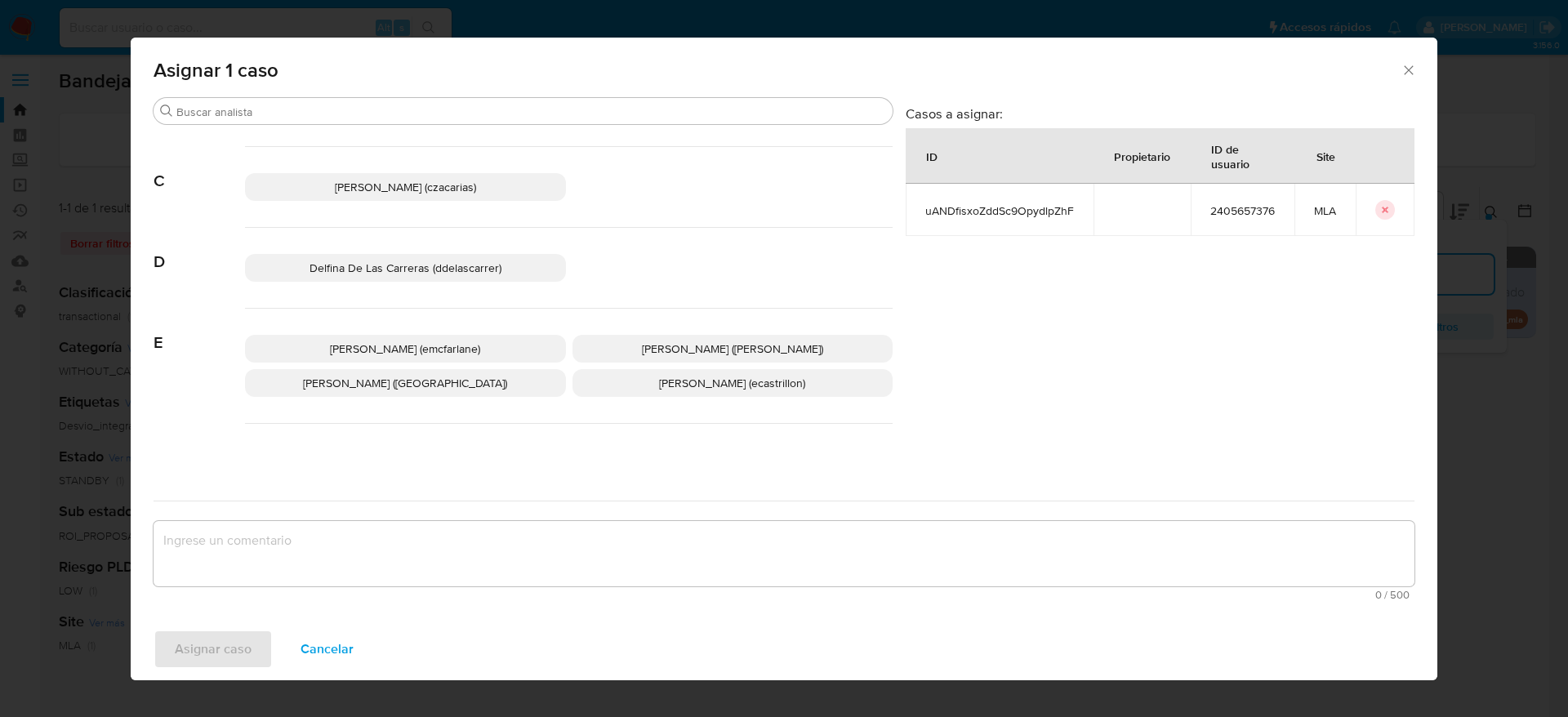
click at [412, 356] on span "Elaine Mc Farlane (emcfarlane)" at bounding box center [405, 349] width 151 height 17
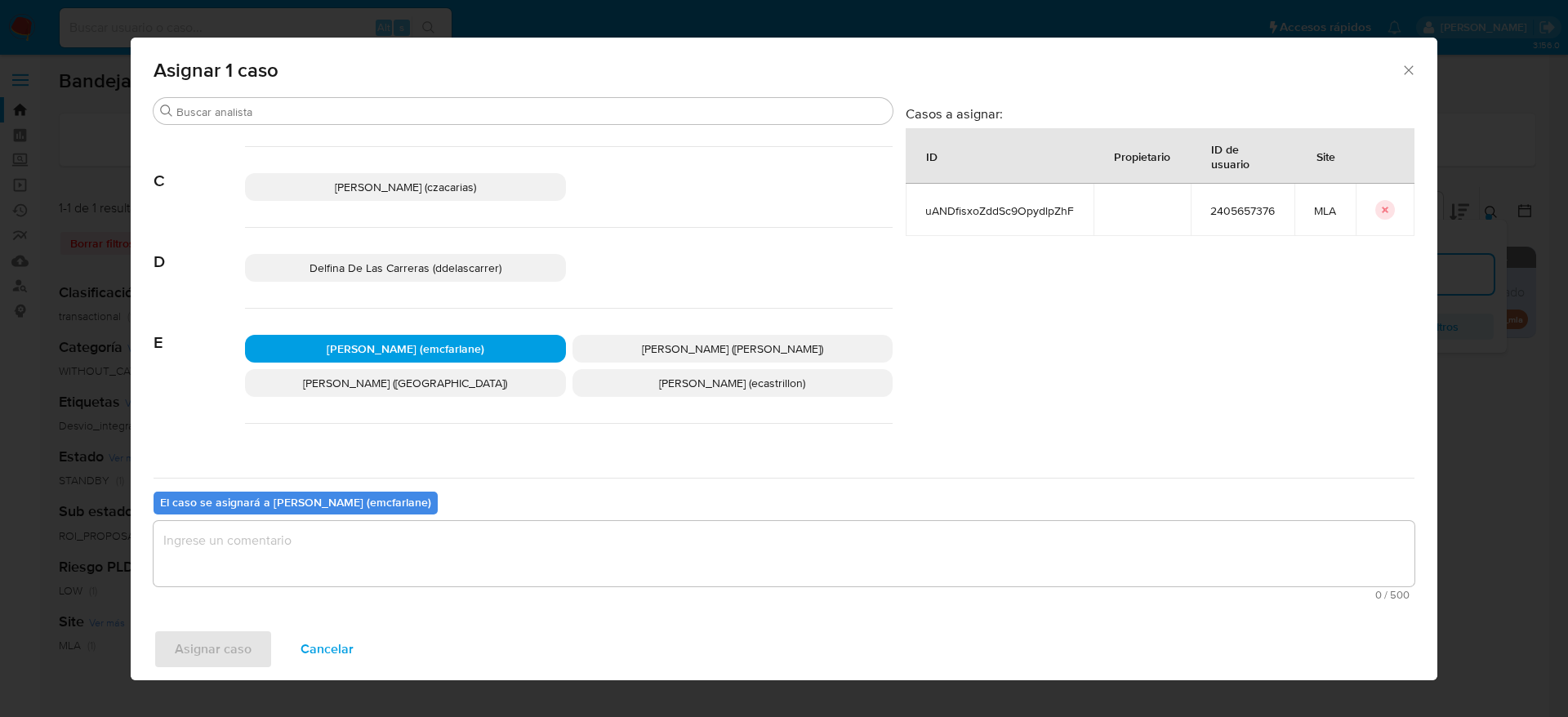
click at [361, 543] on textarea "assign-modal" at bounding box center [784, 553] width 1261 height 65
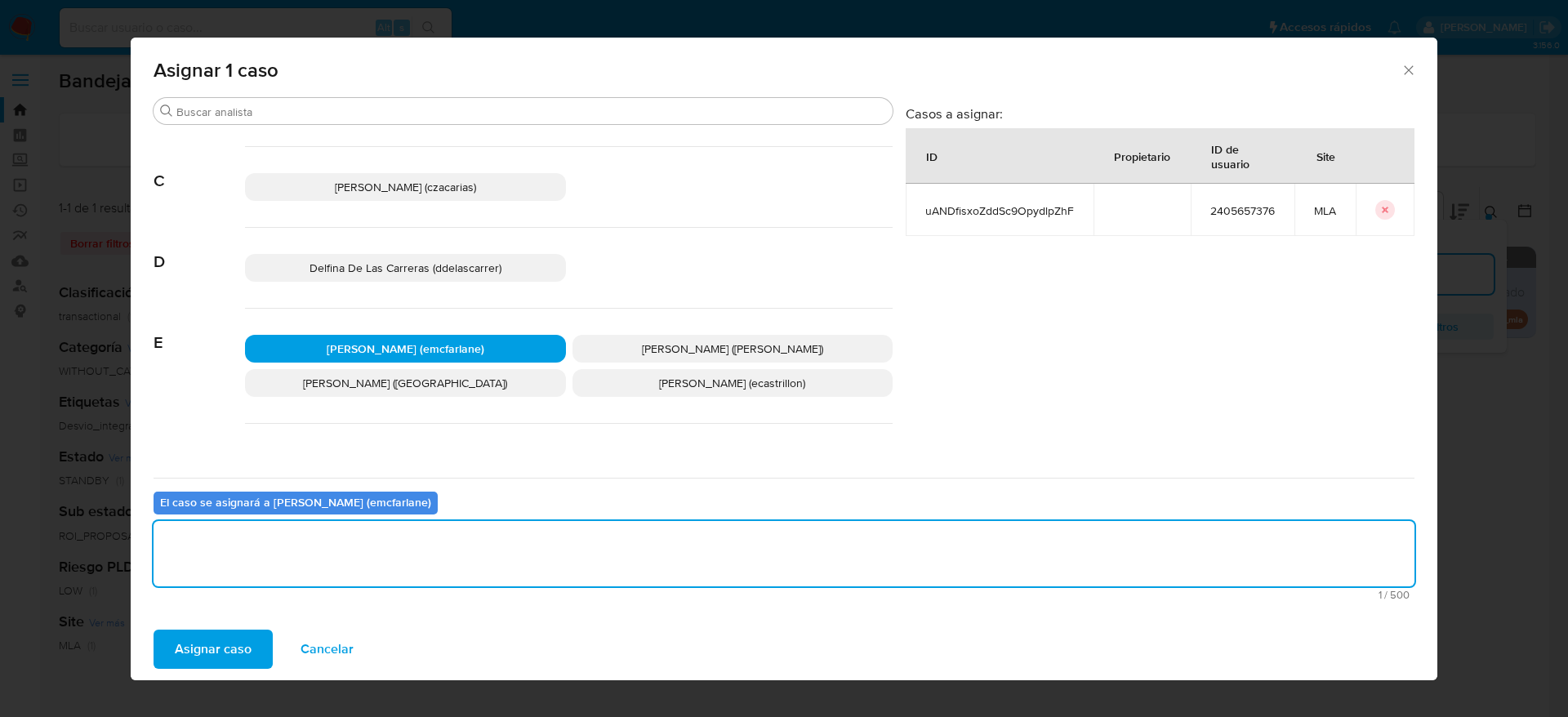
click at [230, 662] on span "Asignar caso" at bounding box center [213, 648] width 77 height 36
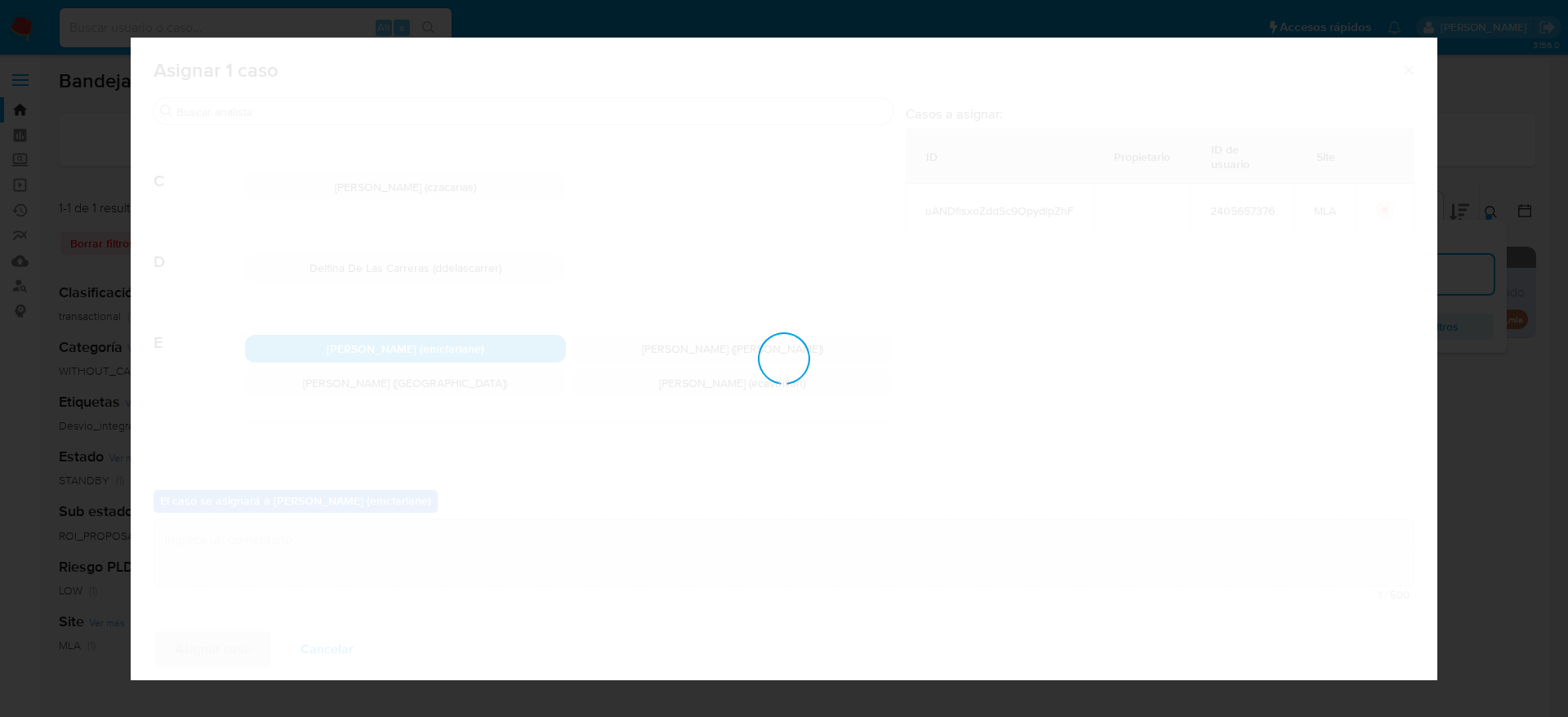
checkbox input "false"
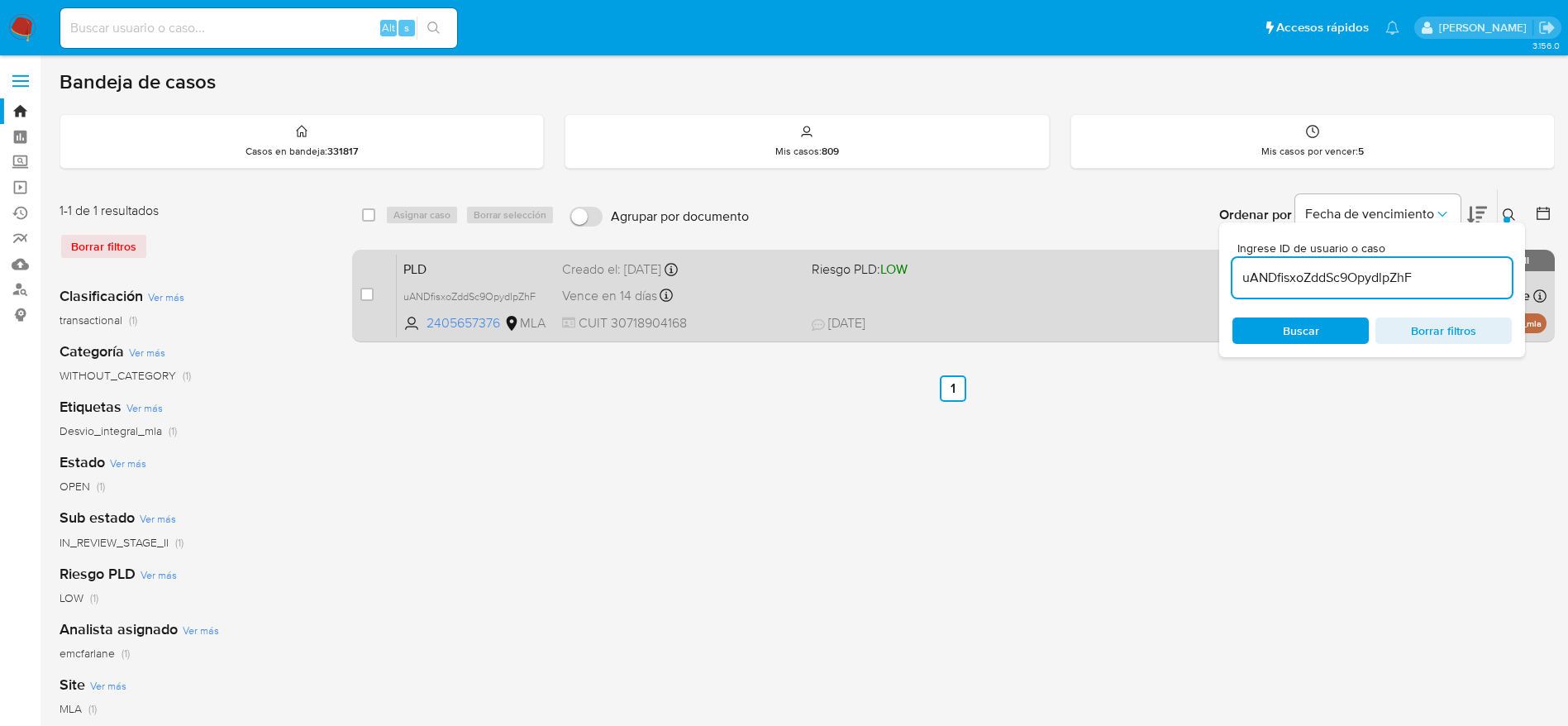
click at [972, 289] on div "PLD uANDfisxoZddSc9OpydlpZhF 2405657376 MLA Riesgo PLD: LOW Creado el: 12/06/20…" at bounding box center [972, 296] width 1150 height 84
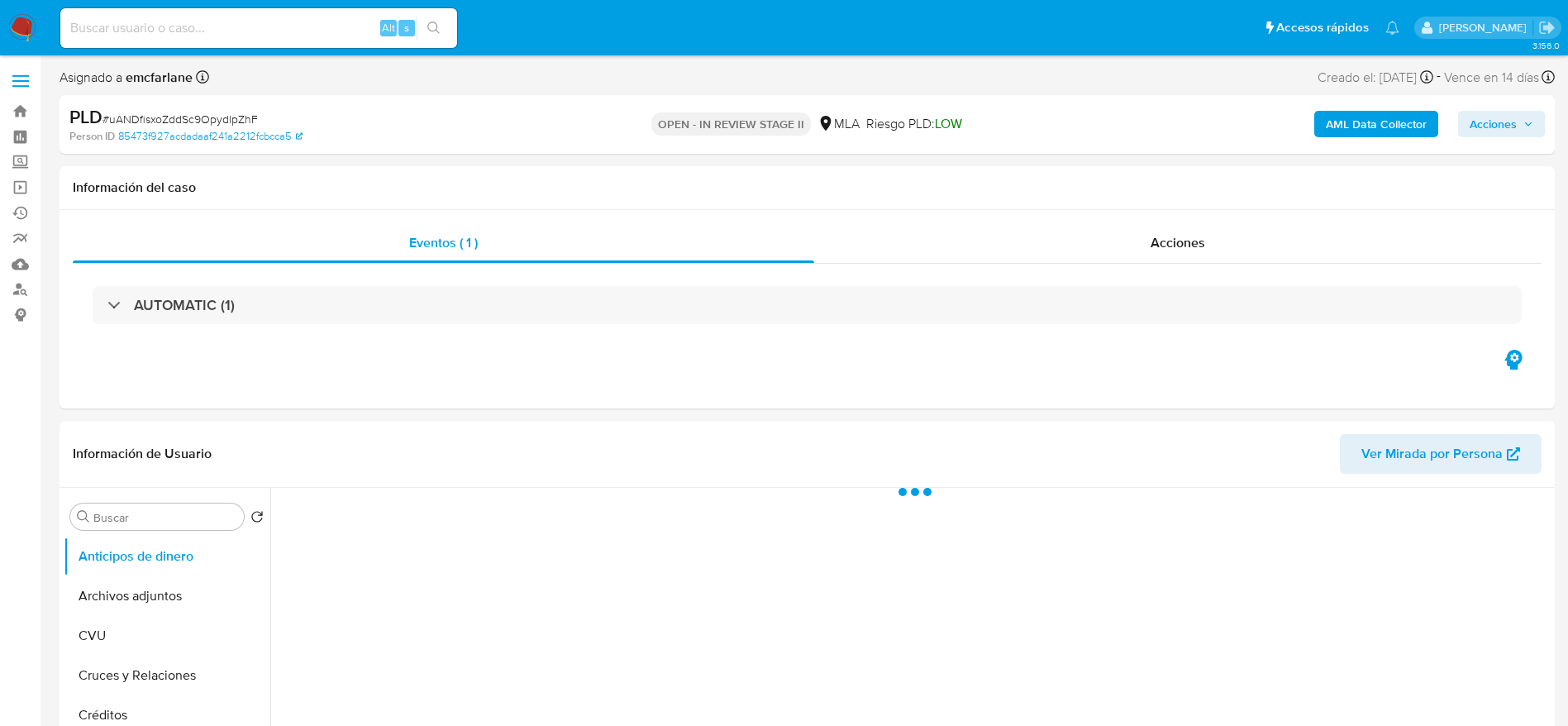
click at [1515, 127] on span "Acciones" at bounding box center [1493, 124] width 47 height 27
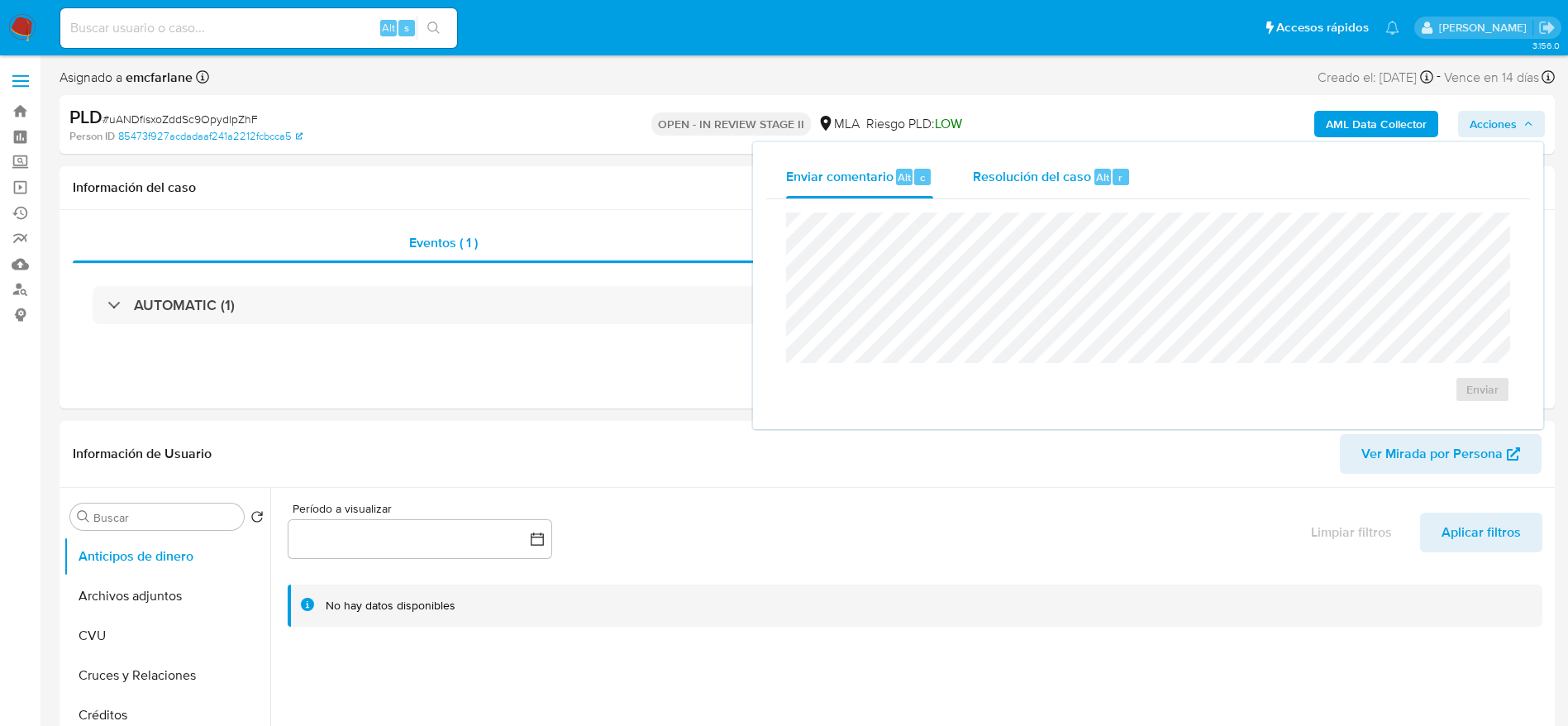
click at [1099, 175] on span "Alt" at bounding box center [1103, 177] width 13 height 16
select select "10"
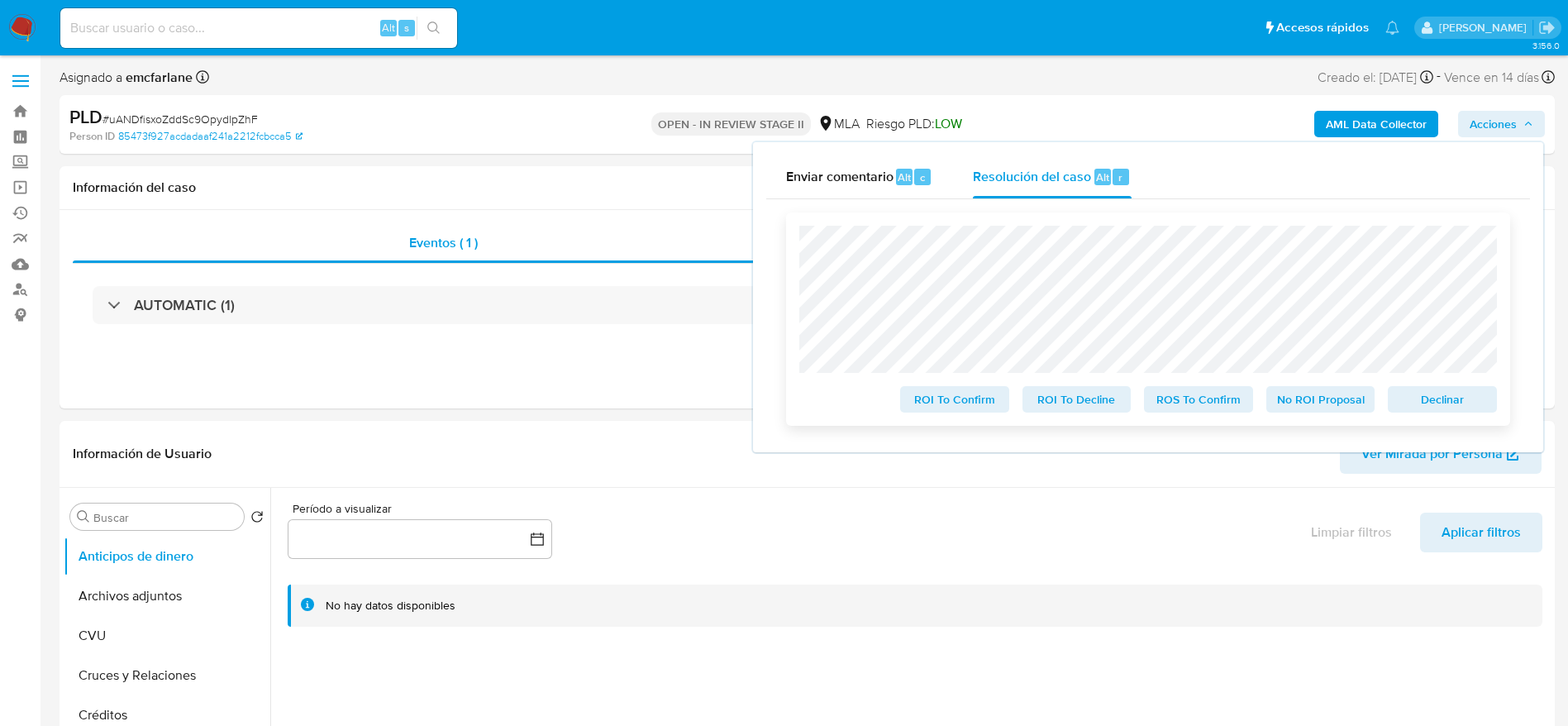
click at [1471, 404] on span "Declinar" at bounding box center [1442, 399] width 86 height 23
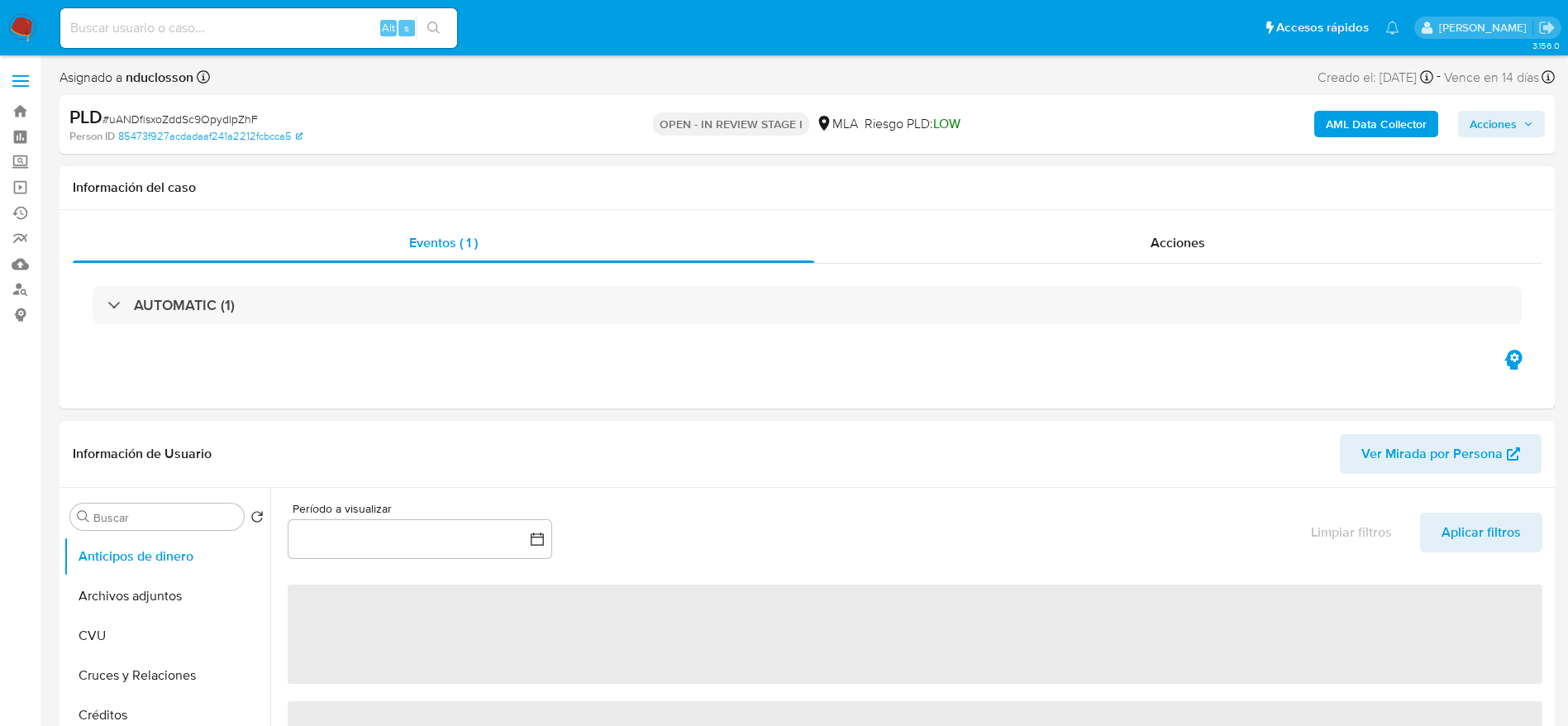
select select "10"
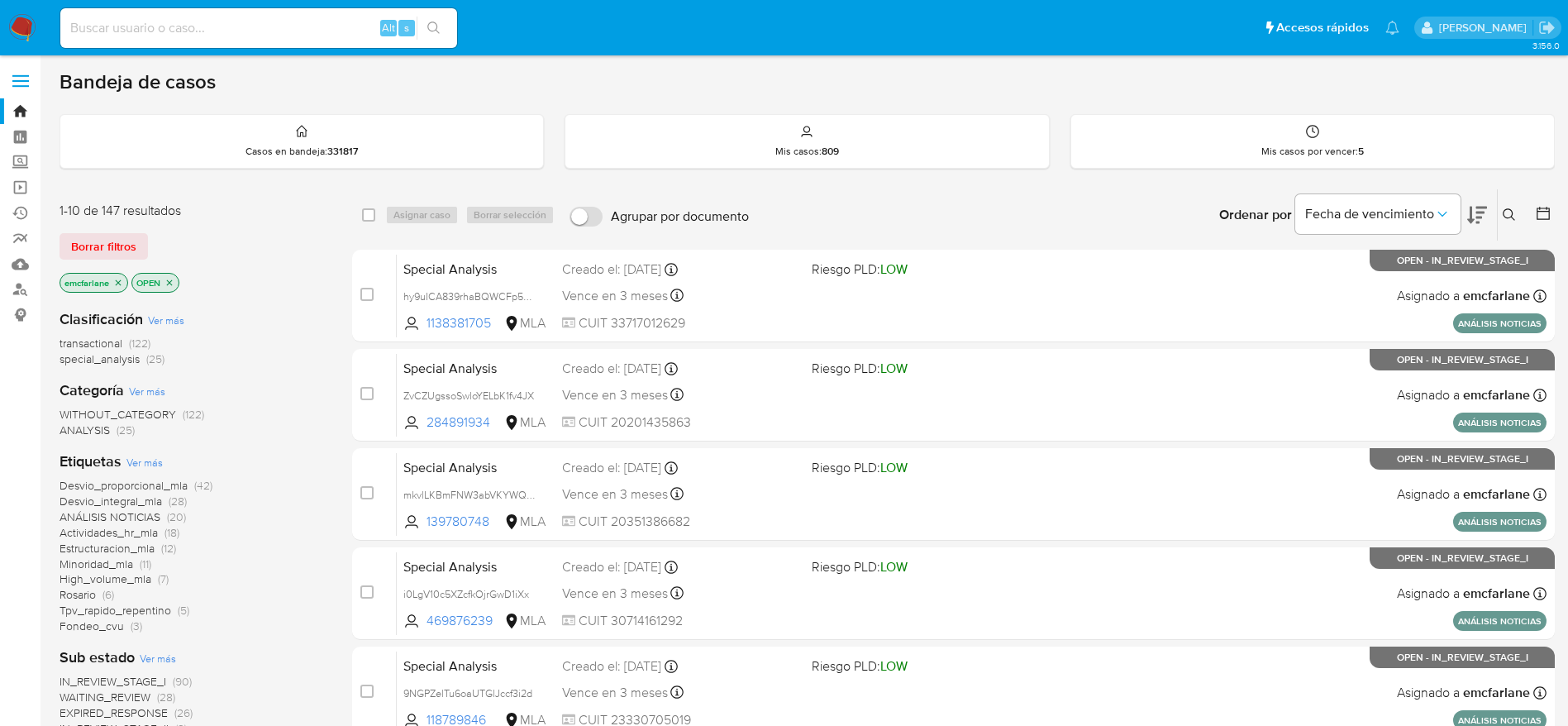
click at [280, 26] on input at bounding box center [259, 28] width 397 height 22
paste input "lt4y9tfZVmoH4PNxomLXN2hj"
type input "lt4y9tfZVmoH4PNxomLXN2hj"
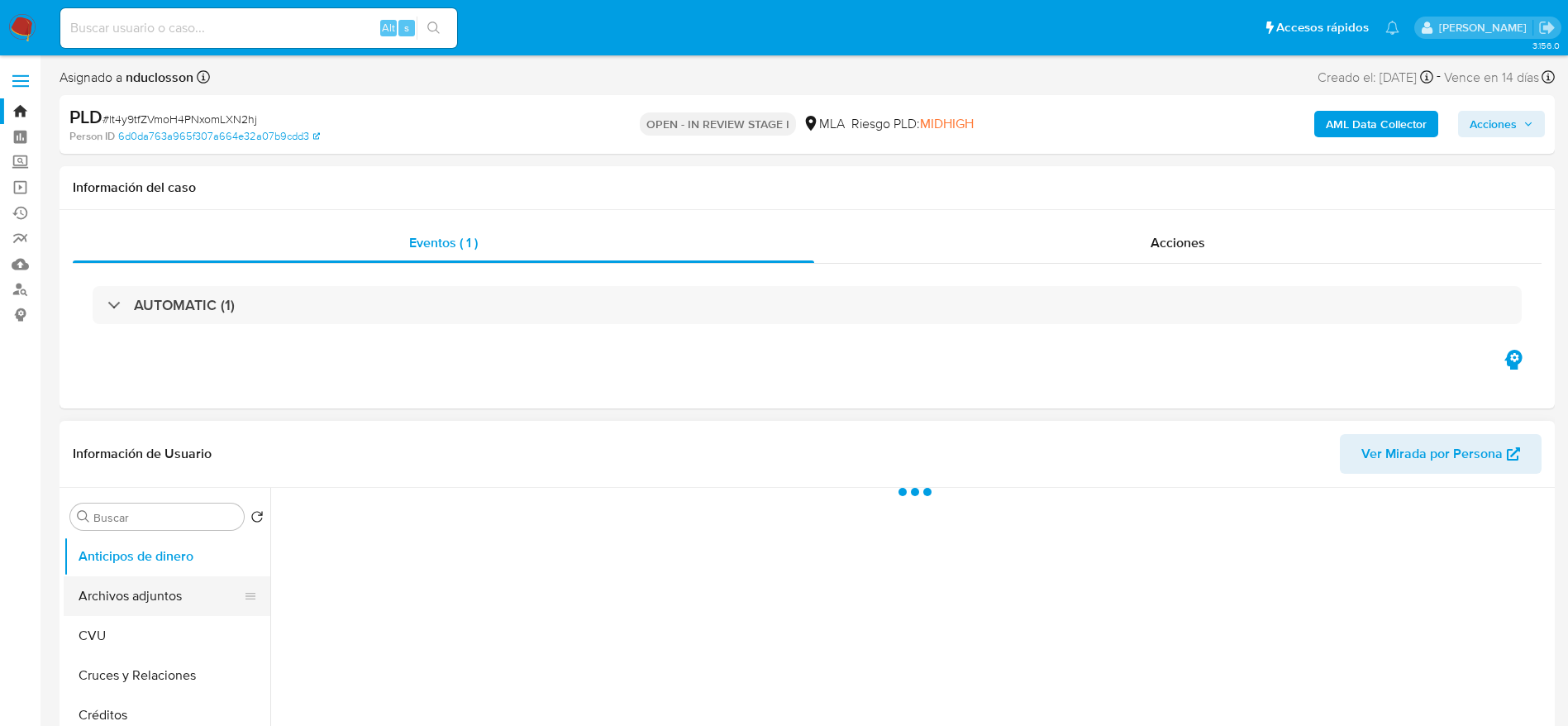
click at [125, 584] on button "Archivos adjuntos" at bounding box center [160, 595] width 193 height 39
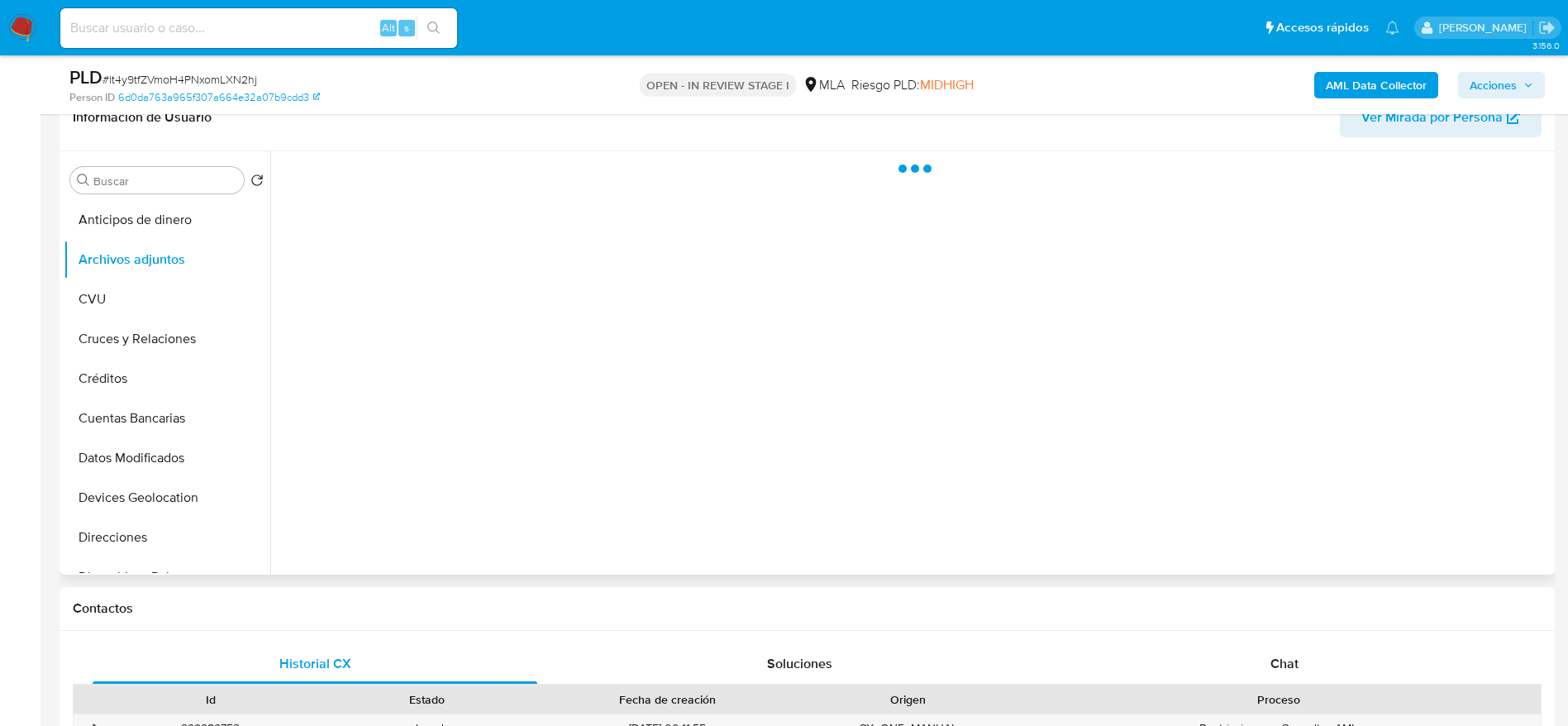
scroll to position [281, 0]
select select "10"
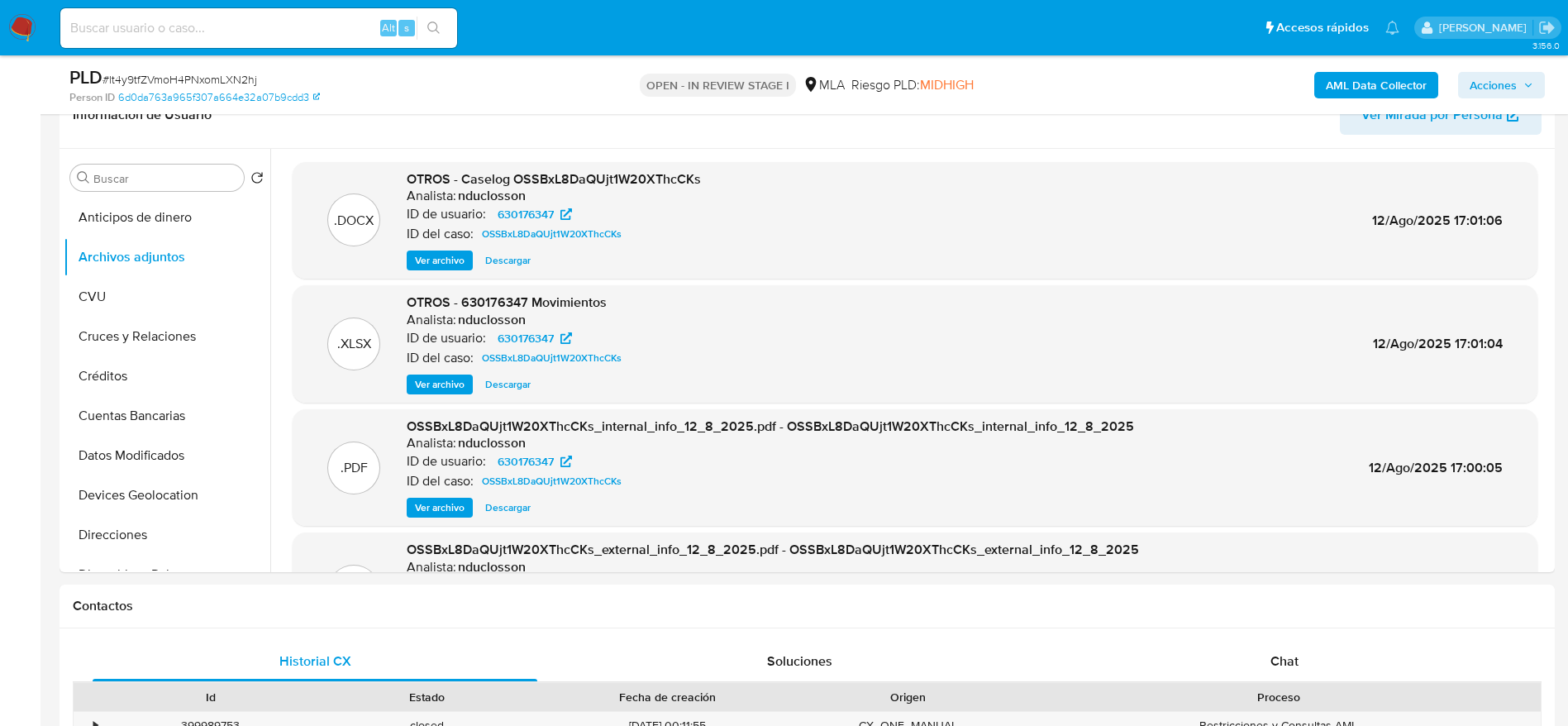
click at [23, 33] on img at bounding box center [23, 28] width 28 height 28
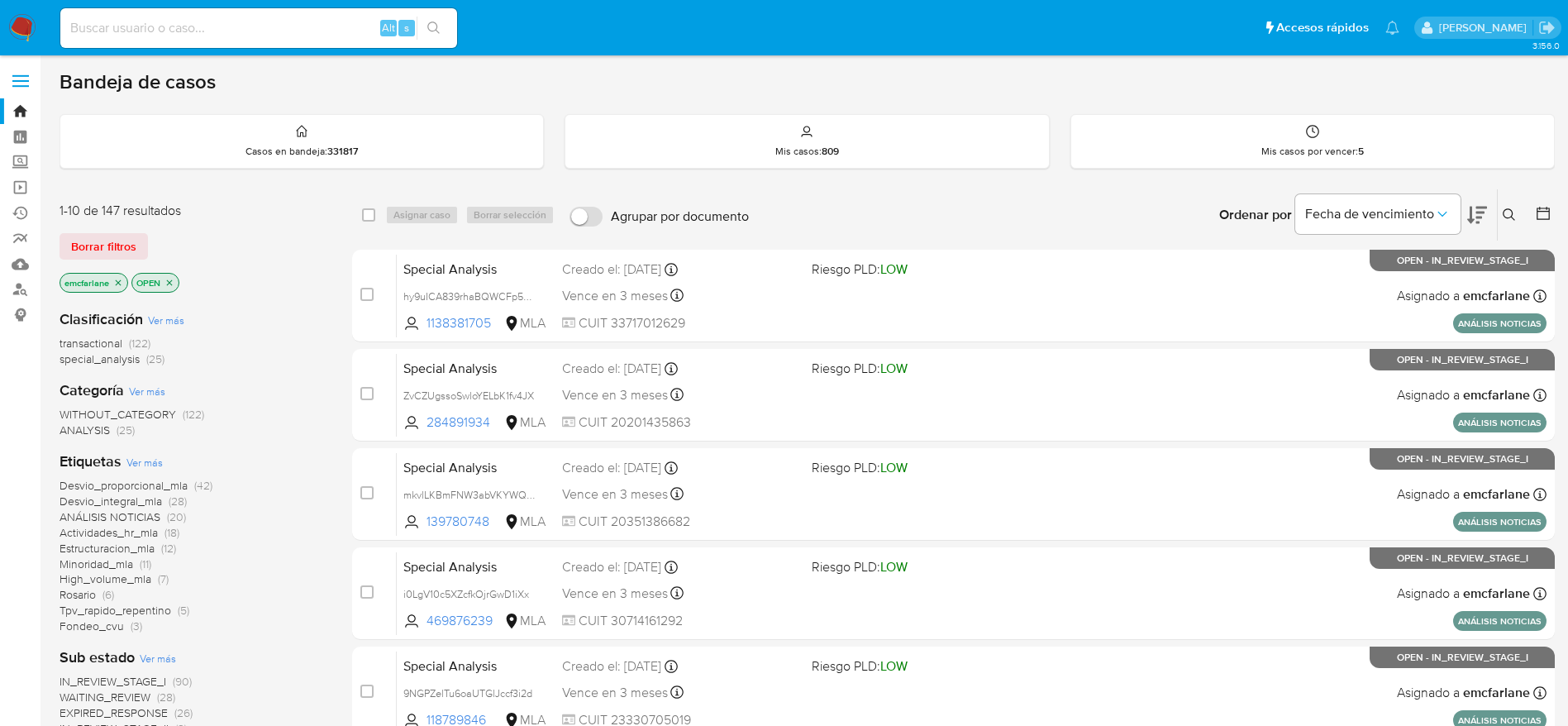
click at [306, 26] on input at bounding box center [259, 28] width 397 height 22
paste input "lt4y9tfZVmoH4PNxomLXN2hj"
type input "lt4y9tfZVmoH4PNxomLXN2hj"
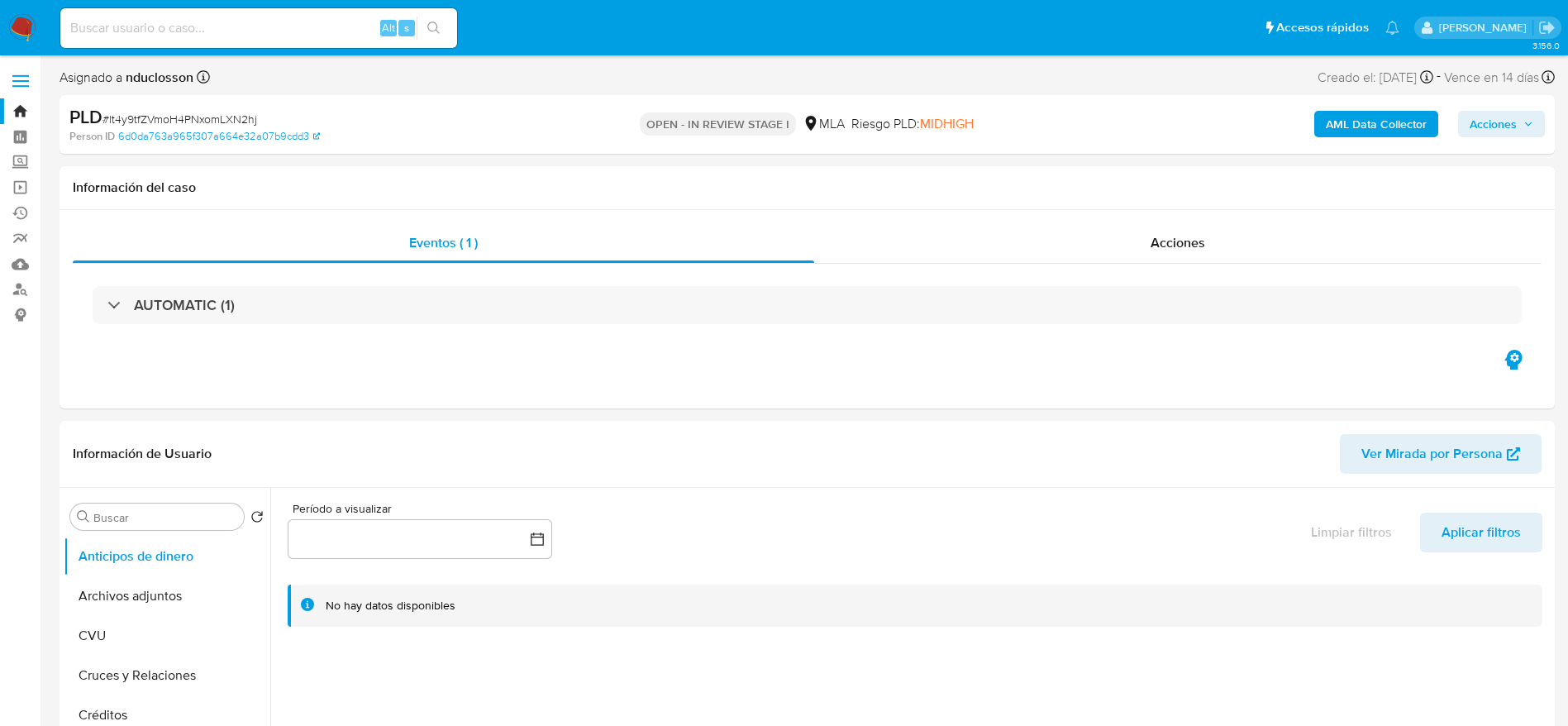
select select "10"
click at [128, 610] on button "Archivos adjuntos" at bounding box center [160, 595] width 193 height 39
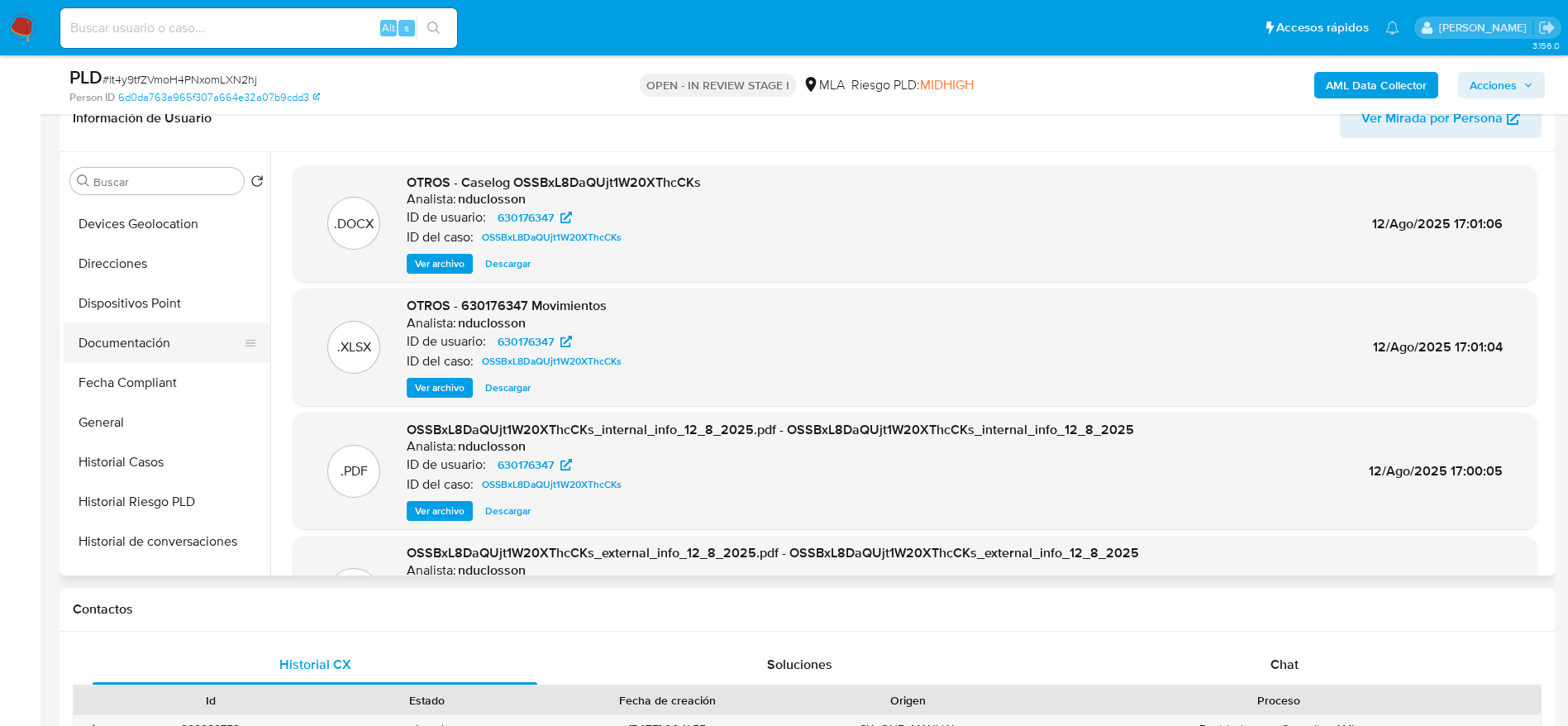
scroll to position [275, 0]
click at [165, 435] on button "General" at bounding box center [167, 421] width 207 height 39
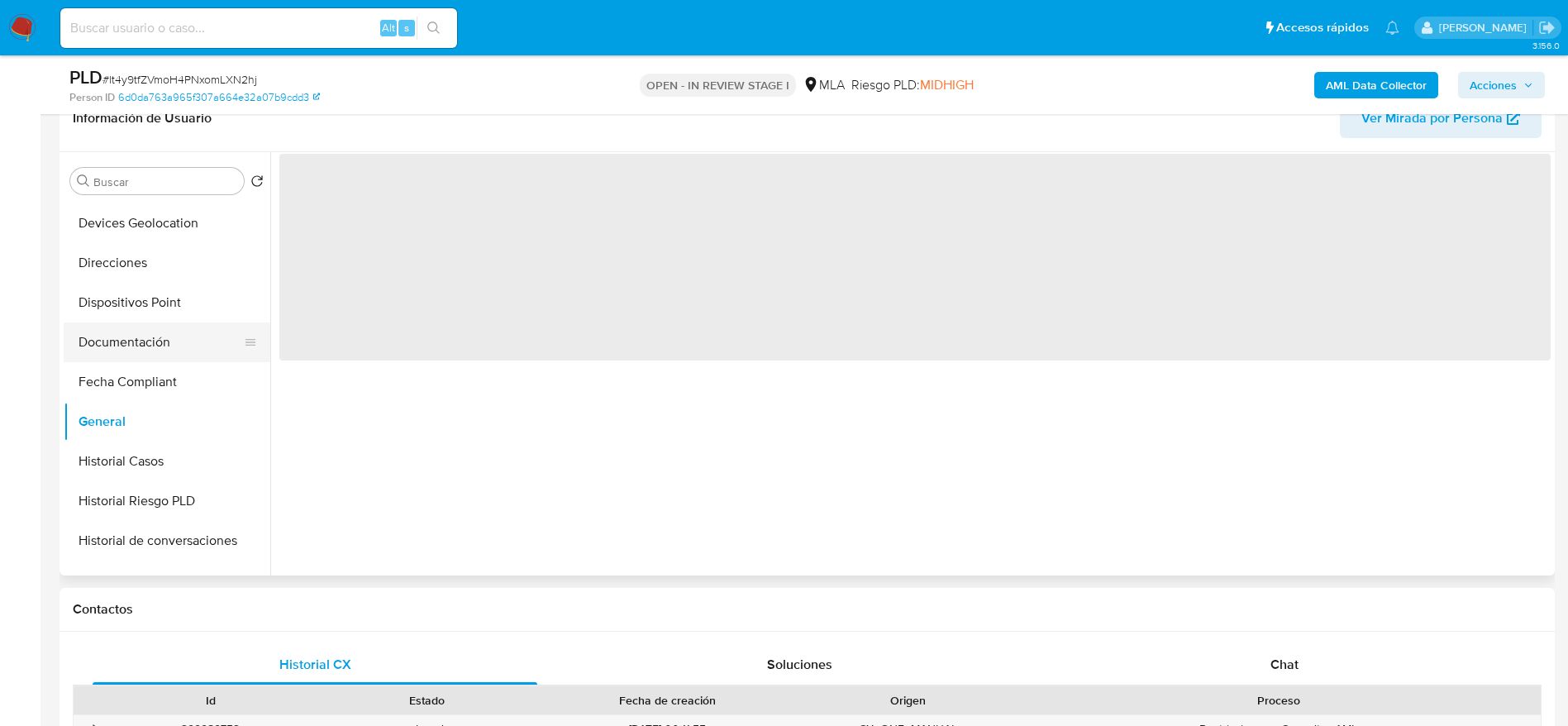
click at [165, 435] on button "General" at bounding box center [167, 421] width 207 height 39
click at [161, 466] on button "Historial Casos" at bounding box center [160, 461] width 193 height 39
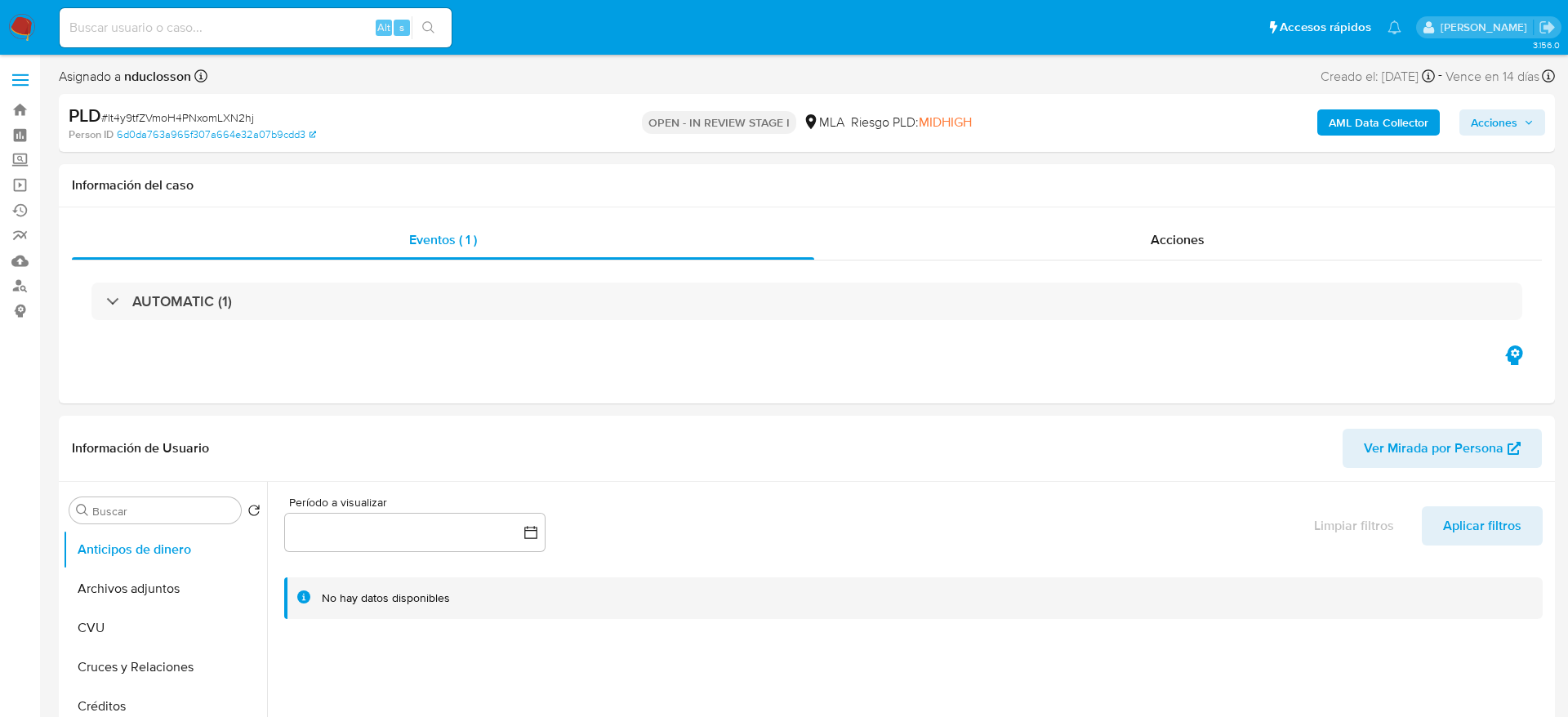
select select "10"
